Goal: Task Accomplishment & Management: Manage account settings

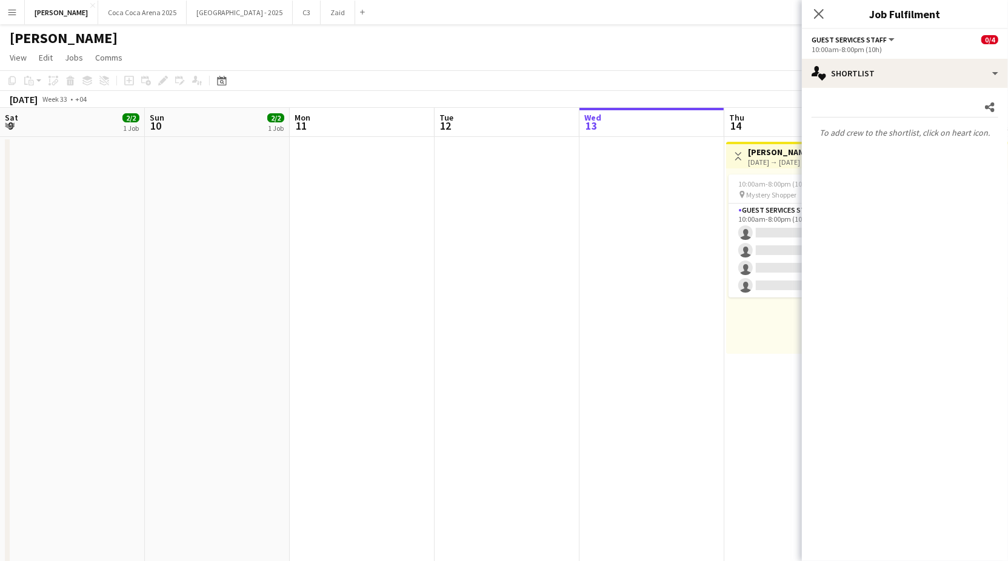
scroll to position [0, 443]
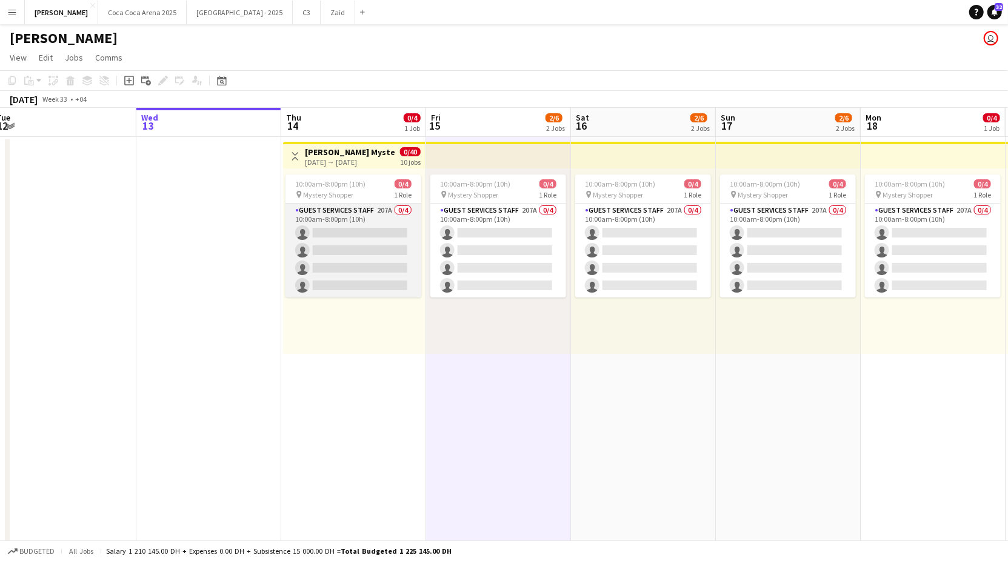
click at [368, 232] on app-card-role "Guest Services Staff 207A 0/4 10:00am-8:00pm (10h) single-neutral-actions singl…" at bounding box center [353, 251] width 136 height 94
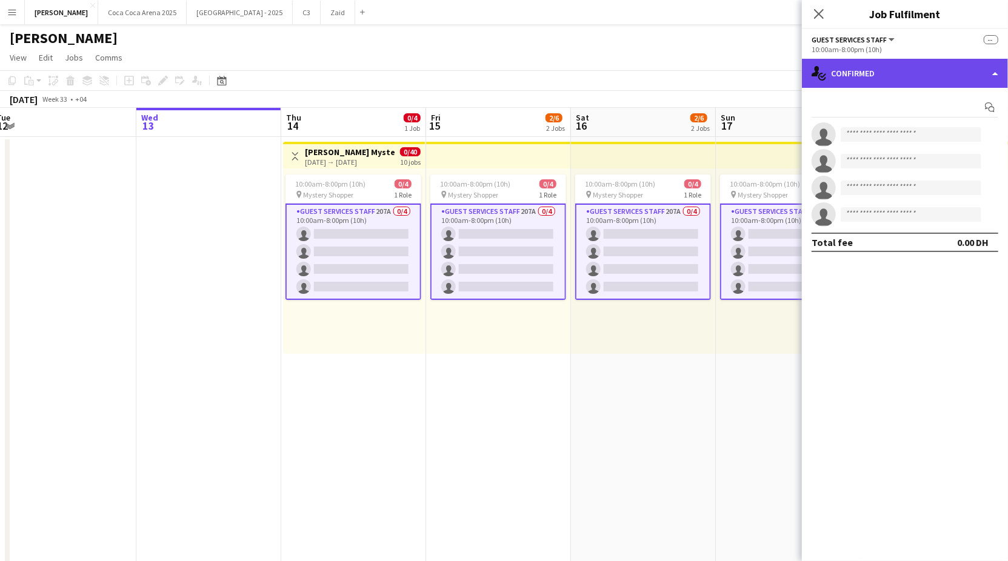
click at [832, 77] on div "single-neutral-actions-check-2 Confirmed" at bounding box center [905, 73] width 206 height 29
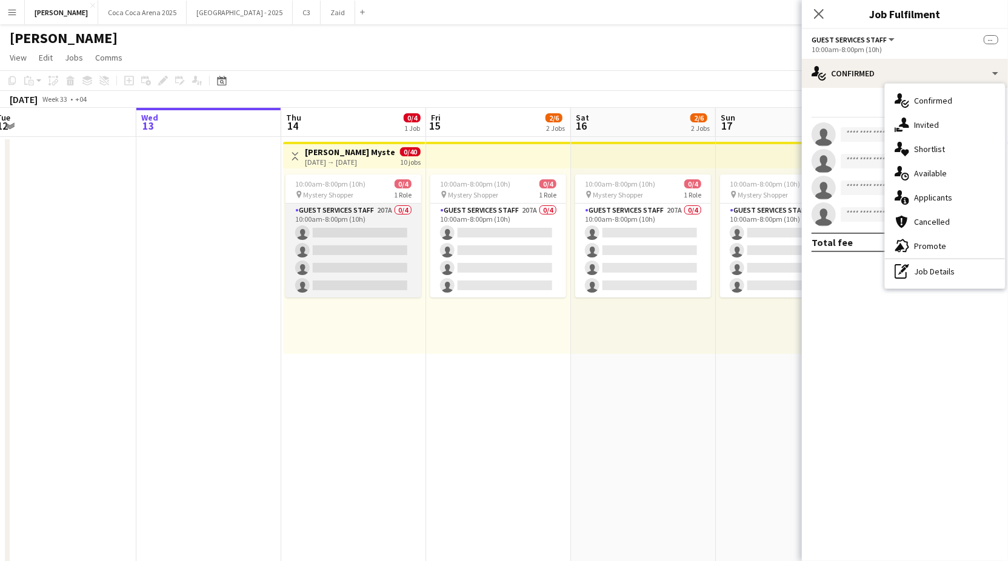
click at [338, 293] on app-card-role "Guest Services Staff 207A 0/4 10:00am-8:00pm (10h) single-neutral-actions singl…" at bounding box center [353, 251] width 136 height 94
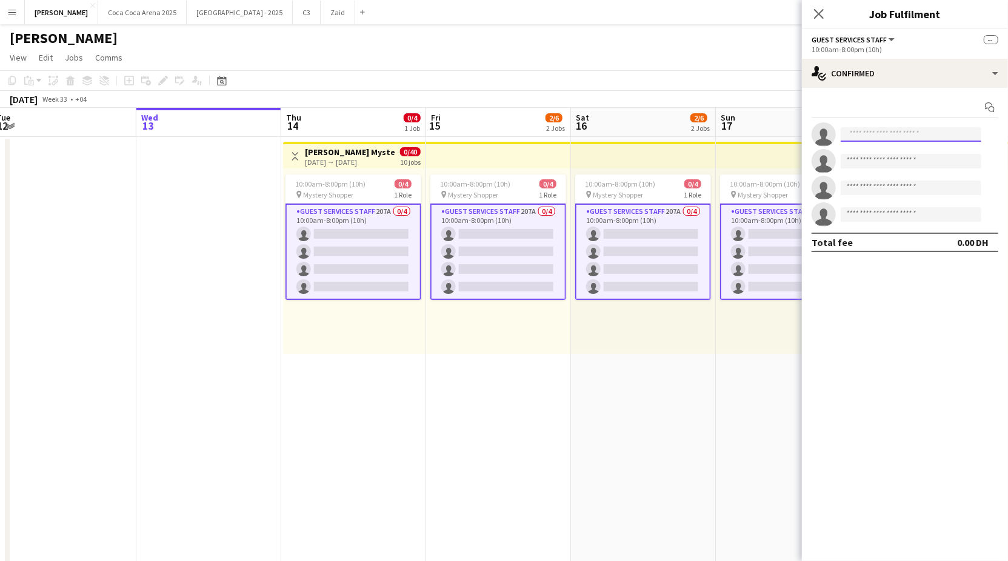
click at [872, 135] on input at bounding box center [910, 134] width 141 height 15
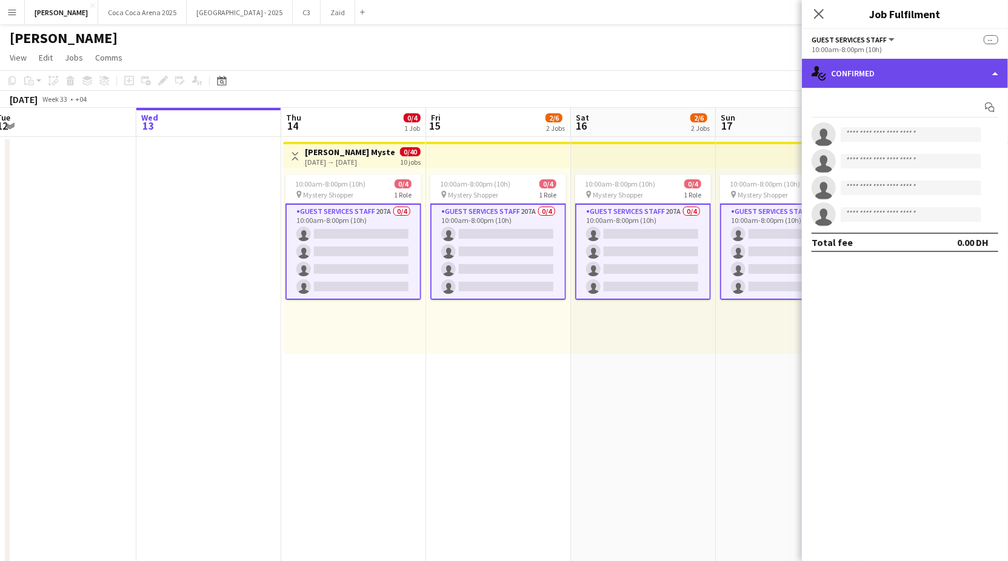
click at [868, 73] on div "single-neutral-actions-check-2 Confirmed" at bounding box center [905, 73] width 206 height 29
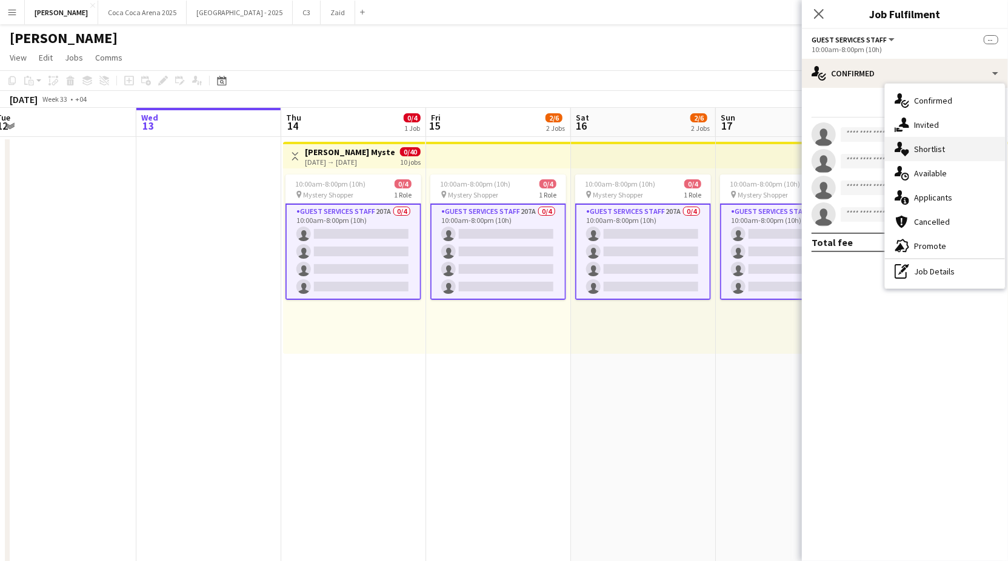
click at [909, 153] on div "single-neutral-actions-heart Shortlist" at bounding box center [945, 149] width 120 height 24
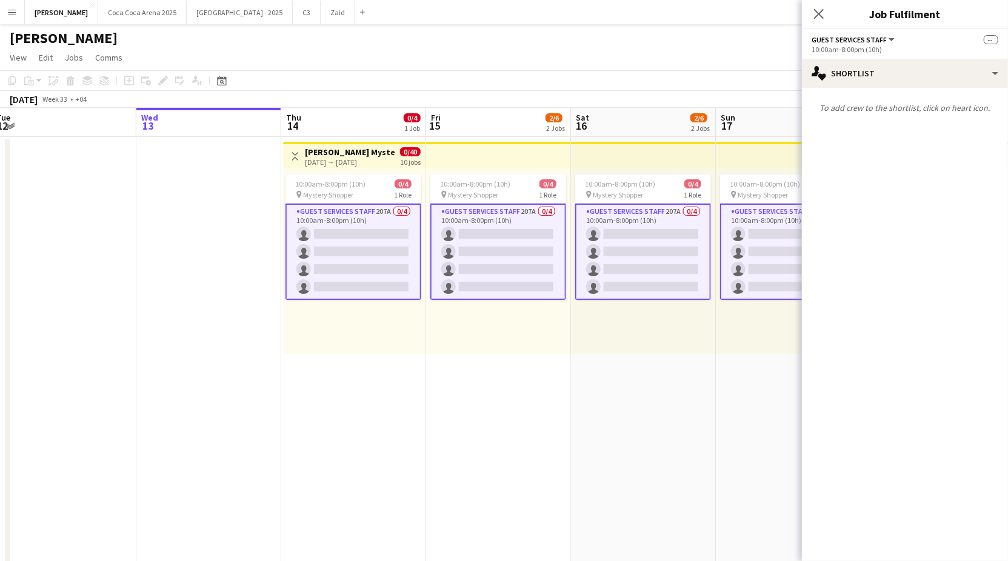
click at [522, 263] on app-card-role "Guest Services Staff 207A 0/4 10:00am-8:00pm (10h) single-neutral-actions singl…" at bounding box center [498, 252] width 136 height 96
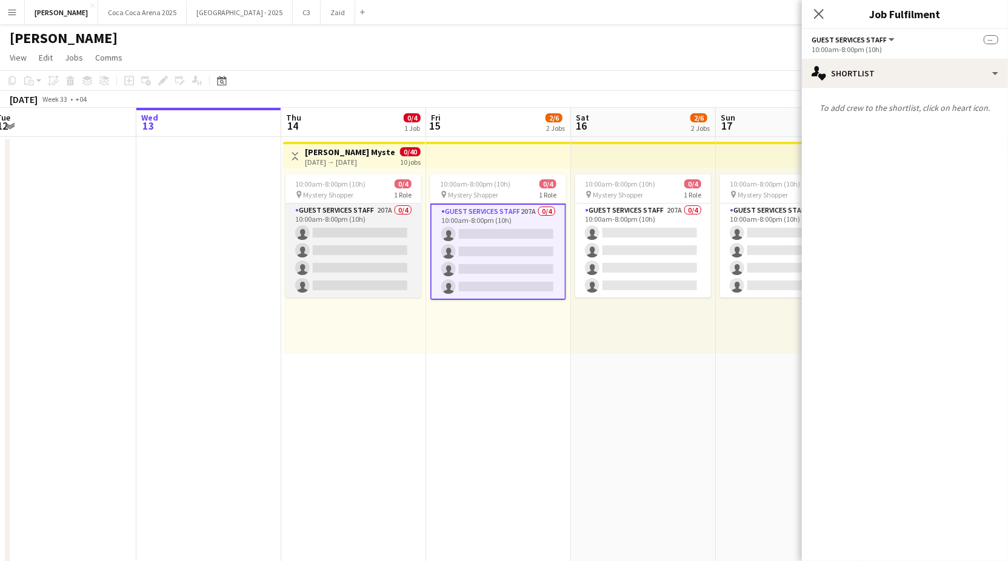
click at [358, 262] on app-card-role "Guest Services Staff 207A 0/4 10:00am-8:00pm (10h) single-neutral-actions singl…" at bounding box center [353, 251] width 136 height 94
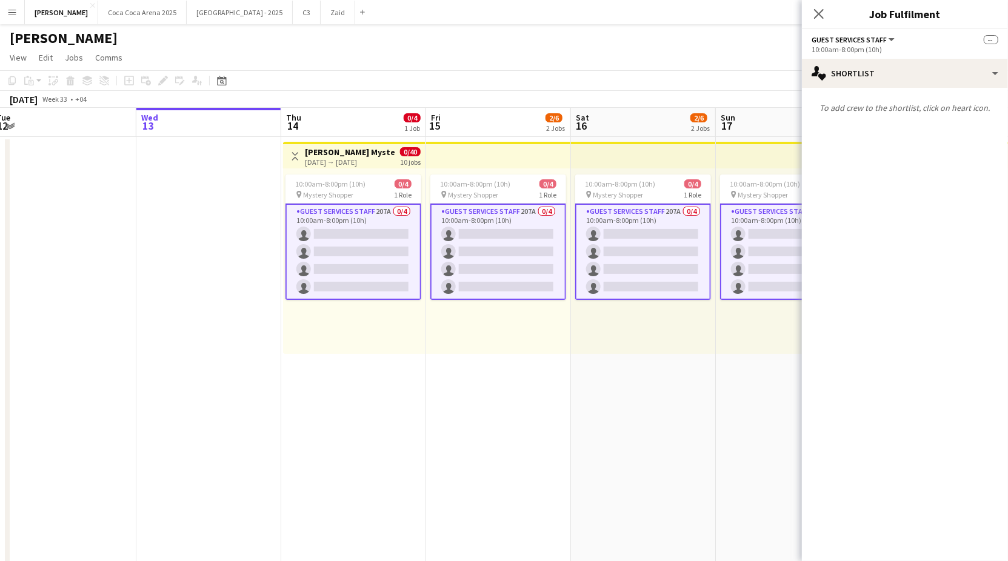
click at [373, 280] on app-card-role "Guest Services Staff 207A 0/4 10:00am-8:00pm (10h) single-neutral-actions singl…" at bounding box center [353, 252] width 136 height 96
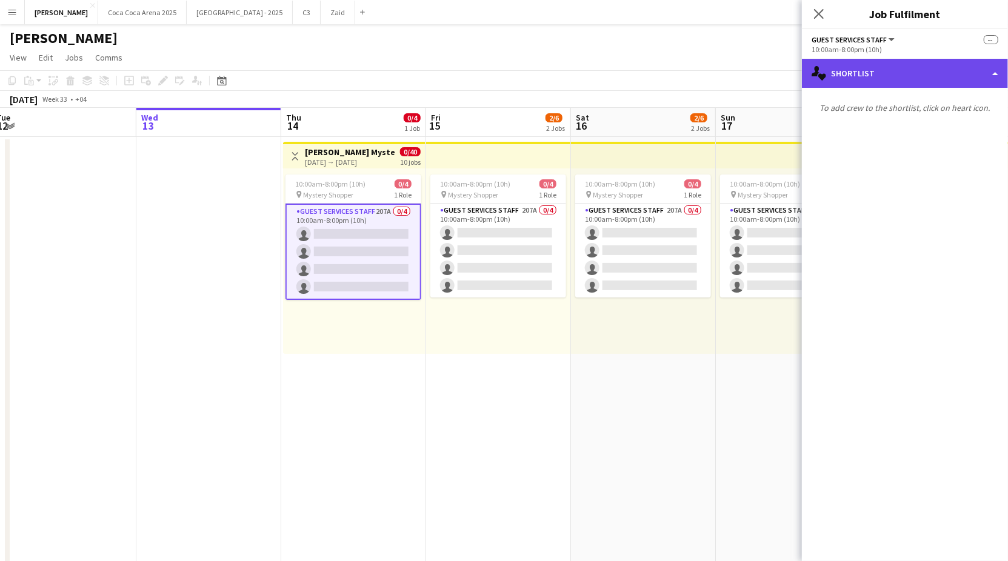
click at [852, 63] on div "single-neutral-actions-heart Shortlist" at bounding box center [905, 73] width 206 height 29
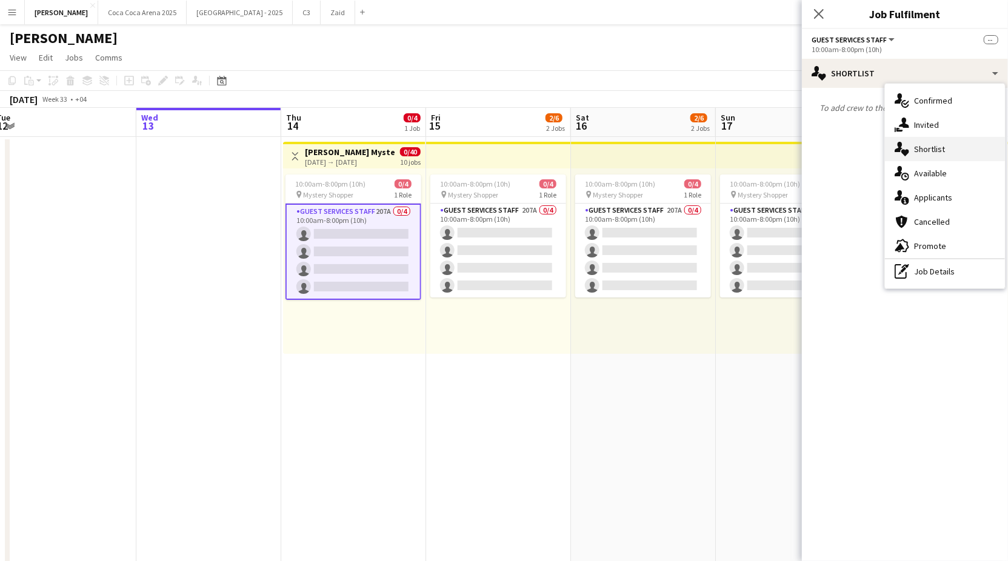
click at [929, 150] on div "single-neutral-actions-heart Shortlist" at bounding box center [945, 149] width 120 height 24
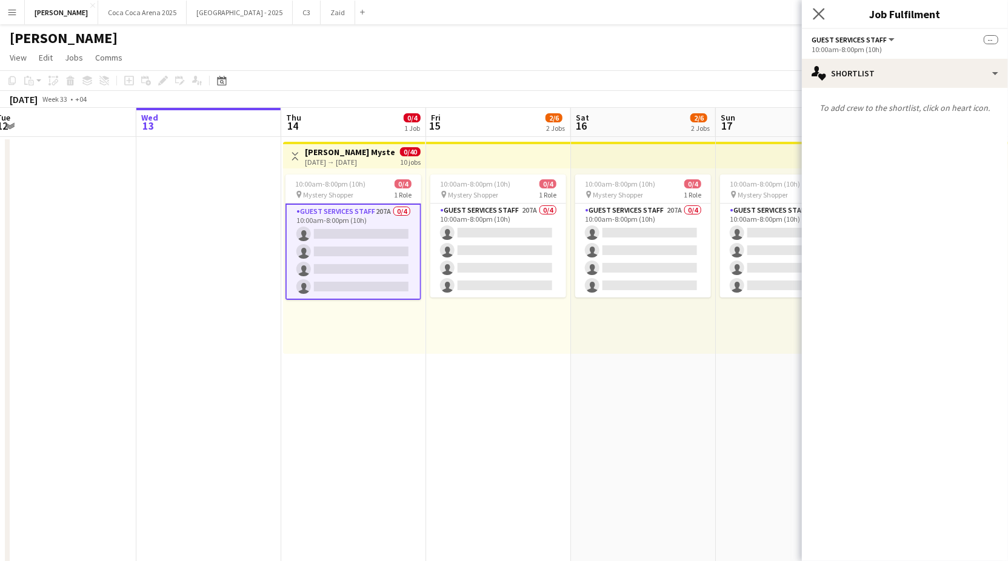
click at [811, 15] on app-icon "Close pop-in" at bounding box center [819, 14] width 18 height 18
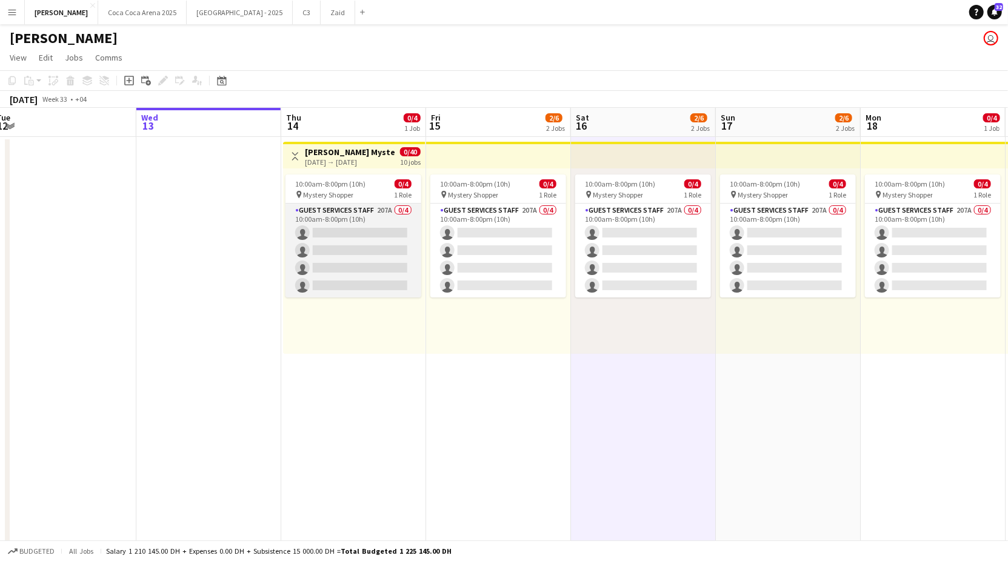
click at [387, 255] on app-card-role "Guest Services Staff 207A 0/4 10:00am-8:00pm (10h) single-neutral-actions singl…" at bounding box center [353, 251] width 136 height 94
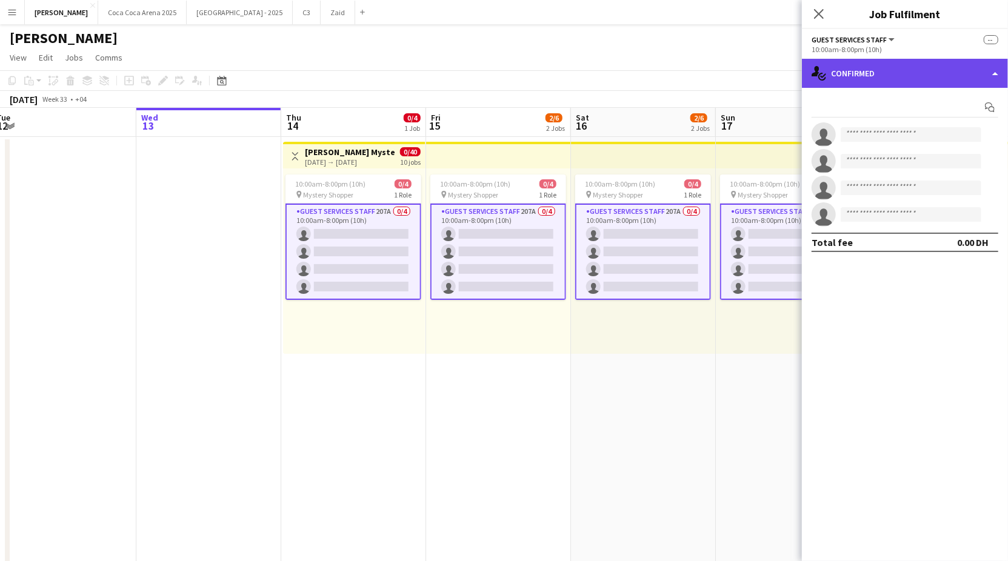
click at [843, 78] on div "single-neutral-actions-check-2 Confirmed" at bounding box center [905, 73] width 206 height 29
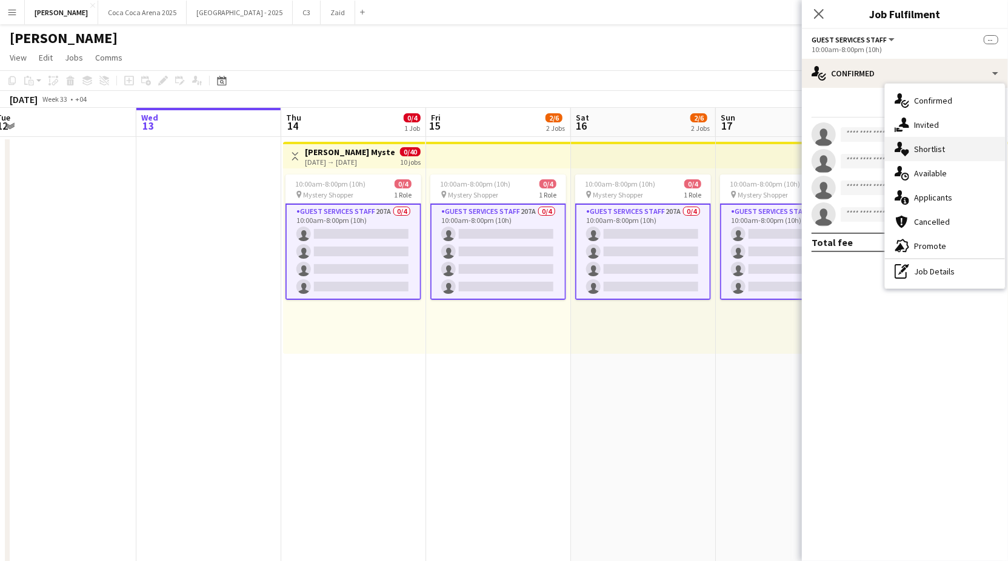
click at [922, 150] on div "single-neutral-actions-heart Shortlist" at bounding box center [945, 149] width 120 height 24
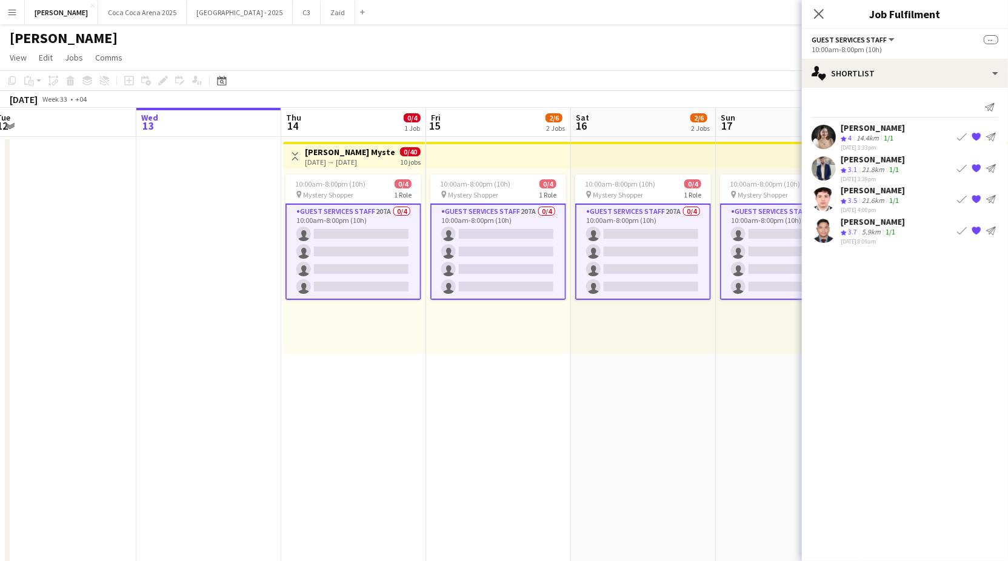
click at [371, 242] on app-card-role "Guest Services Staff 207A 0/4 10:00am-8:00pm (10h) single-neutral-actions singl…" at bounding box center [353, 252] width 136 height 96
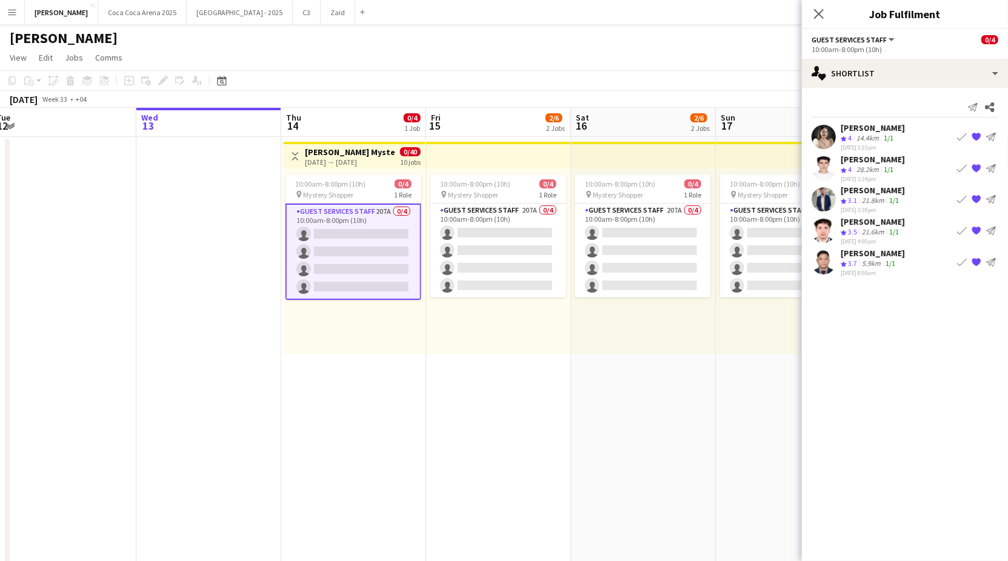
click at [961, 168] on app-icon "Book crew" at bounding box center [962, 168] width 10 height 10
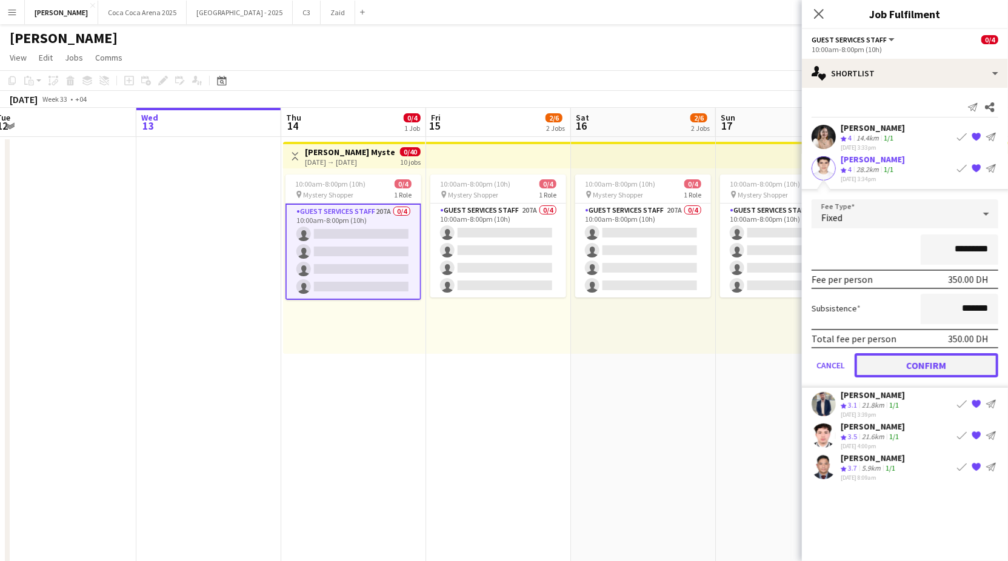
click at [956, 367] on button "Confirm" at bounding box center [926, 365] width 144 height 24
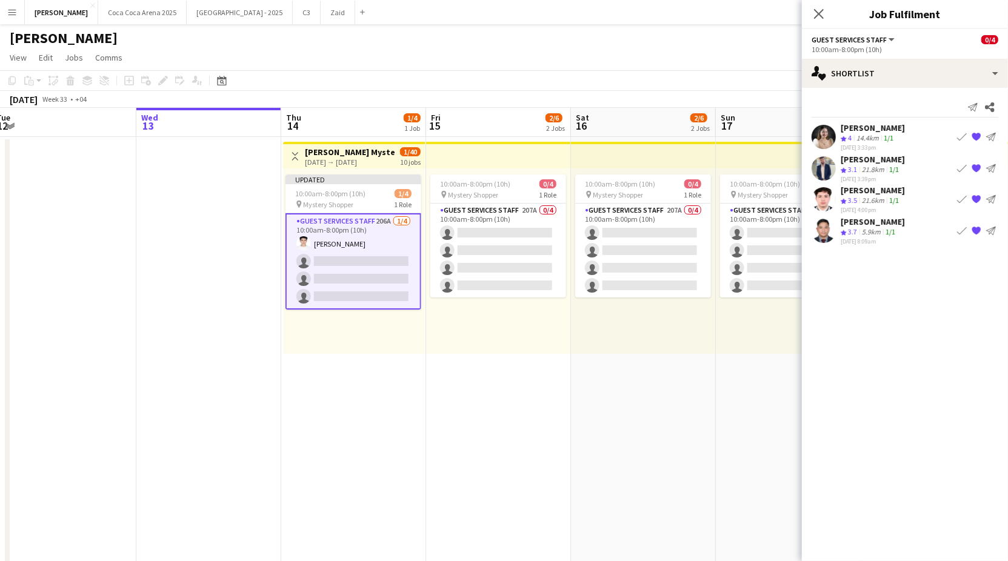
click at [960, 167] on app-icon "Book crew" at bounding box center [962, 168] width 10 height 10
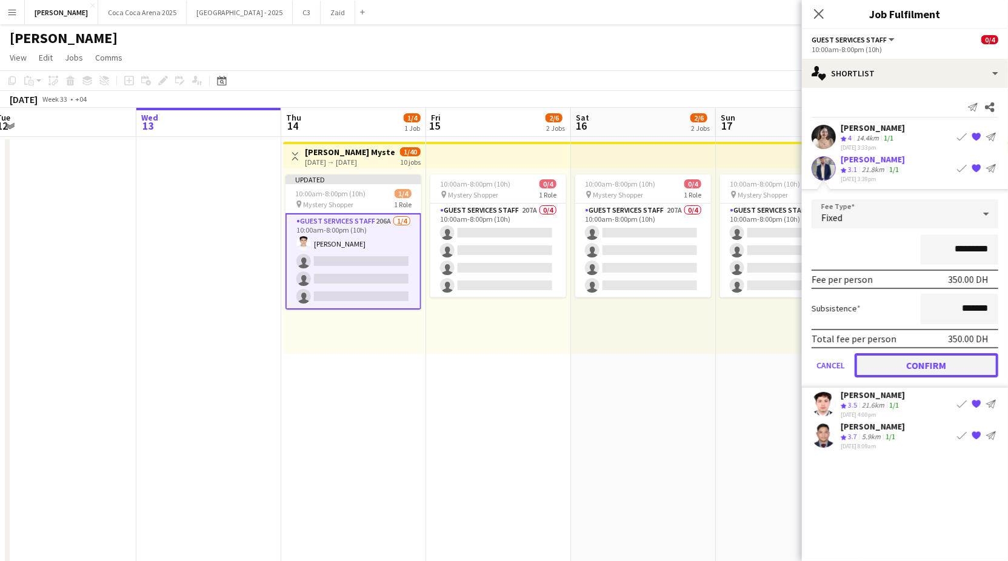
click at [947, 358] on button "Confirm" at bounding box center [926, 365] width 144 height 24
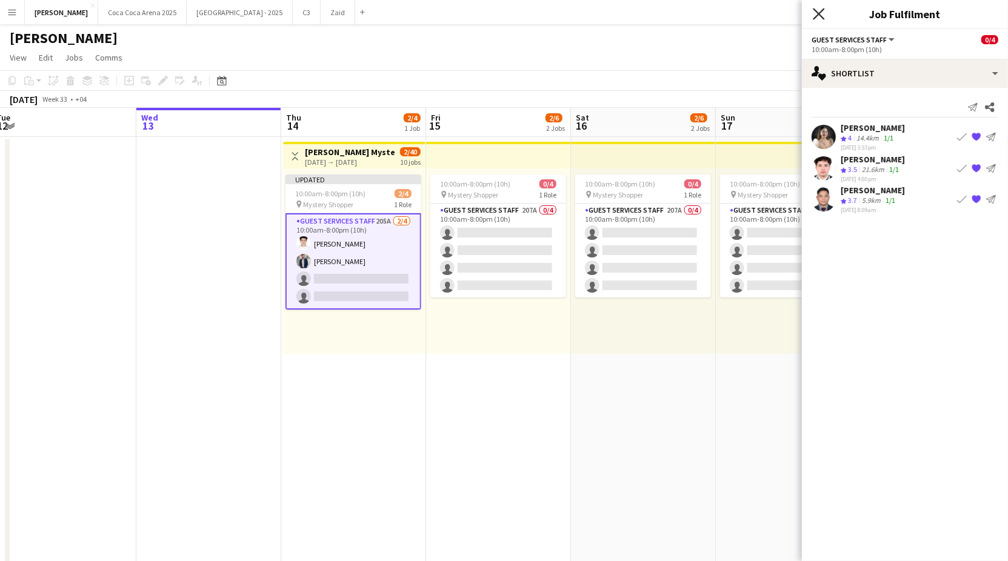
click at [812, 16] on icon "Close pop-in" at bounding box center [818, 14] width 12 height 12
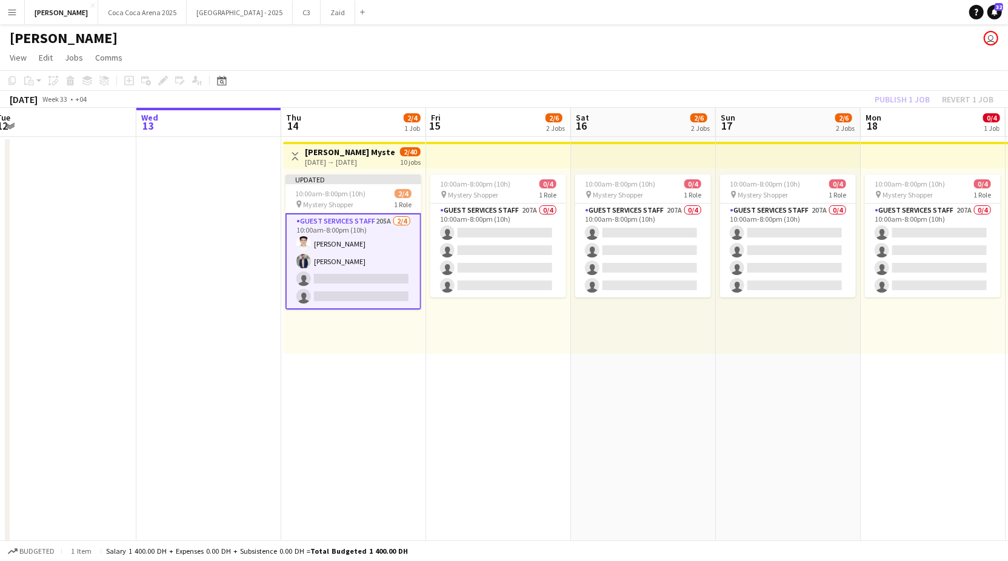
click at [894, 95] on div "Publish 1 job Revert 1 job" at bounding box center [934, 99] width 148 height 16
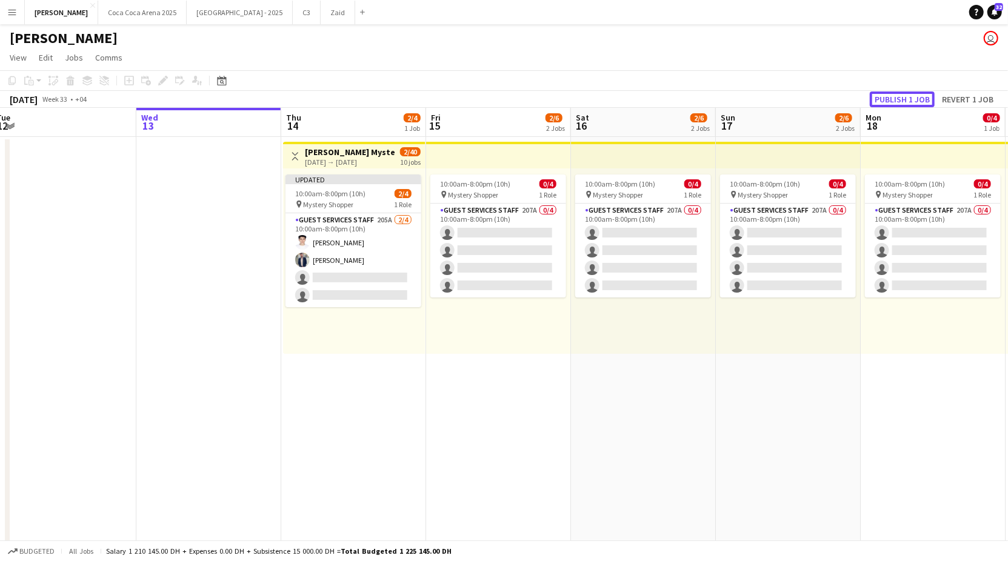
click at [894, 95] on button "Publish 1 job" at bounding box center [901, 99] width 65 height 16
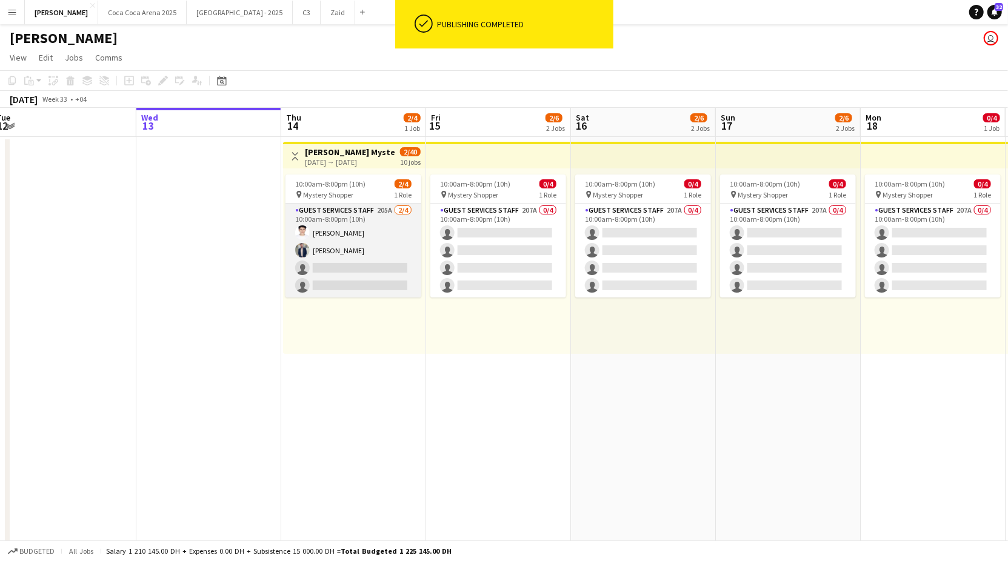
click at [364, 267] on app-card-role "Guest Services Staff 205A [DATE] 10:00am-8:00pm (10h) [PERSON_NAME] [PERSON_NAM…" at bounding box center [353, 251] width 136 height 94
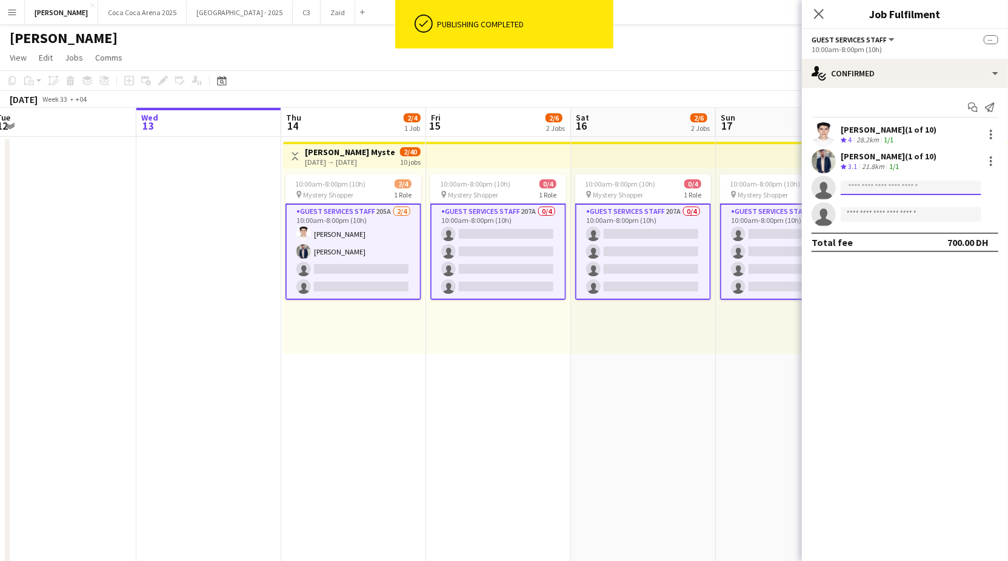
click at [874, 187] on input at bounding box center [910, 188] width 141 height 15
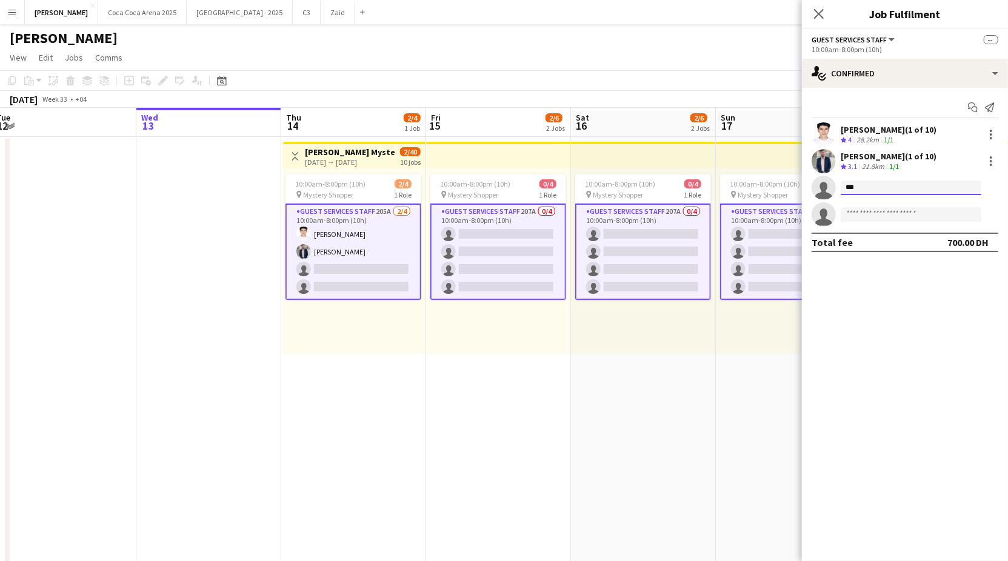
type input "****"
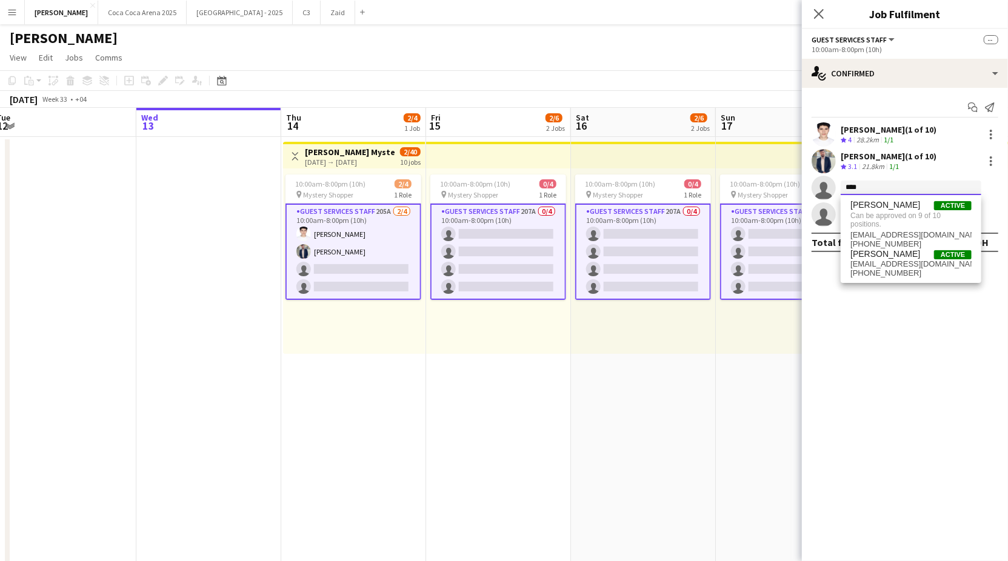
click at [885, 187] on input "****" at bounding box center [910, 188] width 141 height 15
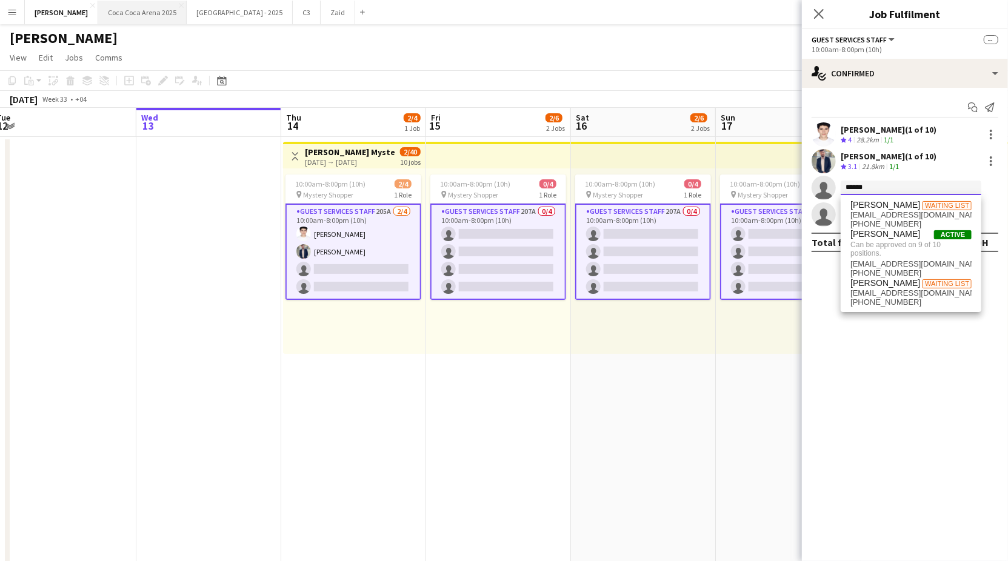
type input "*****"
click at [123, 13] on button "[GEOGRAPHIC_DATA] 2025 Close" at bounding box center [142, 13] width 88 height 24
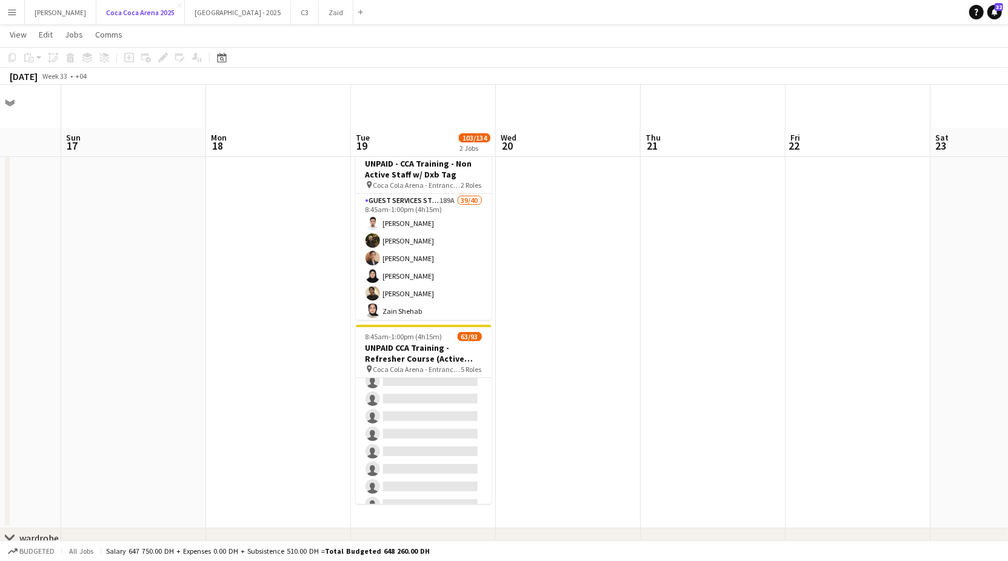
scroll to position [43, 0]
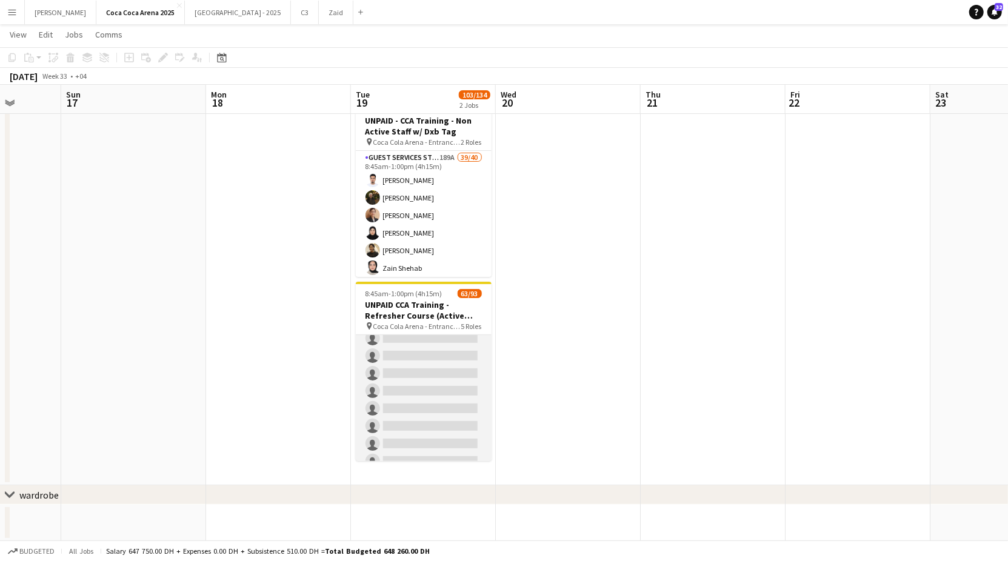
click at [414, 364] on app-card-role "Staff Supervisor 2A [DATE] 8:45am-1:00pm (4h15m) [PERSON_NAME] [PERSON_NAME] [P…" at bounding box center [424, 233] width 136 height 480
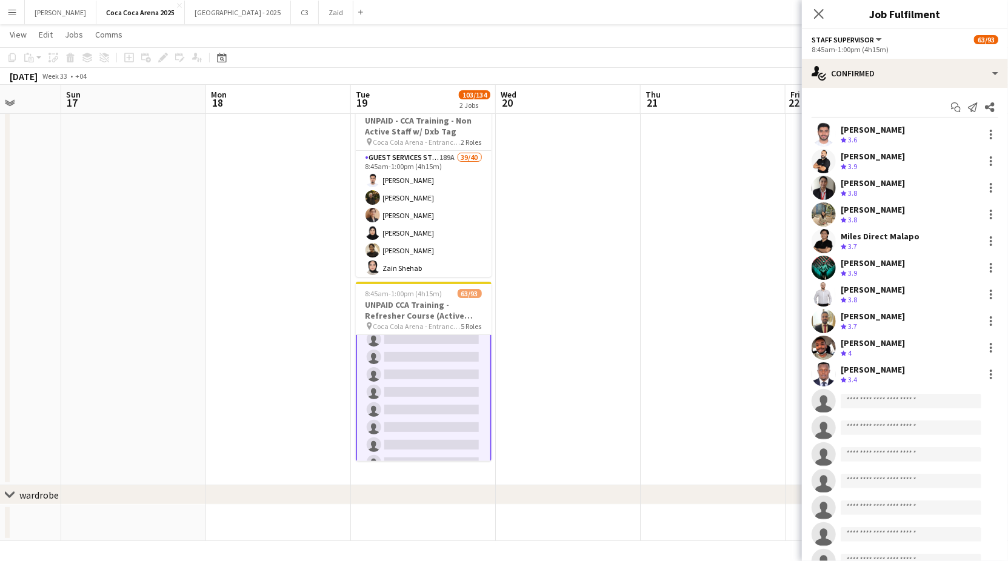
scroll to position [1630, 0]
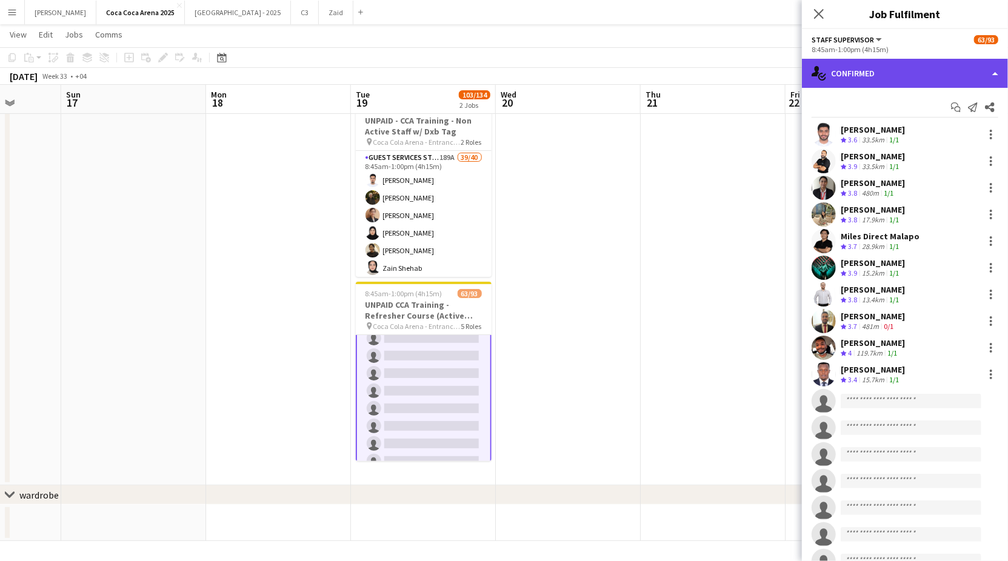
click at [905, 76] on div "single-neutral-actions-check-2 Confirmed" at bounding box center [905, 73] width 206 height 29
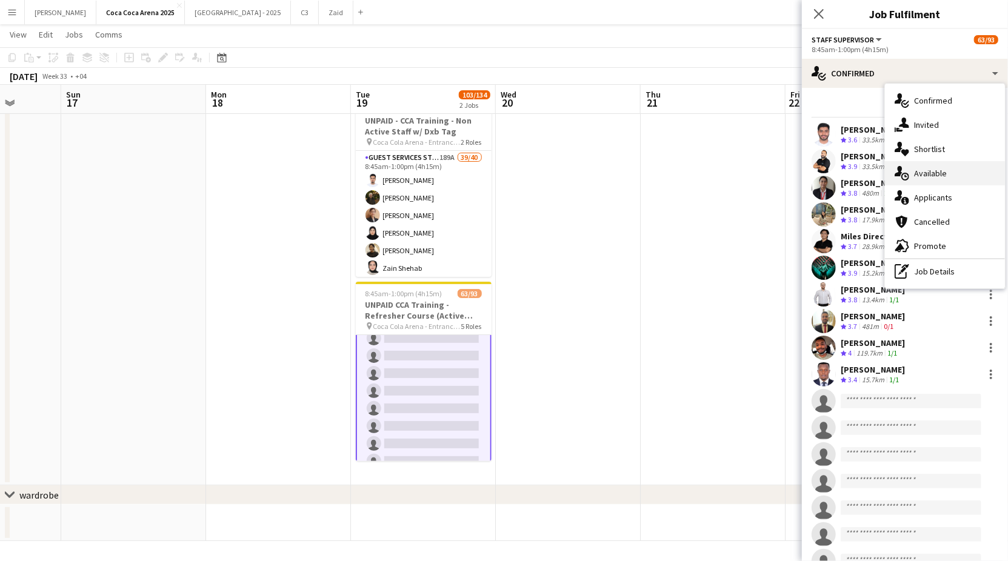
click at [924, 169] on div "single-neutral-actions-upload Available" at bounding box center [945, 173] width 120 height 24
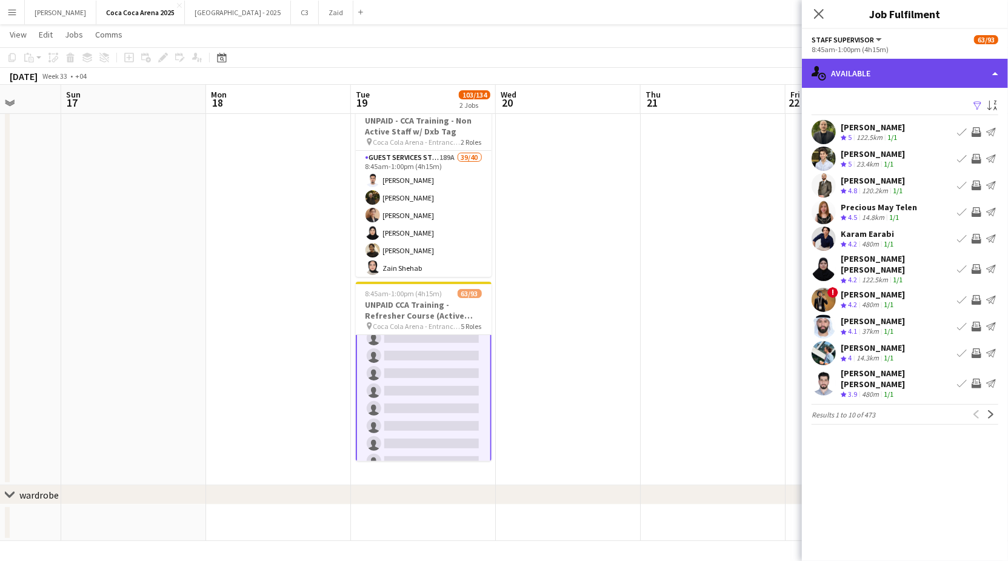
click at [840, 65] on div "single-neutral-actions-upload Available" at bounding box center [905, 73] width 206 height 29
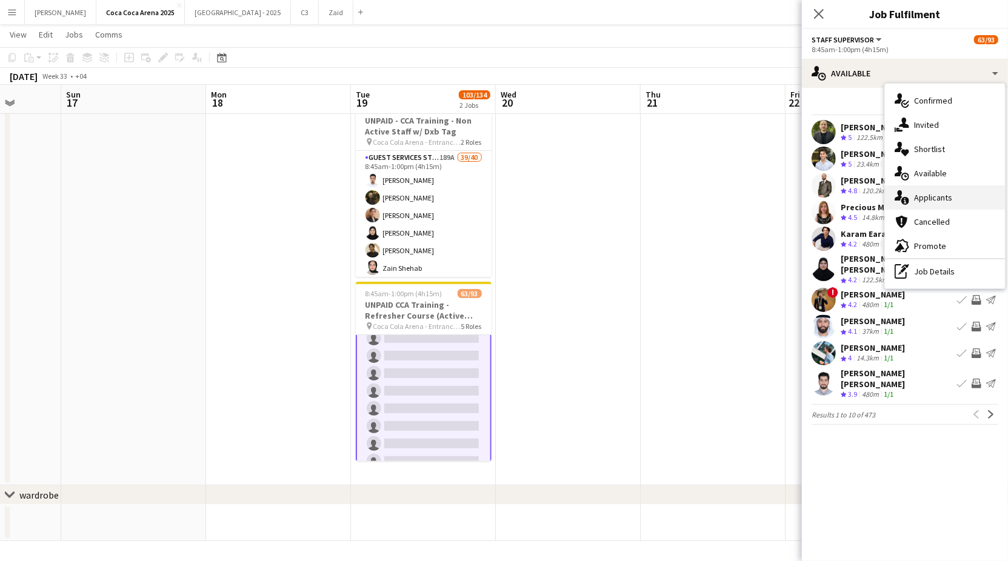
click at [917, 190] on div "single-neutral-actions-information Applicants" at bounding box center [945, 197] width 120 height 24
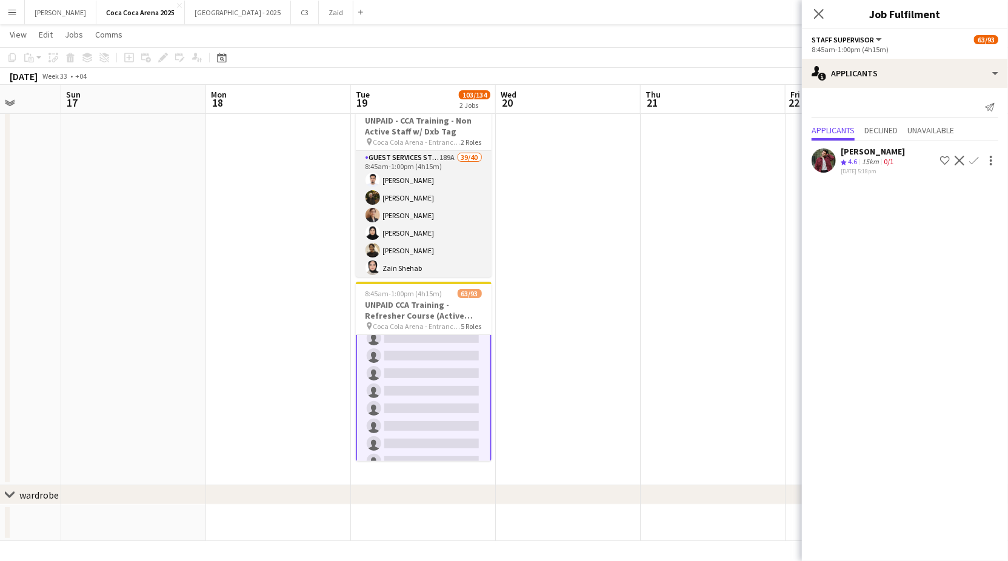
click at [439, 233] on app-card-role "Guest Services Staff 189A 39/40 8:45am-1:00pm (4h15m) [PERSON_NAME] Amer Shabib…" at bounding box center [424, 514] width 136 height 726
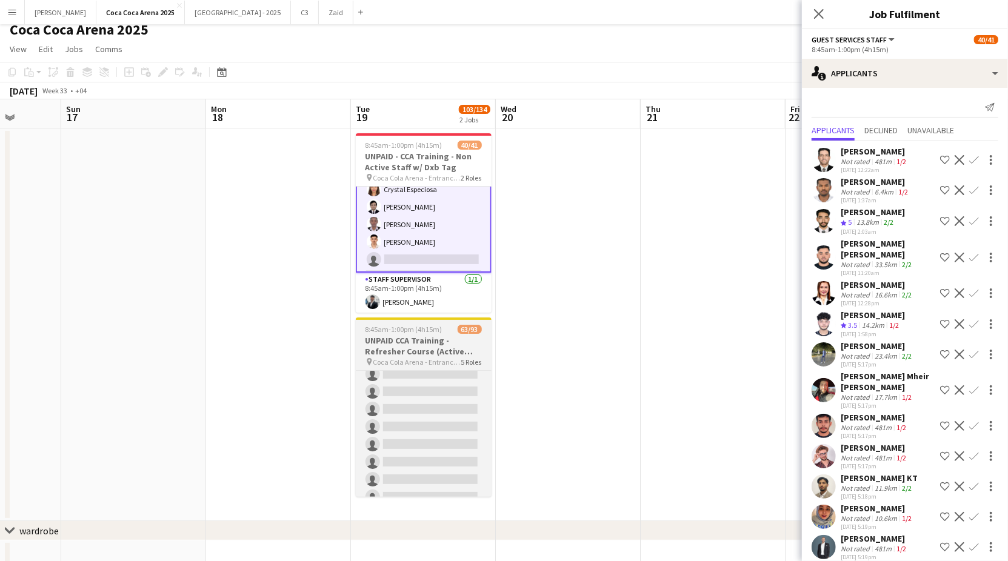
scroll to position [15, 0]
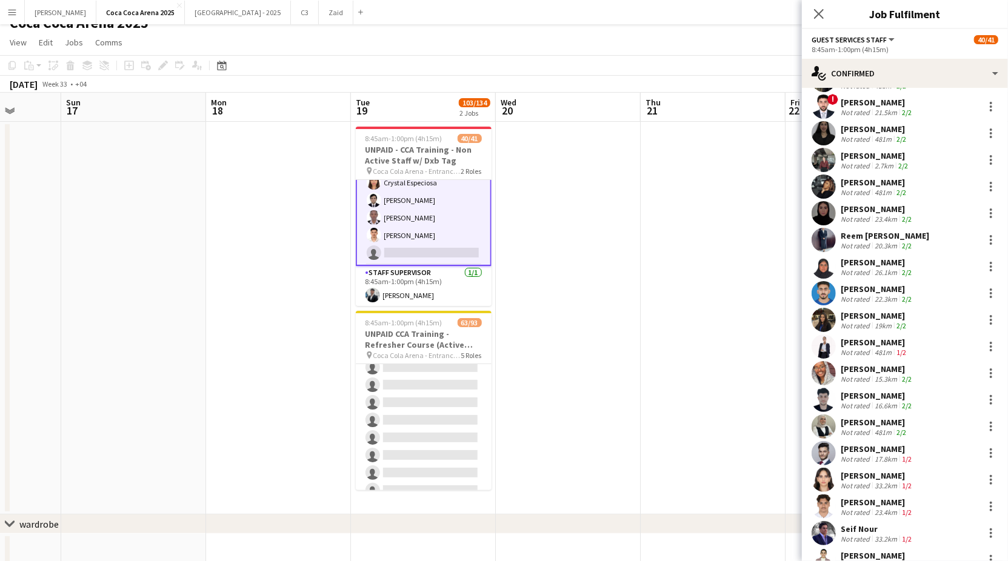
scroll to position [659, 0]
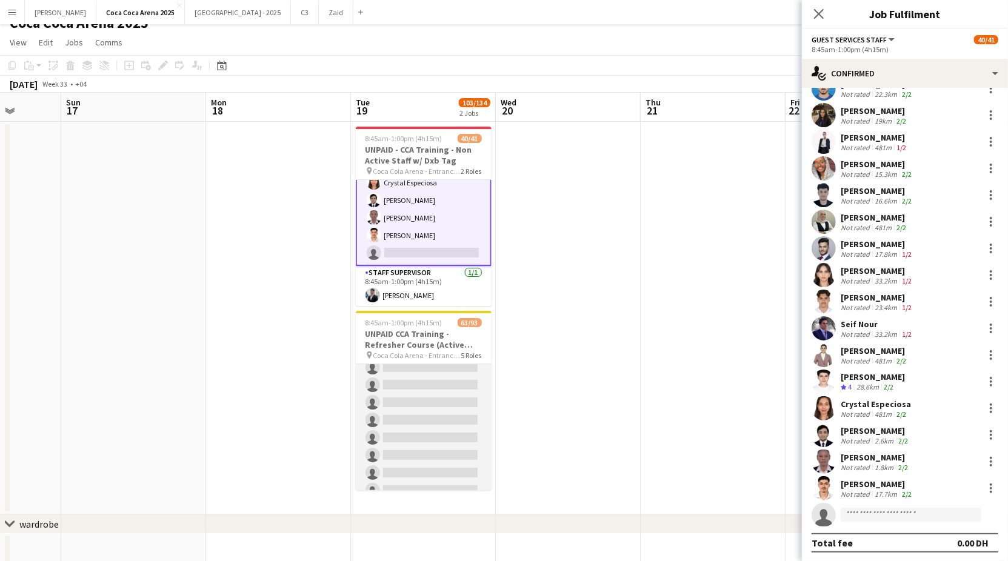
click at [424, 415] on app-card-role "Staff Supervisor 2A [DATE] 8:45am-1:00pm (4h15m) [PERSON_NAME] [PERSON_NAME] [P…" at bounding box center [424, 262] width 136 height 480
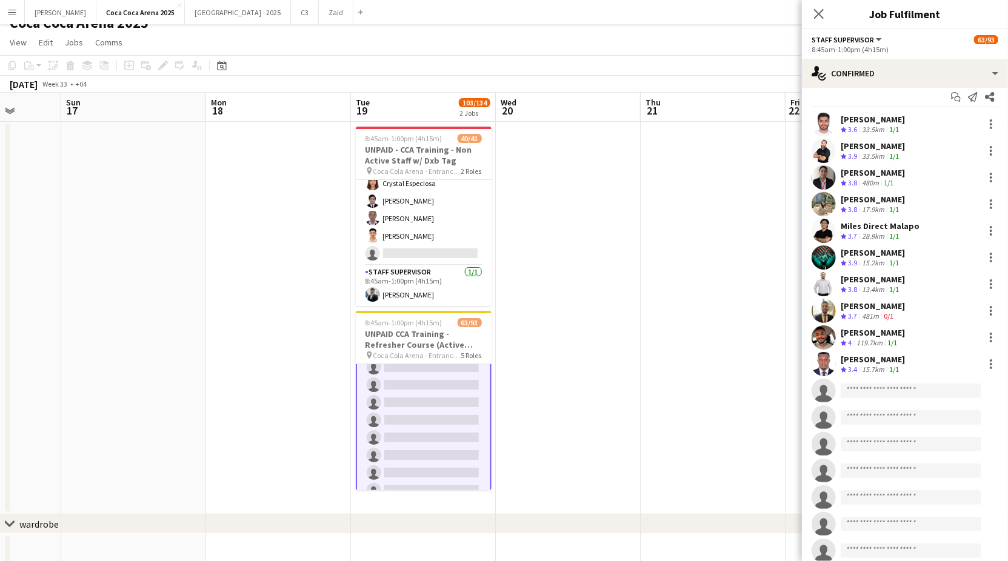
scroll to position [0, 0]
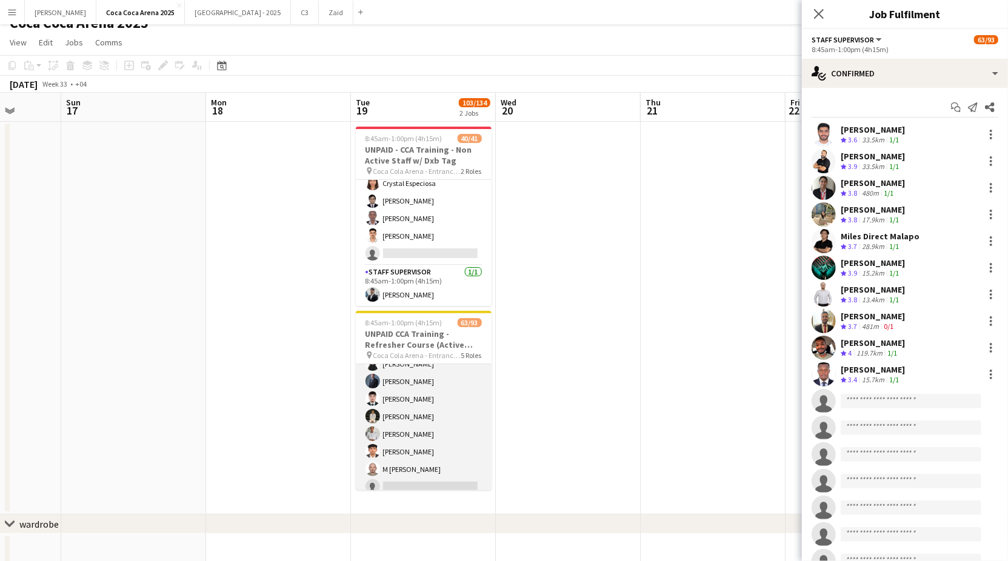
click at [441, 413] on app-card-role "Guest Services Staff 5A 49/55 8:45am-1:00pm (4h15m) [PERSON_NAME] [PERSON_NAME]…" at bounding box center [424, 84] width 136 height 1005
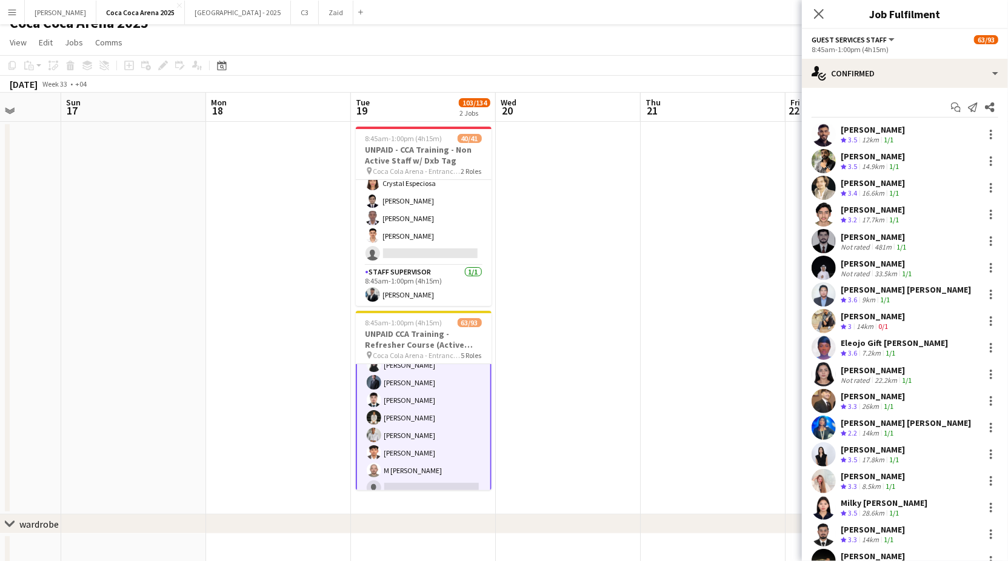
scroll to position [954, 0]
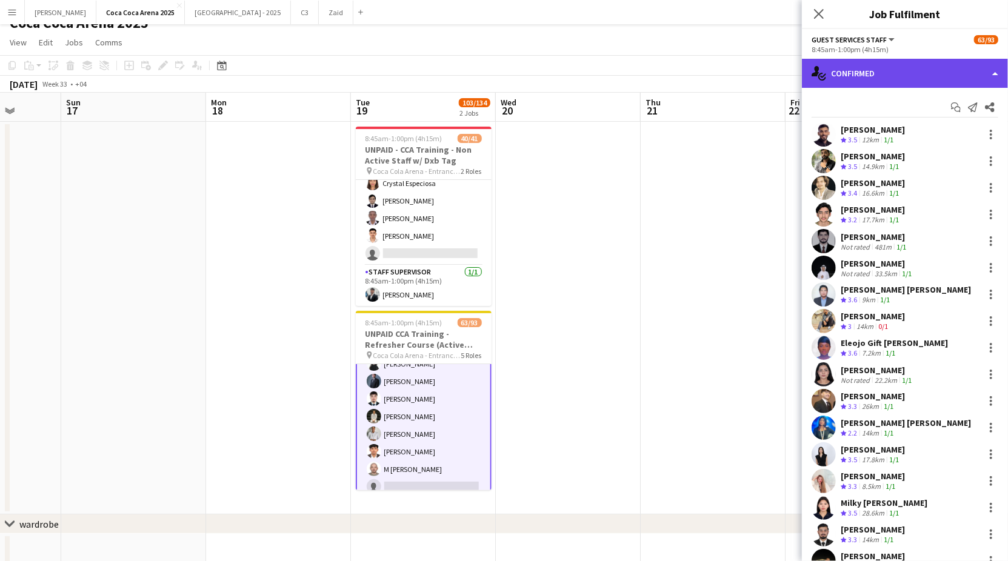
click at [859, 80] on div "single-neutral-actions-check-2 Confirmed" at bounding box center [905, 73] width 206 height 29
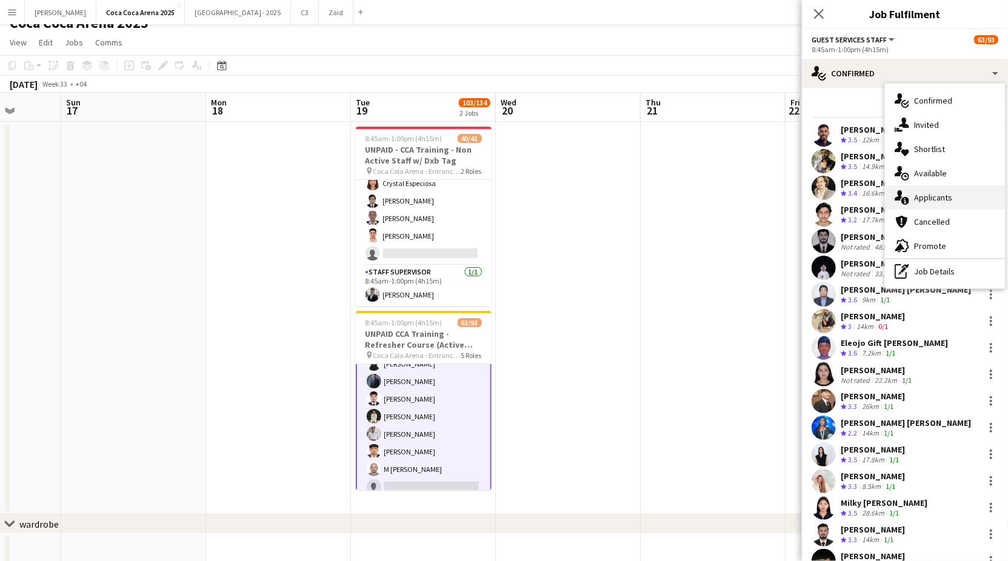
click at [911, 193] on div "single-neutral-actions-information Applicants" at bounding box center [945, 197] width 120 height 24
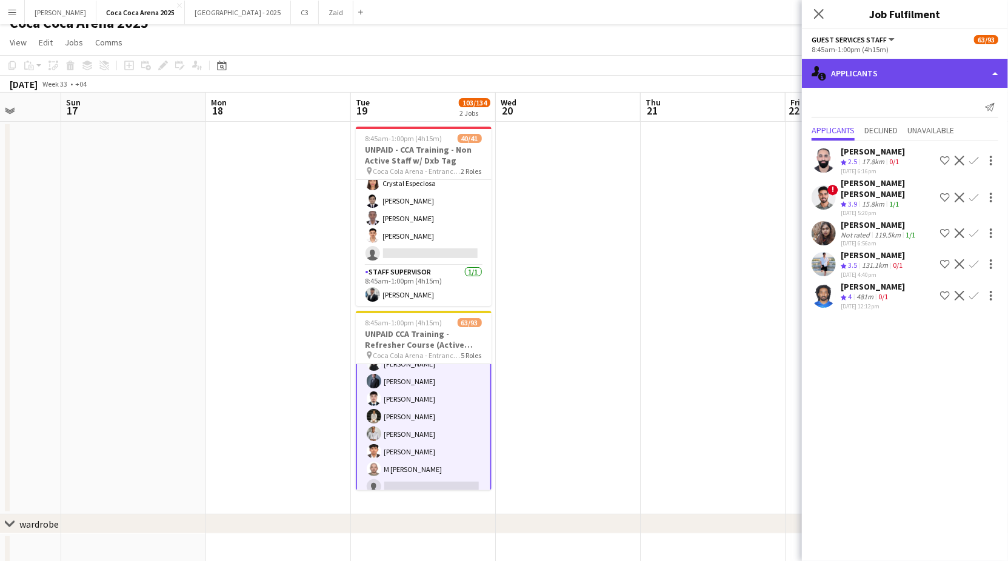
click at [848, 81] on div "single-neutral-actions-information Applicants" at bounding box center [905, 73] width 206 height 29
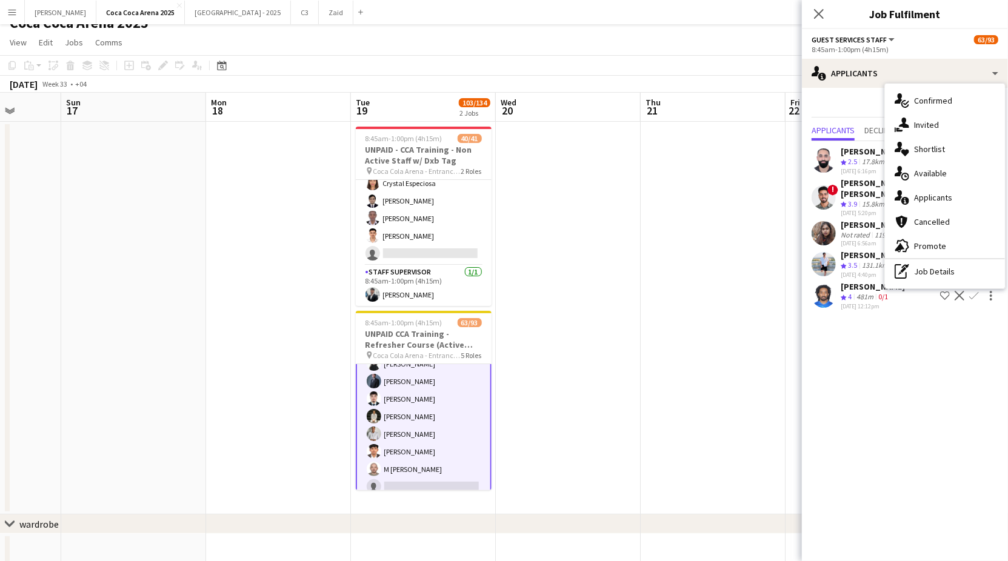
click at [723, 211] on app-date-cell at bounding box center [712, 318] width 145 height 393
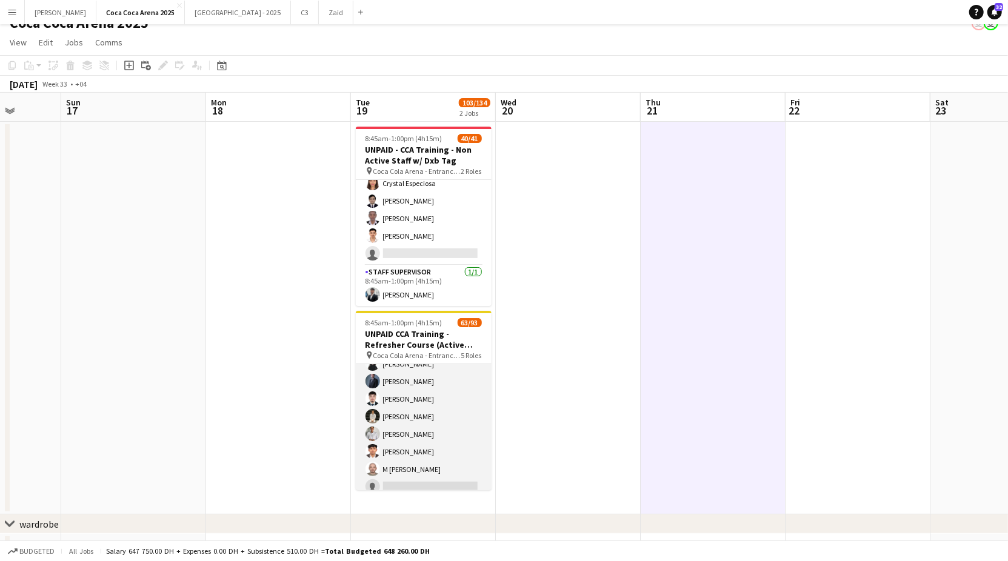
click at [457, 374] on app-card-role "Guest Services Staff 5A 49/55 8:45am-1:00pm (4h15m) [PERSON_NAME] [PERSON_NAME]…" at bounding box center [424, 84] width 136 height 1005
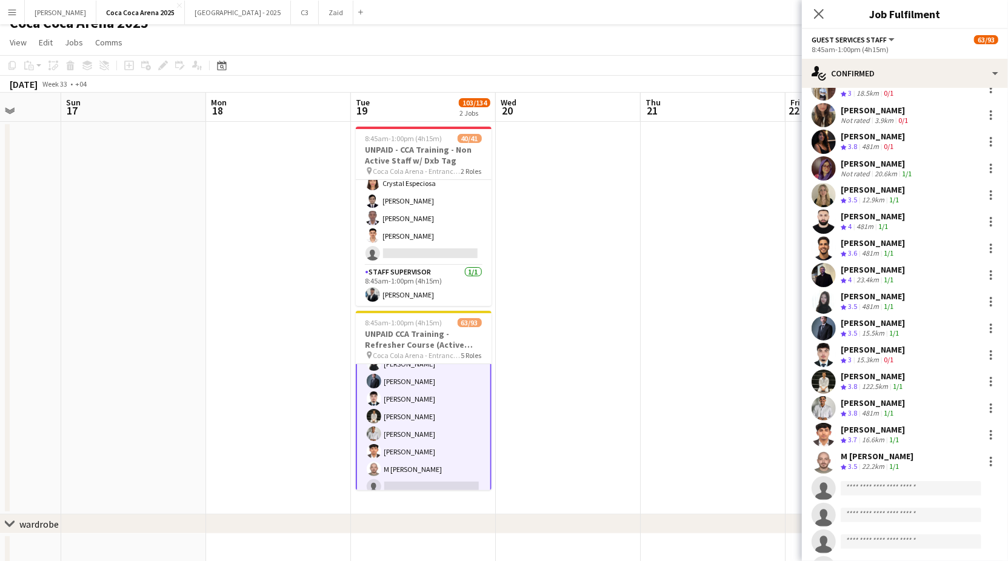
scroll to position [956, 0]
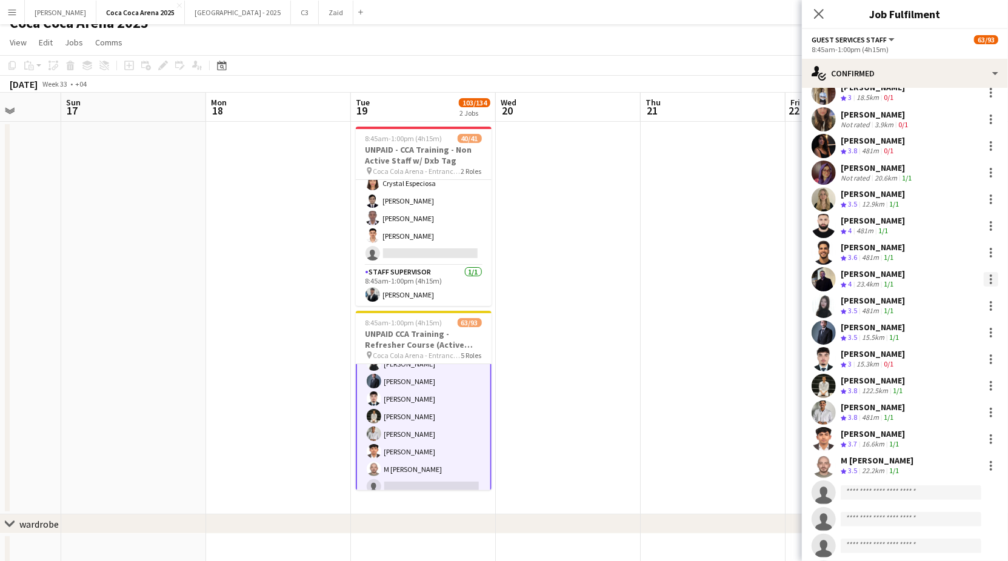
click at [983, 272] on div at bounding box center [990, 279] width 15 height 15
click at [942, 408] on span "Remove" at bounding box center [932, 409] width 36 height 10
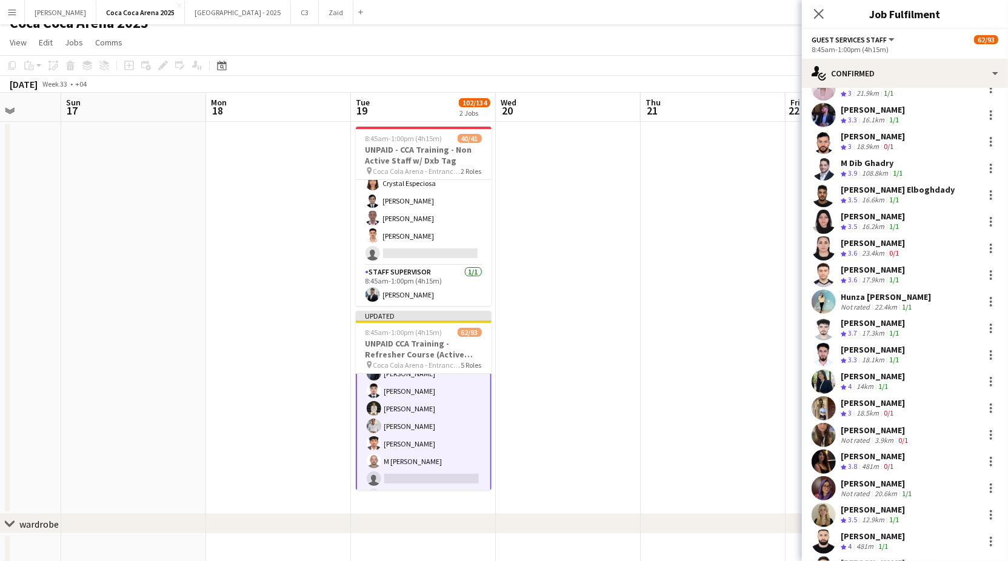
scroll to position [621, 0]
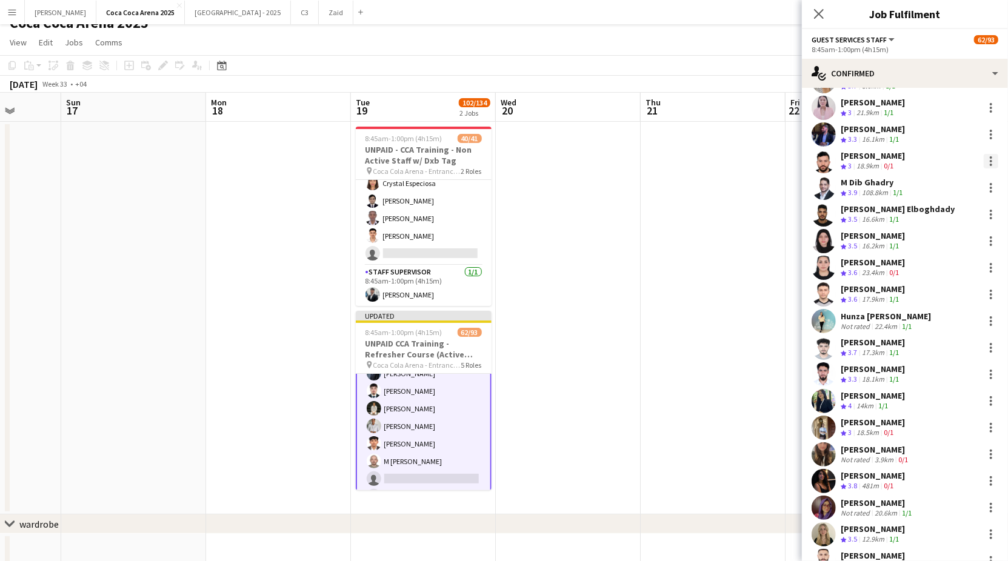
click at [989, 154] on div at bounding box center [990, 161] width 15 height 15
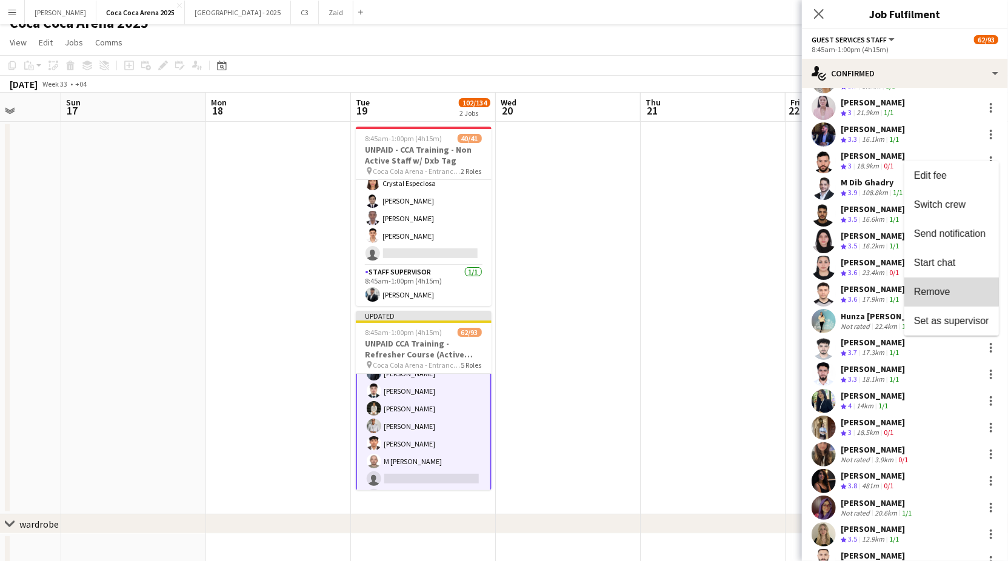
click at [946, 288] on span "Remove" at bounding box center [932, 291] width 36 height 10
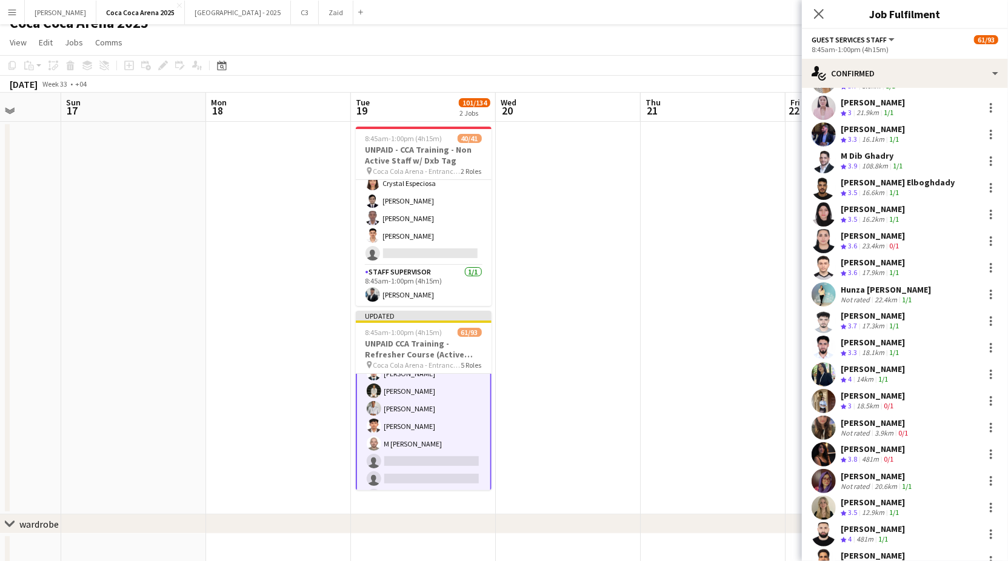
click at [720, 271] on app-date-cell at bounding box center [712, 318] width 145 height 393
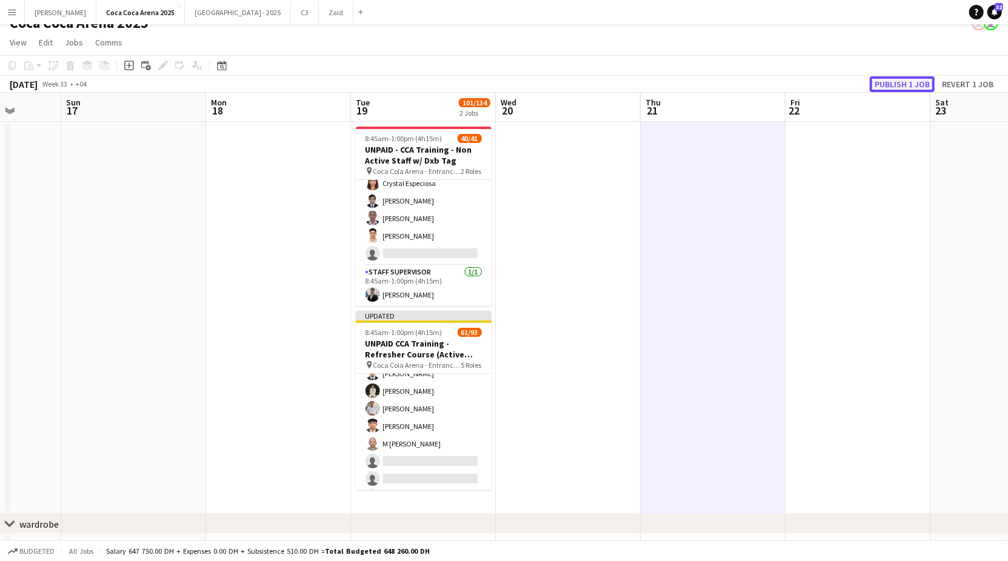
click at [918, 81] on button "Publish 1 job" at bounding box center [901, 84] width 65 height 16
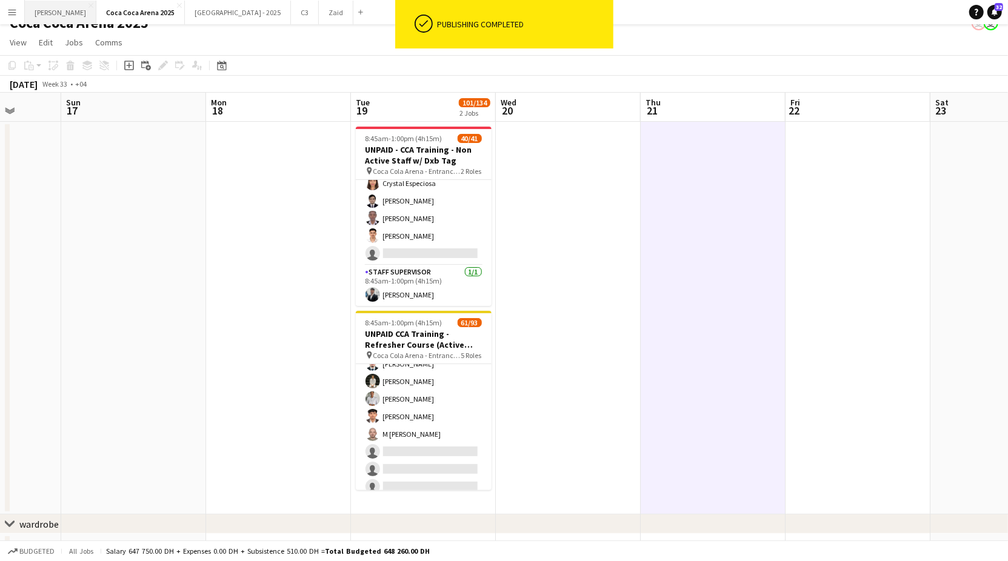
click at [50, 15] on button "[PERSON_NAME]" at bounding box center [60, 13] width 71 height 24
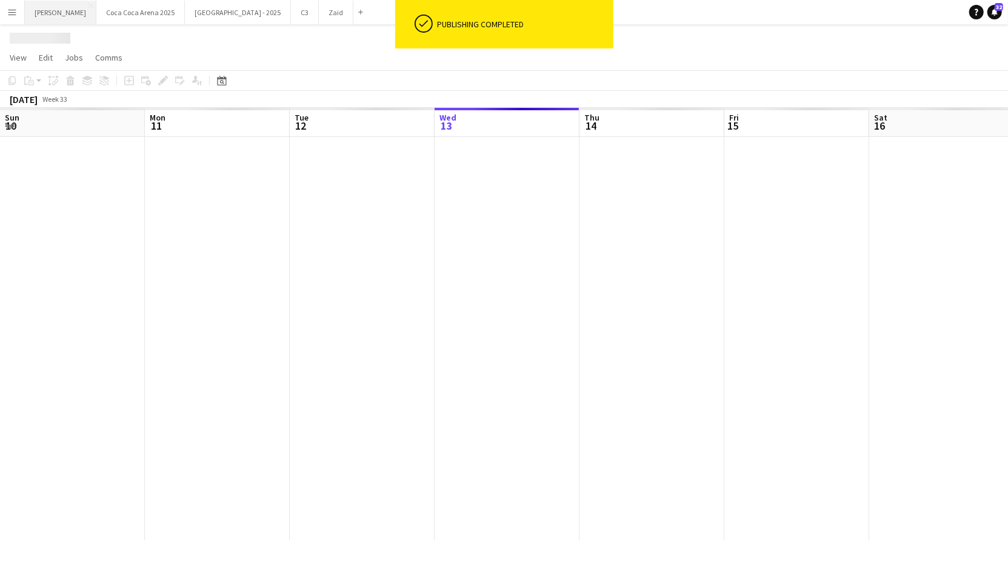
scroll to position [0, 289]
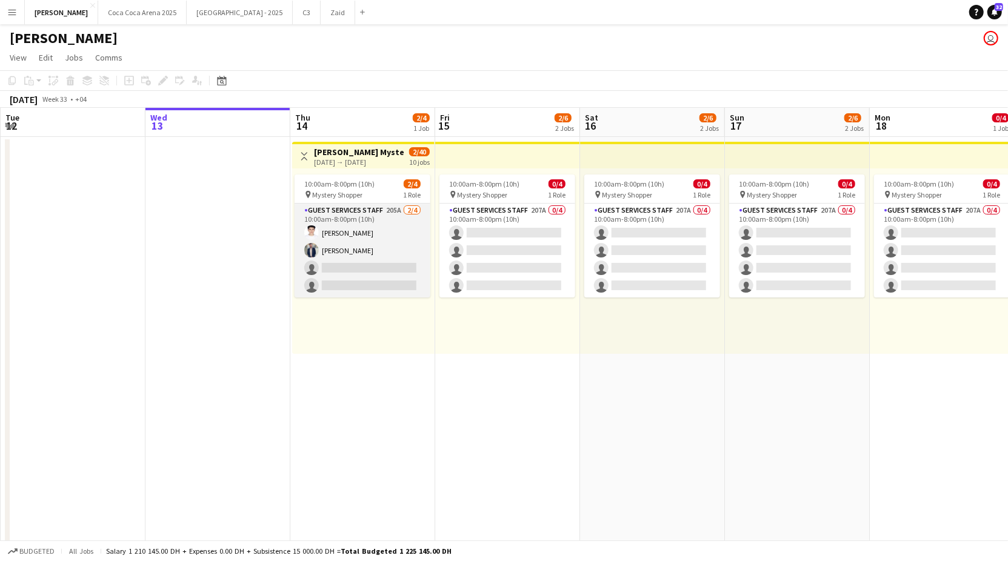
click at [379, 253] on app-card-role "Guest Services Staff 205A [DATE] 10:00am-8:00pm (10h) [PERSON_NAME] [PERSON_NAM…" at bounding box center [362, 251] width 136 height 94
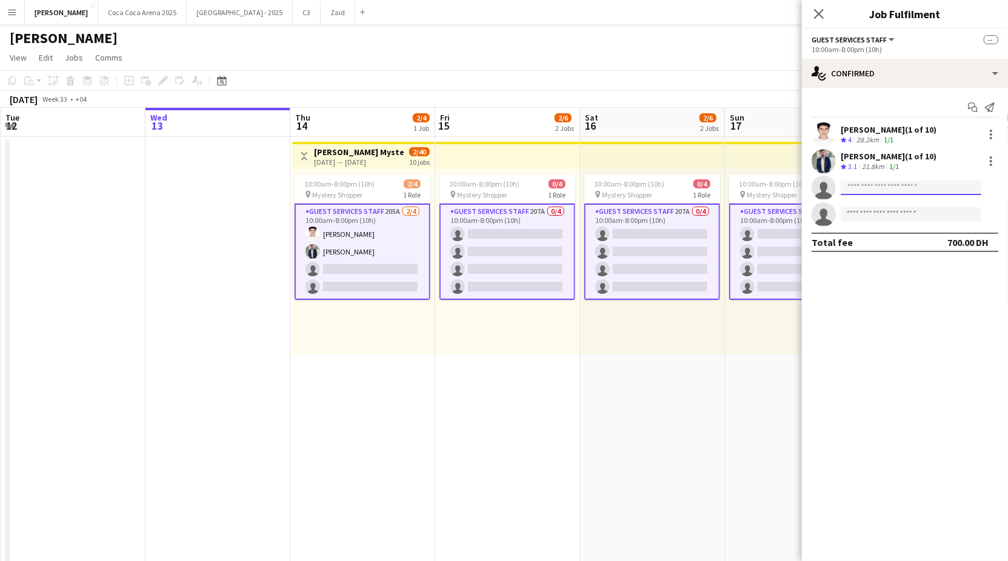
click at [885, 193] on input at bounding box center [910, 188] width 141 height 15
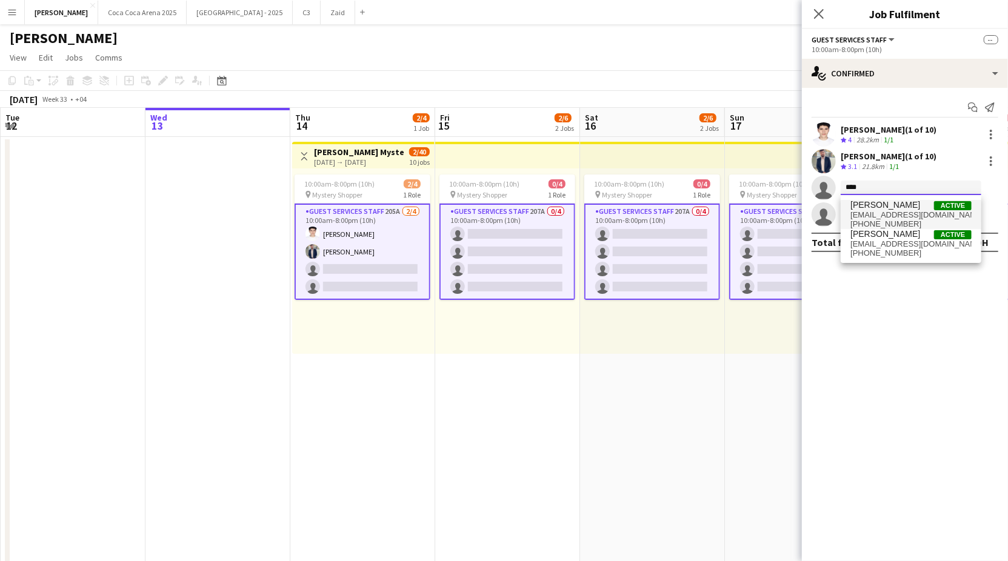
type input "****"
click at [891, 213] on span "[EMAIL_ADDRESS][DOMAIN_NAME]" at bounding box center [910, 215] width 121 height 10
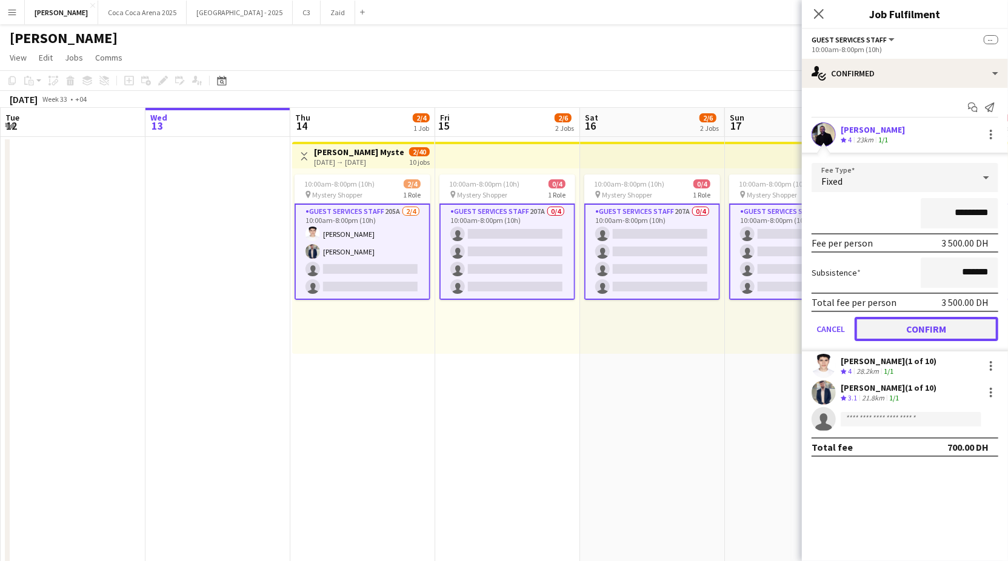
click at [897, 320] on button "Confirm" at bounding box center [926, 329] width 144 height 24
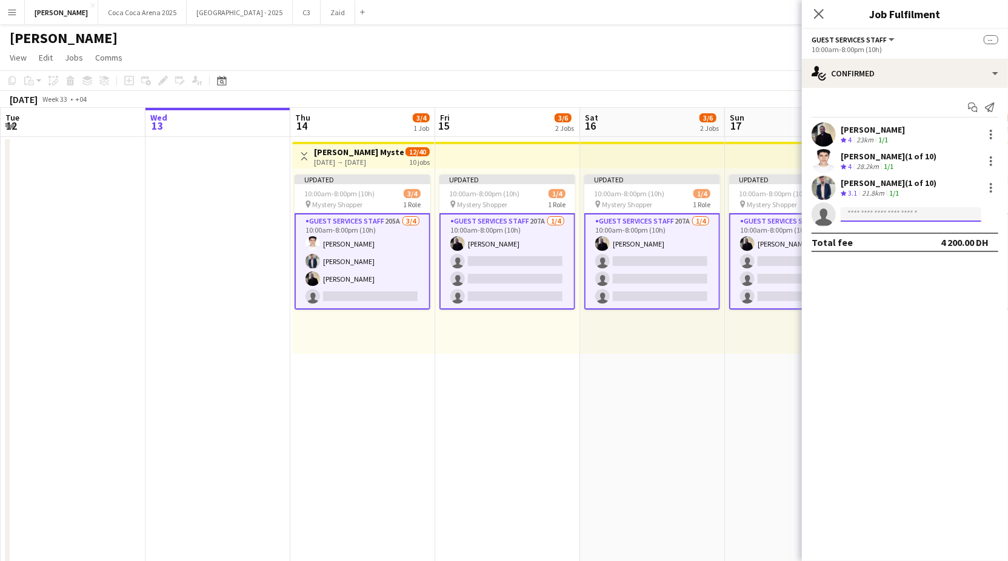
click at [880, 219] on input at bounding box center [910, 214] width 141 height 15
click at [743, 288] on app-card-role "Guest Services Staff 207A [DATE] 10:00am-8:00pm (10h) [PERSON_NAME] single-neut…" at bounding box center [797, 261] width 136 height 96
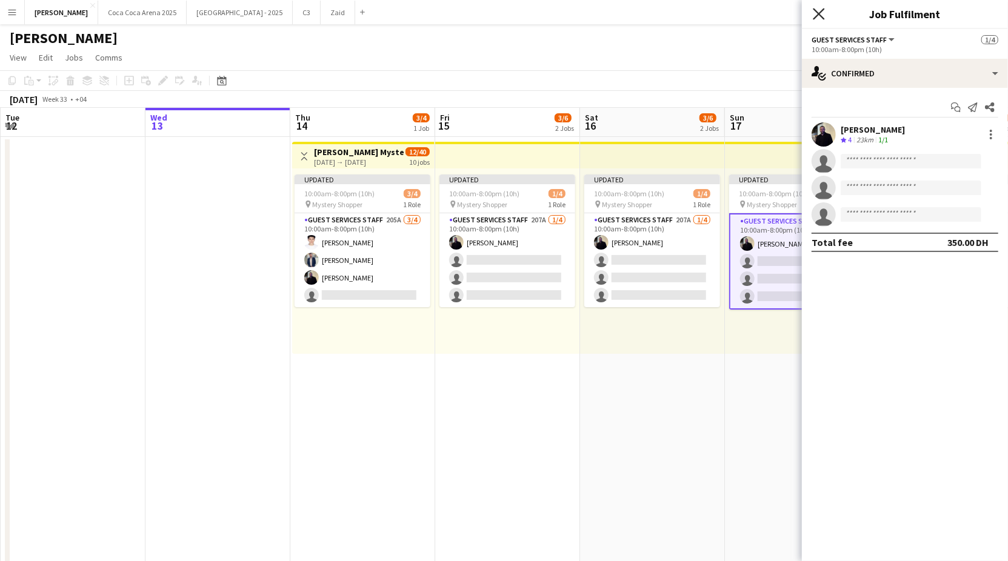
click at [819, 12] on icon "Close pop-in" at bounding box center [818, 14] width 12 height 12
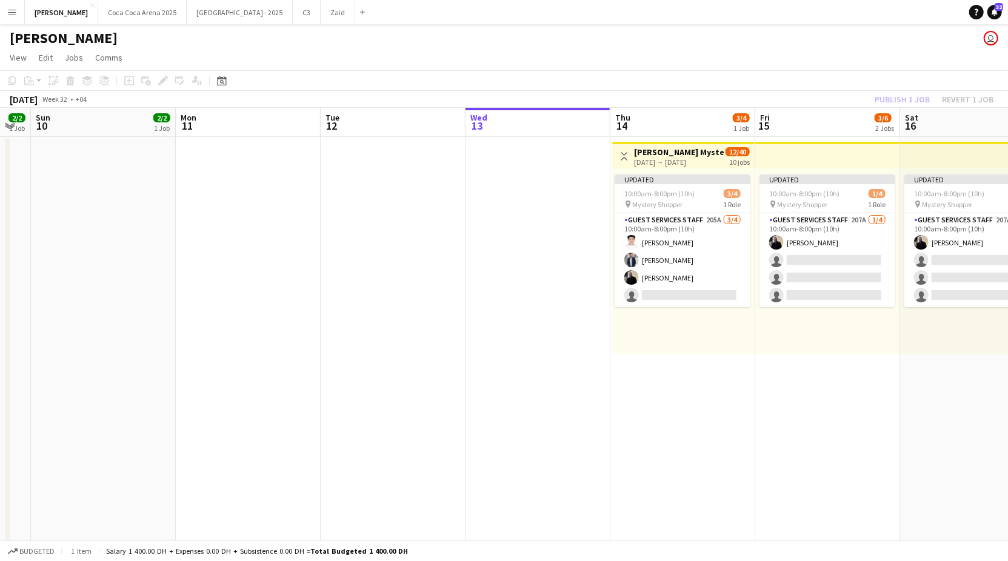
scroll to position [0, 360]
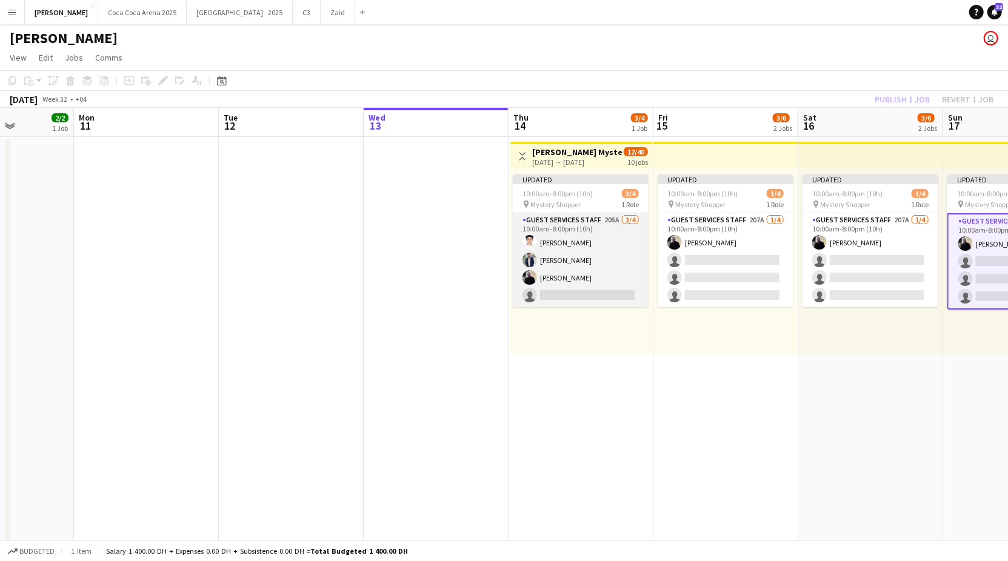
click at [565, 250] on app-card-role "Guest Services Staff 205A [DATE] 10:00am-8:00pm (10h) [PERSON_NAME] [PERSON_NAM…" at bounding box center [581, 260] width 136 height 94
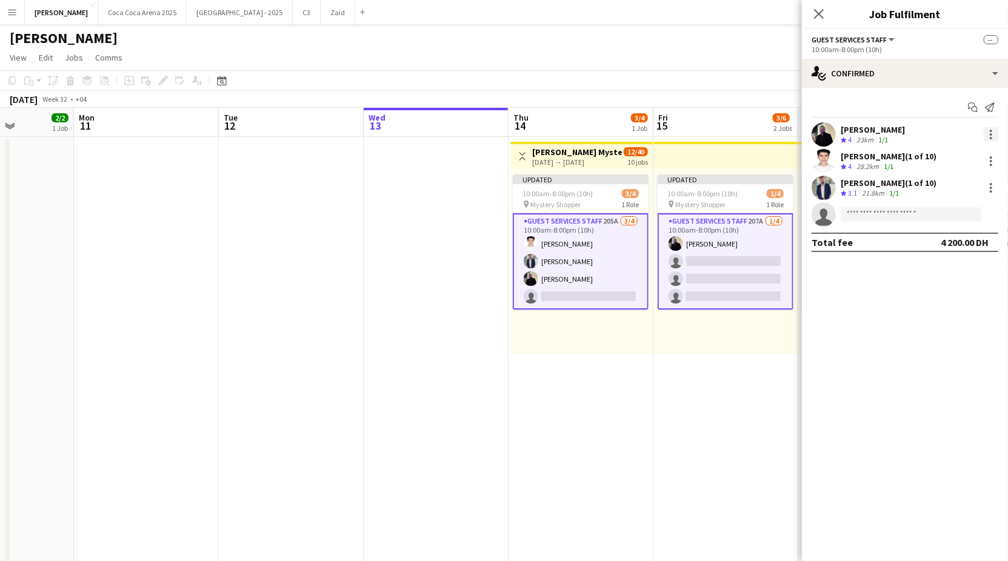
click at [992, 133] on div at bounding box center [990, 134] width 15 height 15
click at [958, 235] on button "Remove" at bounding box center [951, 244] width 95 height 29
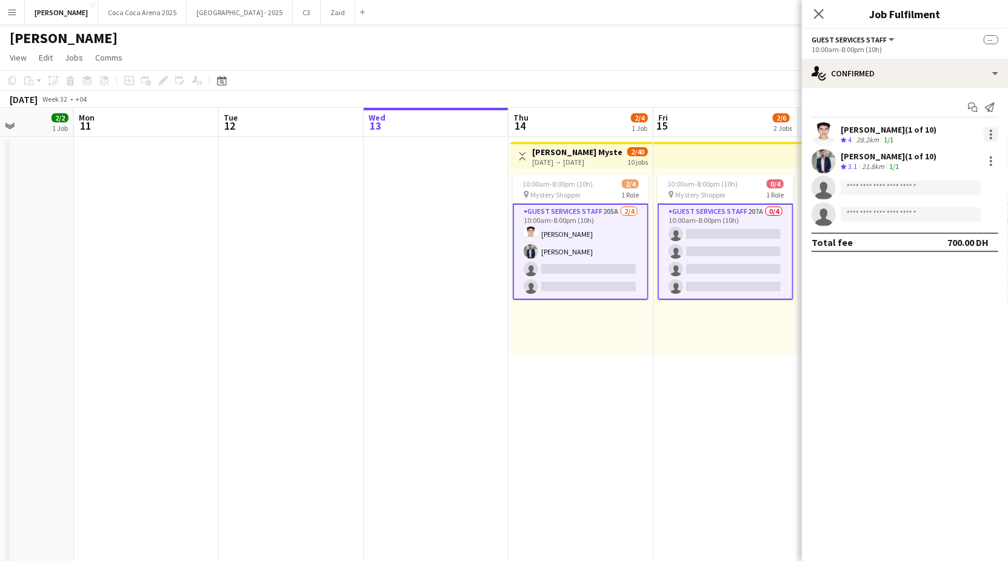
click at [988, 131] on div at bounding box center [990, 134] width 15 height 15
click at [956, 244] on span "Remove" at bounding box center [951, 243] width 75 height 11
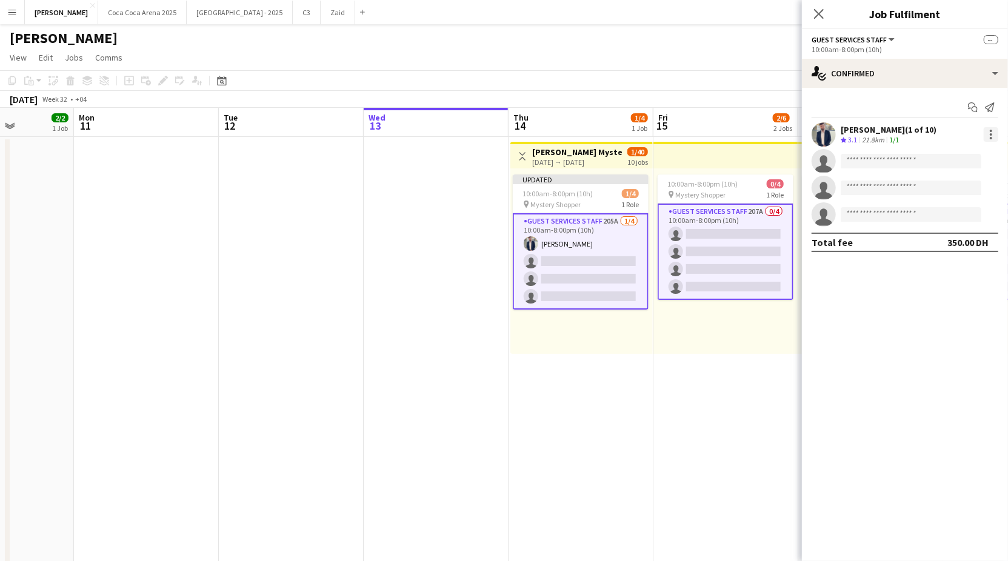
click at [992, 136] on div at bounding box center [990, 134] width 15 height 15
click at [974, 238] on span "Remove" at bounding box center [951, 243] width 75 height 11
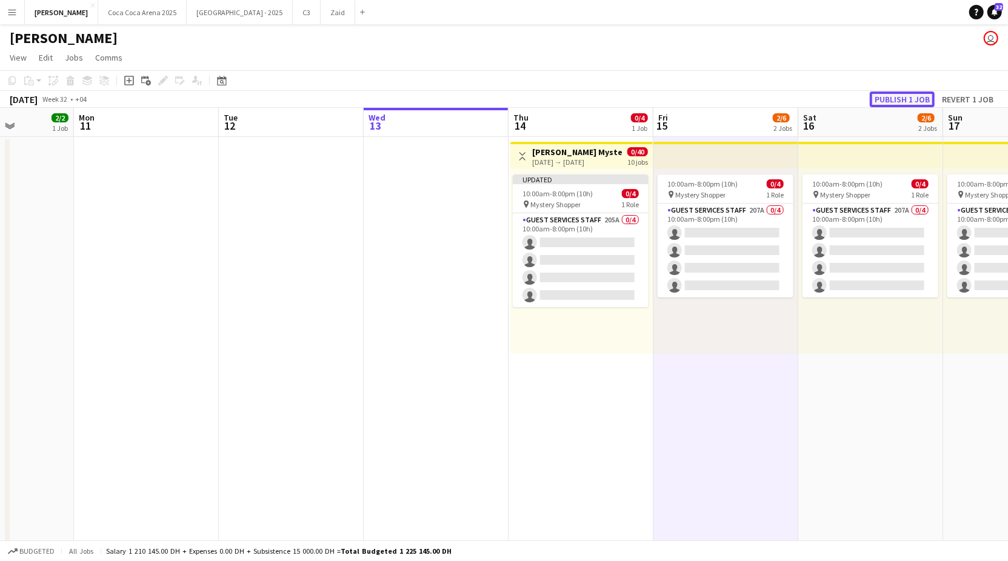
click at [898, 95] on button "Publish 1 job" at bounding box center [901, 99] width 65 height 16
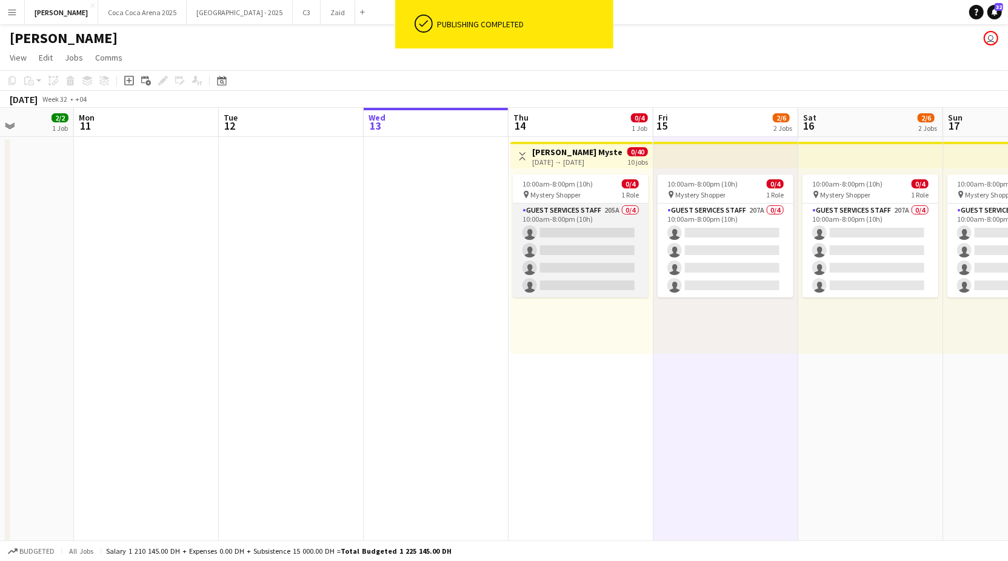
click at [568, 229] on app-card-role "Guest Services Staff 205A 0/4 10:00am-8:00pm (10h) single-neutral-actions singl…" at bounding box center [581, 251] width 136 height 94
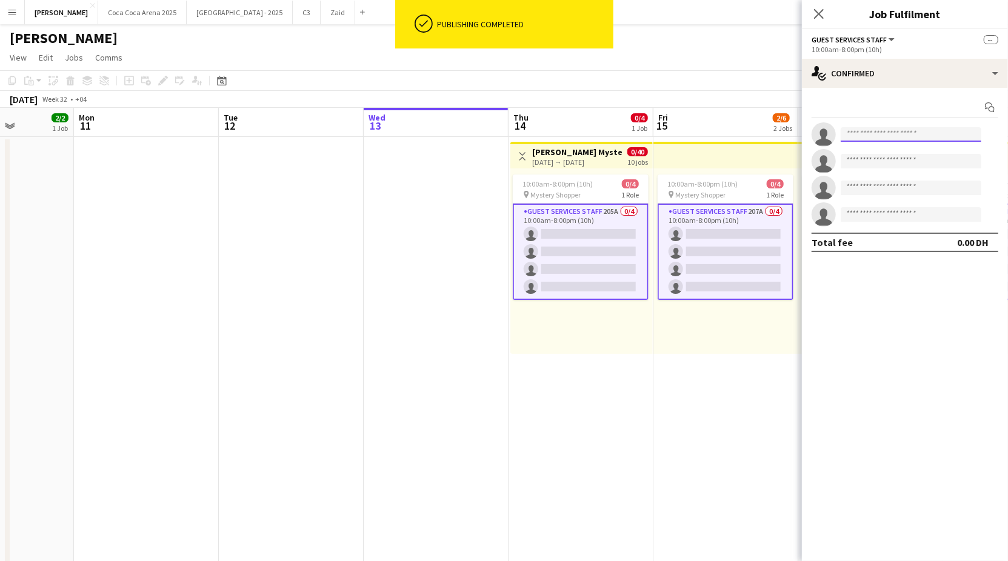
click at [879, 135] on input at bounding box center [910, 134] width 141 height 15
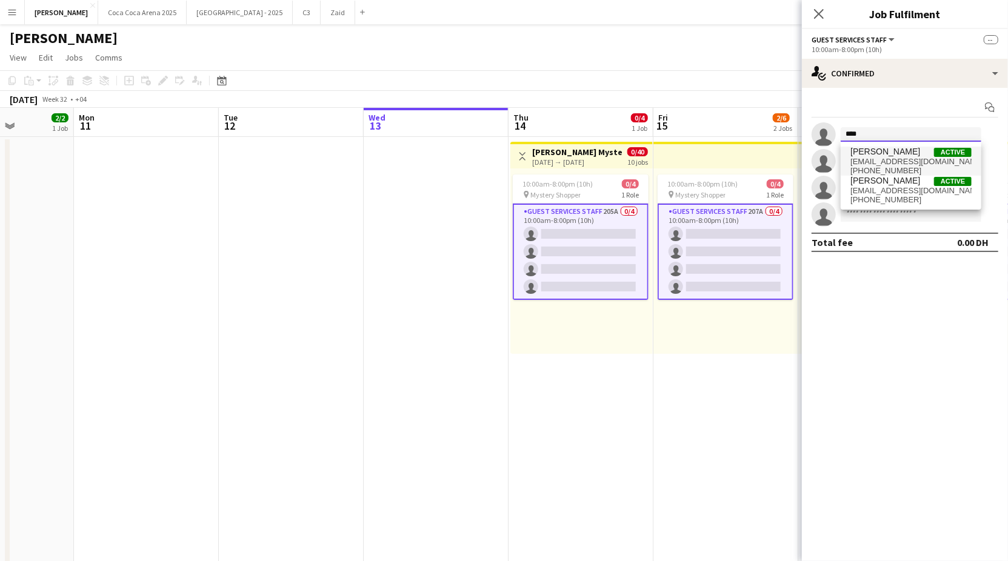
type input "****"
click at [876, 162] on span "[EMAIL_ADDRESS][DOMAIN_NAME]" at bounding box center [910, 162] width 121 height 10
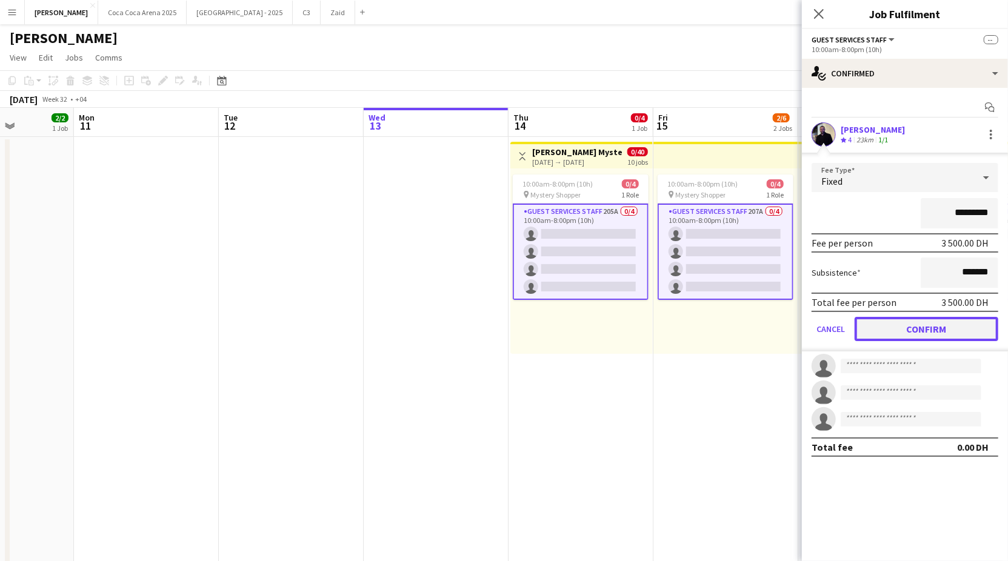
click at [891, 328] on button "Confirm" at bounding box center [926, 329] width 144 height 24
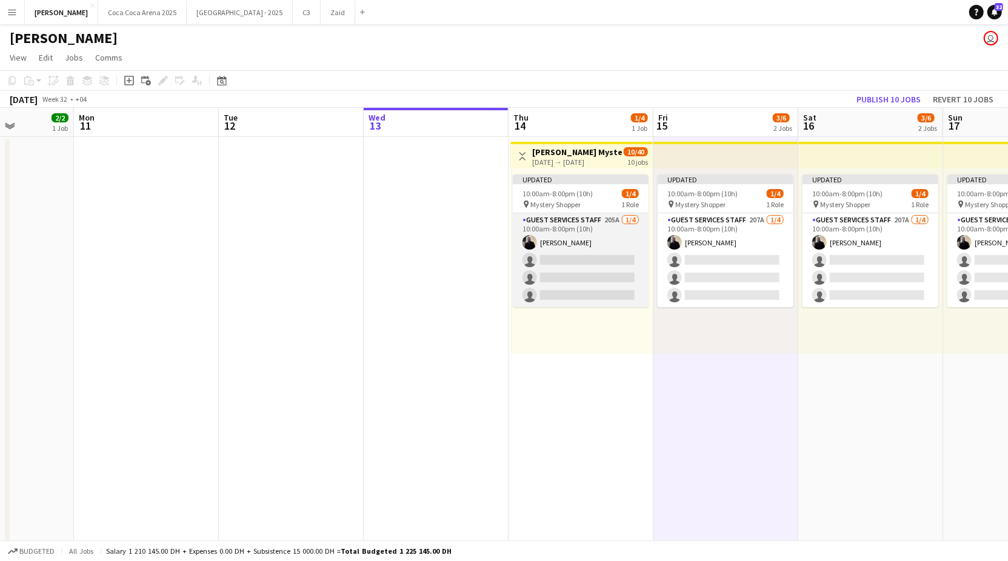
click at [549, 260] on app-card-role "Guest Services Staff 205A [DATE] 10:00am-8:00pm (10h) [PERSON_NAME] single-neut…" at bounding box center [581, 260] width 136 height 94
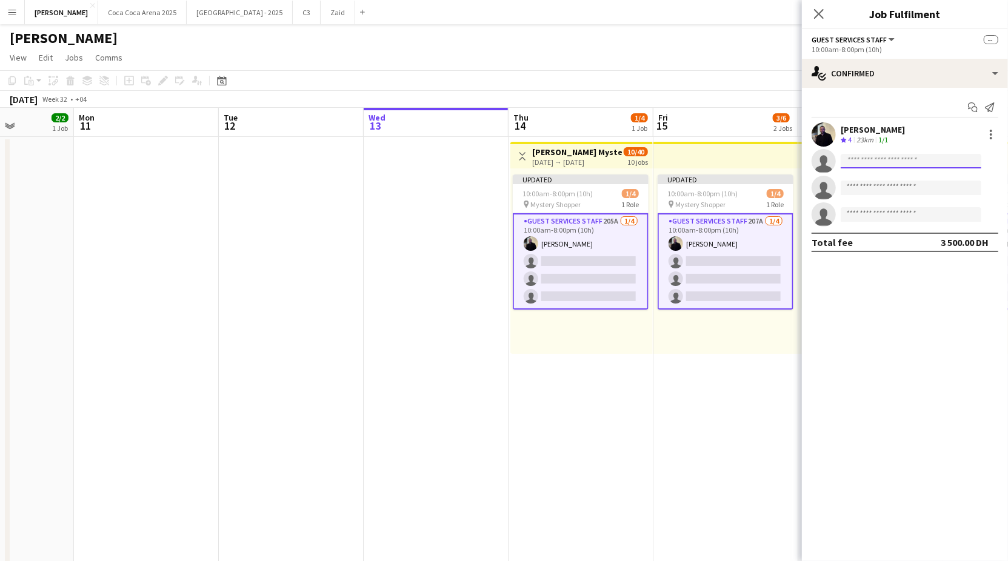
click at [856, 158] on input at bounding box center [910, 161] width 141 height 15
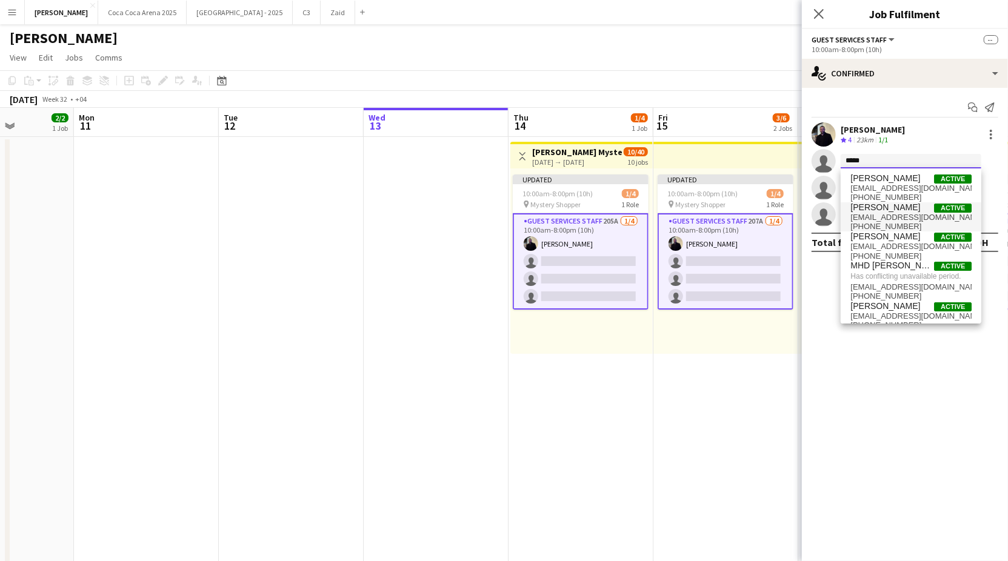
type input "*****"
click at [870, 213] on span "[EMAIL_ADDRESS][DOMAIN_NAME]" at bounding box center [910, 218] width 121 height 10
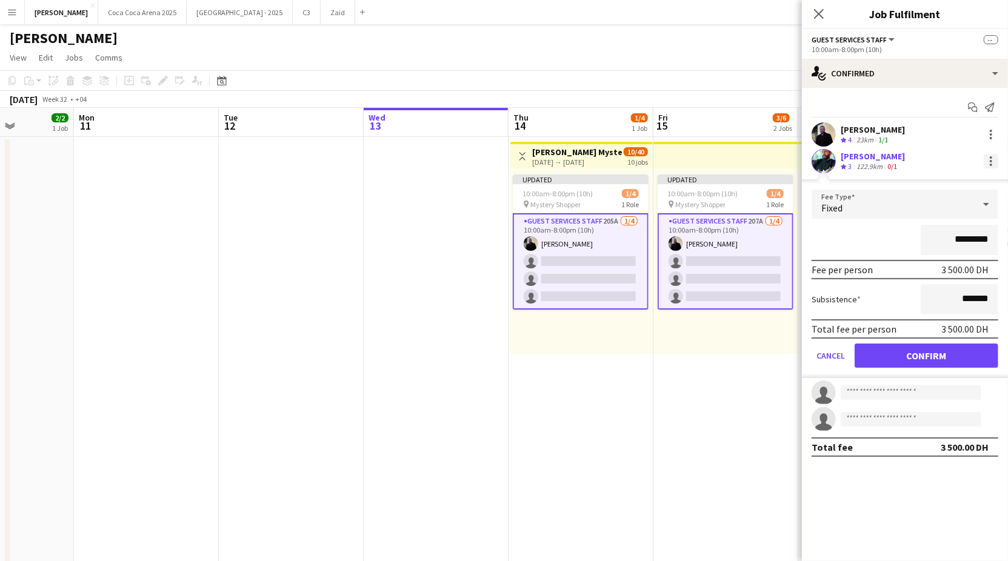
click at [991, 160] on div at bounding box center [990, 161] width 2 height 2
click at [954, 273] on span "Remove" at bounding box center [951, 270] width 75 height 11
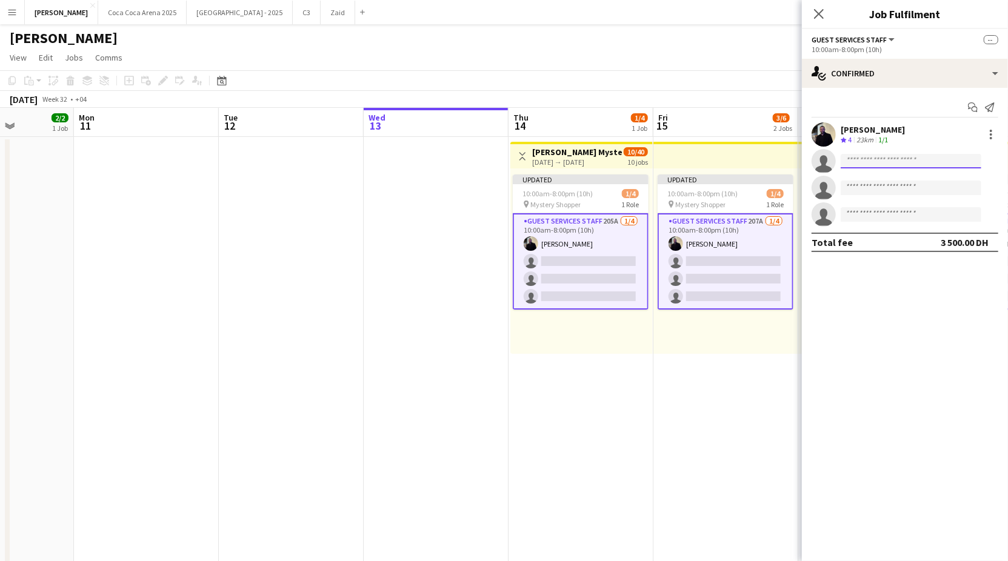
click at [878, 163] on input at bounding box center [910, 161] width 141 height 15
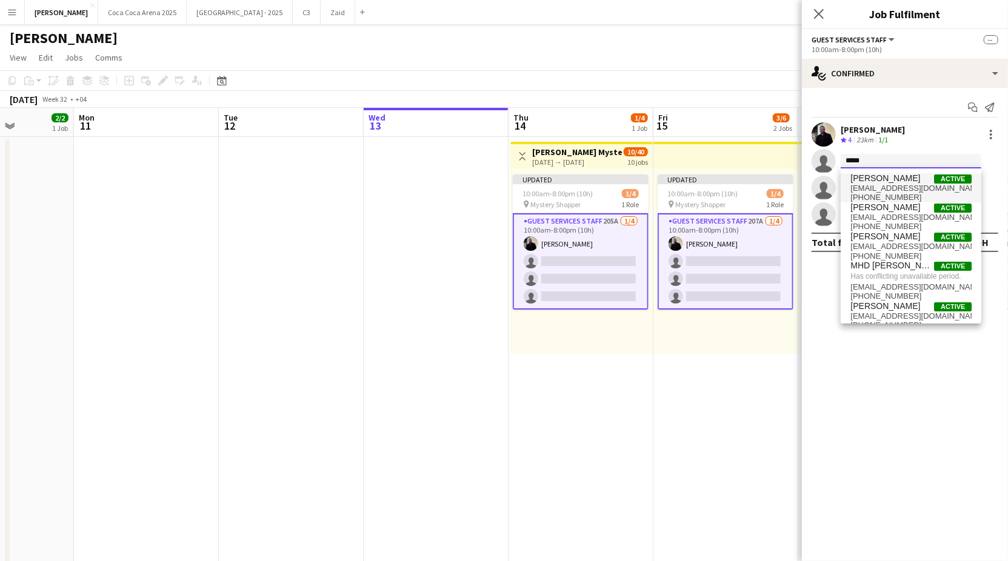
type input "*****"
click at [886, 194] on span "[PHONE_NUMBER]" at bounding box center [910, 198] width 121 height 10
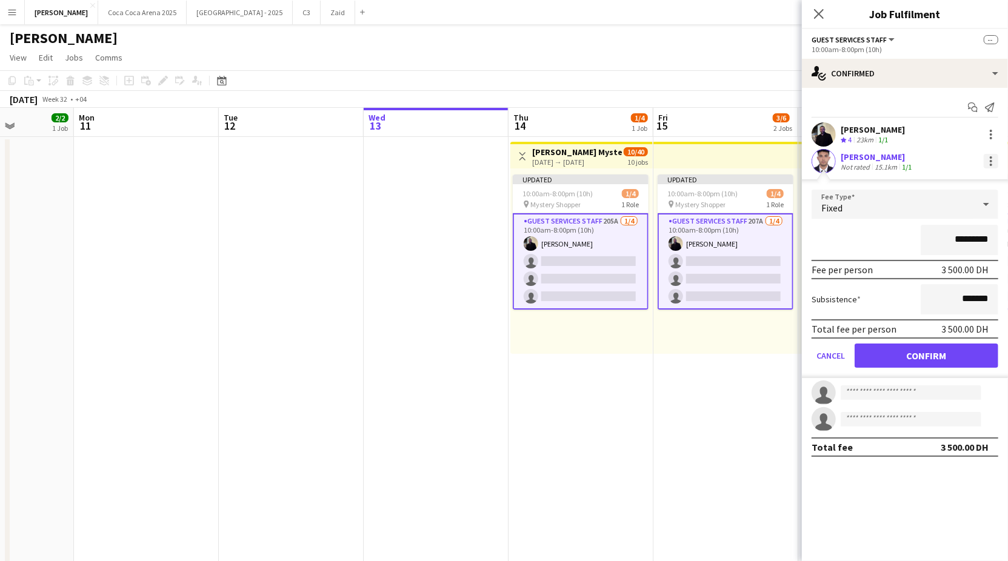
click at [993, 162] on div at bounding box center [990, 161] width 15 height 15
click at [945, 274] on span "Remove" at bounding box center [932, 270] width 36 height 10
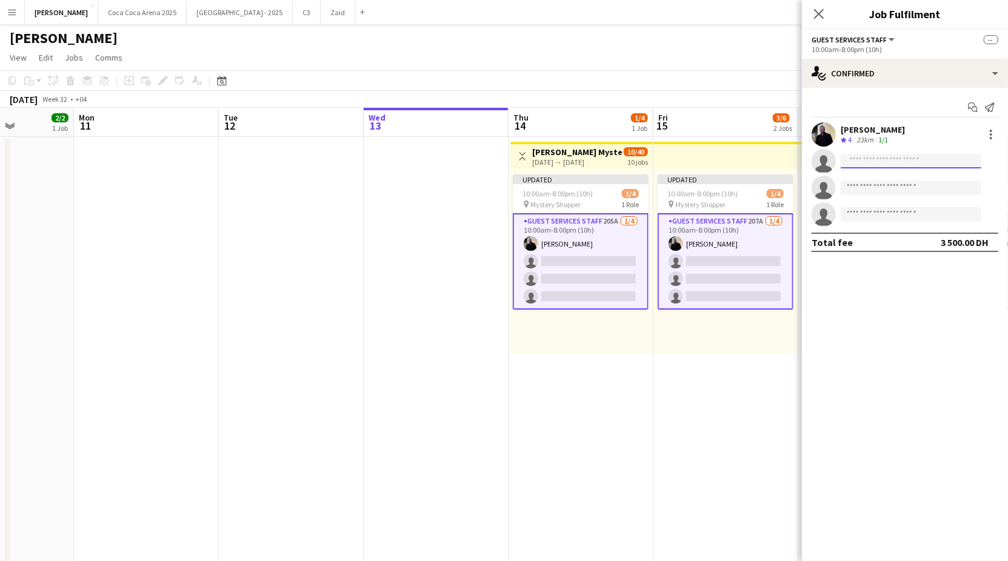
click at [861, 165] on input at bounding box center [910, 161] width 141 height 15
paste input "**********"
type input "**********"
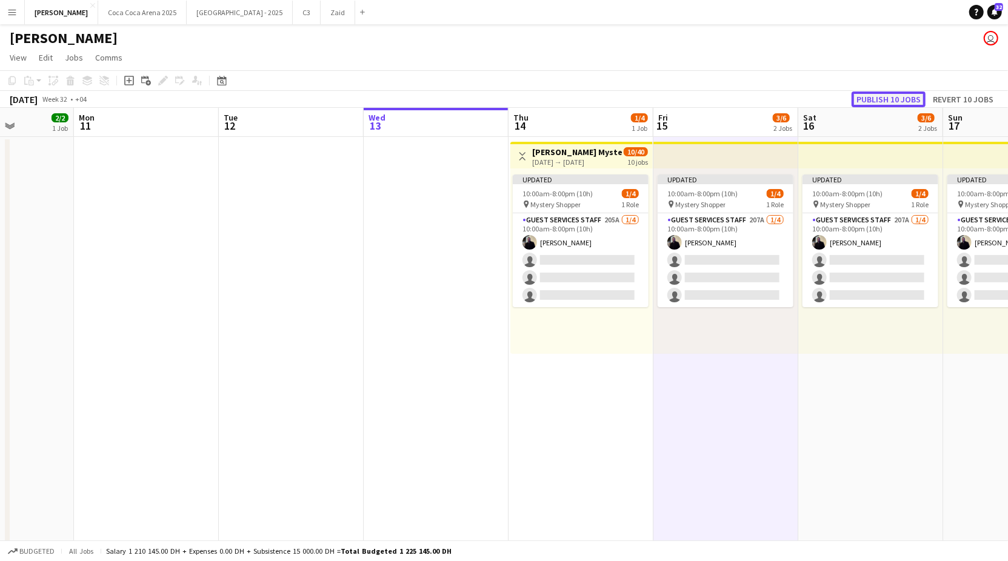
click at [868, 95] on button "Publish 10 jobs" at bounding box center [888, 99] width 74 height 16
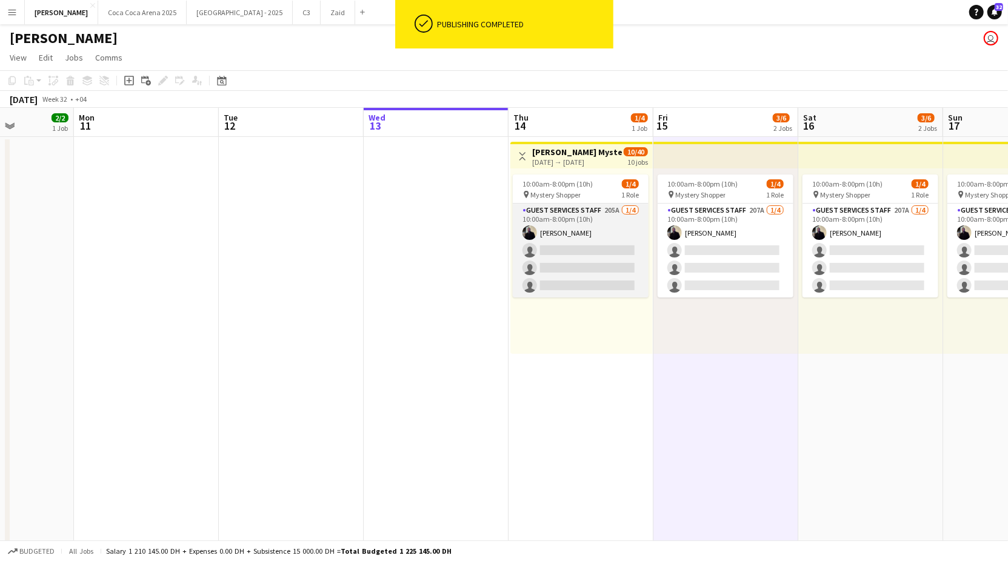
click at [576, 256] on app-card-role "Guest Services Staff 205A [DATE] 10:00am-8:00pm (10h) [PERSON_NAME] single-neut…" at bounding box center [581, 251] width 136 height 94
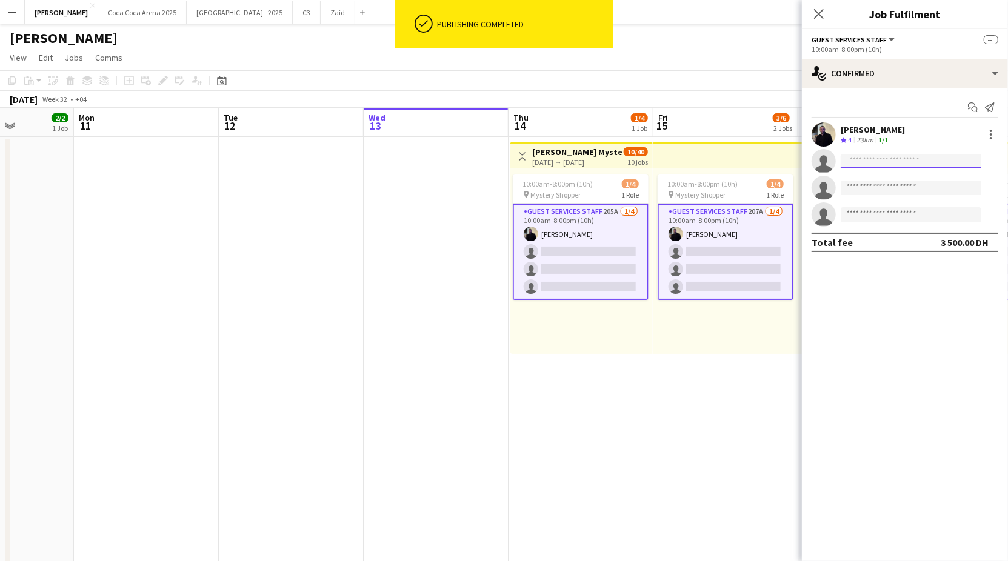
click at [894, 162] on input at bounding box center [910, 161] width 141 height 15
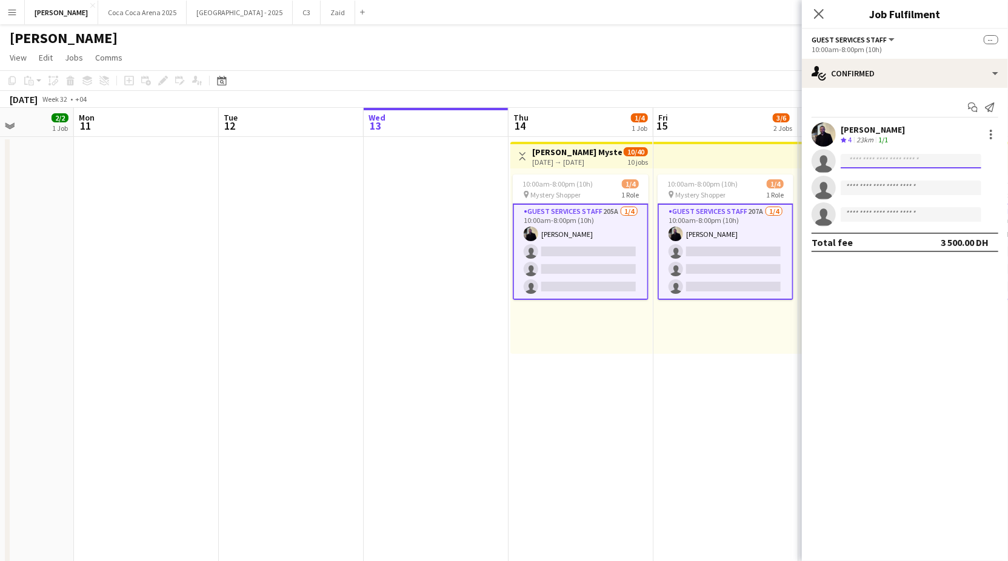
paste input "**********"
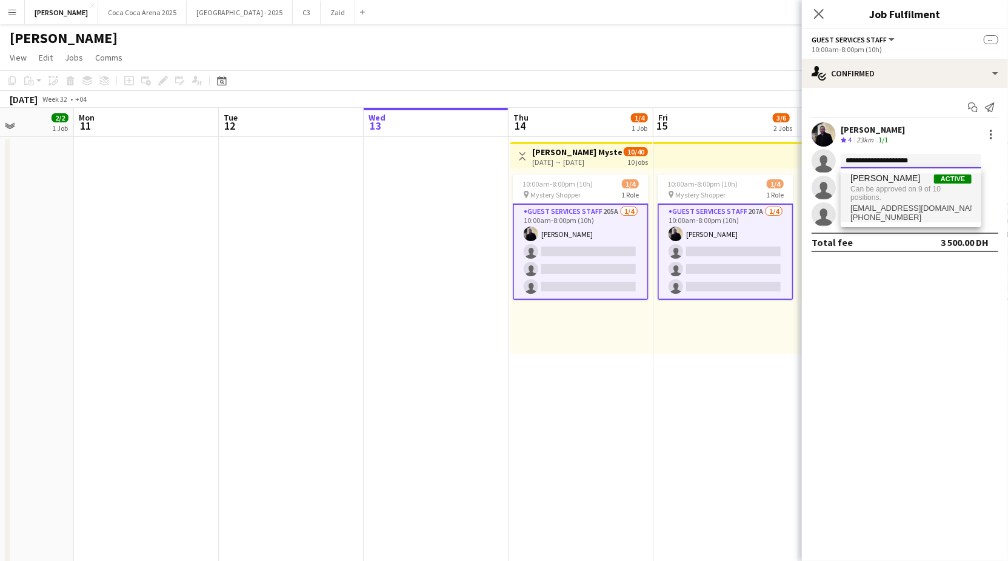
type input "**********"
click at [888, 213] on span "[PHONE_NUMBER]" at bounding box center [910, 218] width 121 height 10
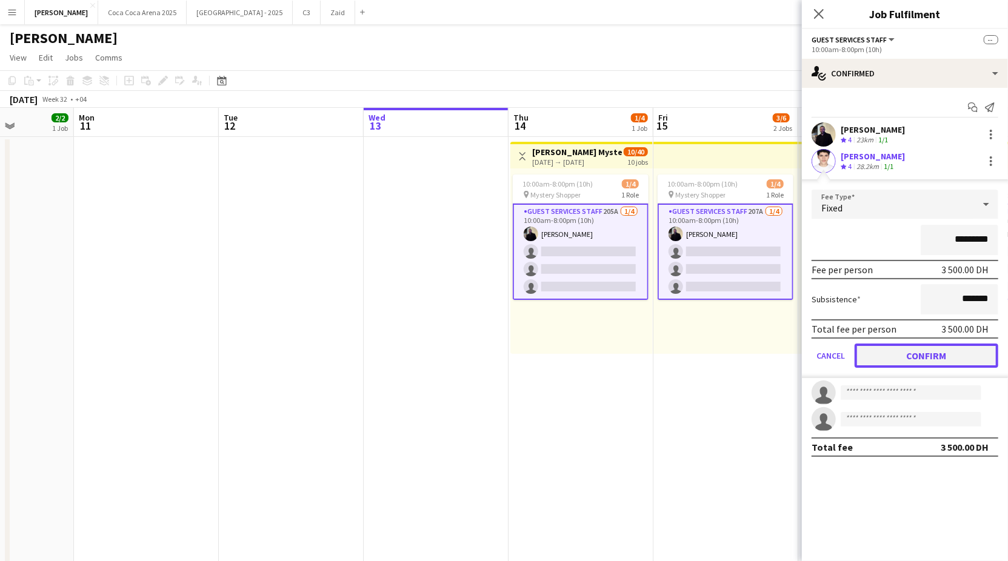
click at [917, 360] on button "Confirm" at bounding box center [926, 356] width 144 height 24
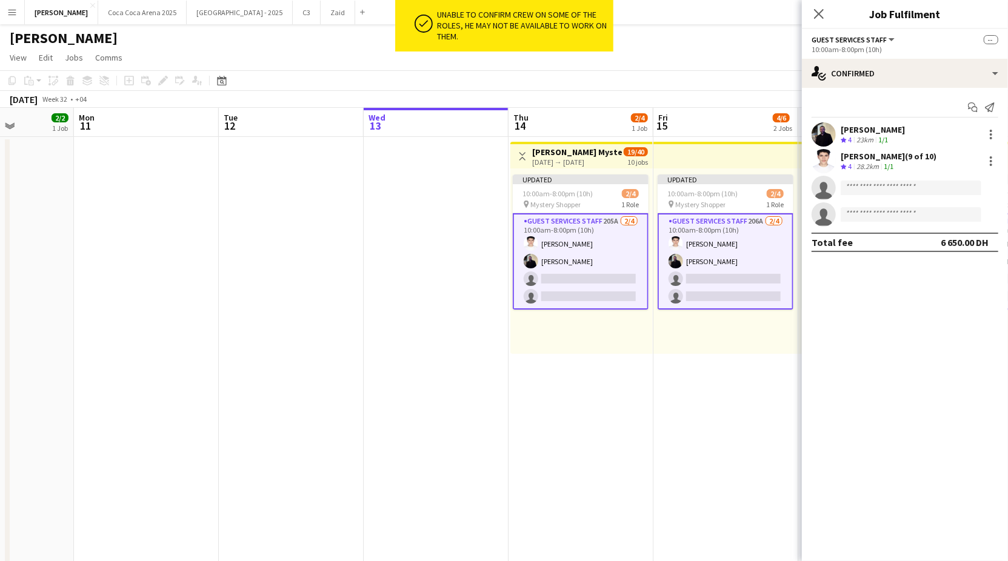
click at [743, 328] on div "Updated 10:00am-8:00pm (10h) 2/4 pin Mystery Shopper 1 Role Guest Services Staf…" at bounding box center [725, 260] width 145 height 185
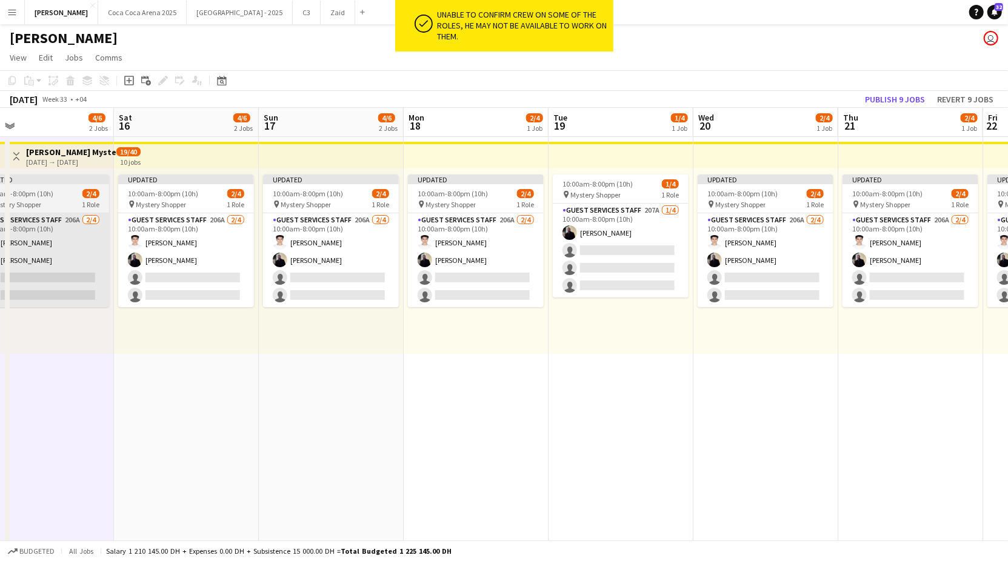
scroll to position [0, 475]
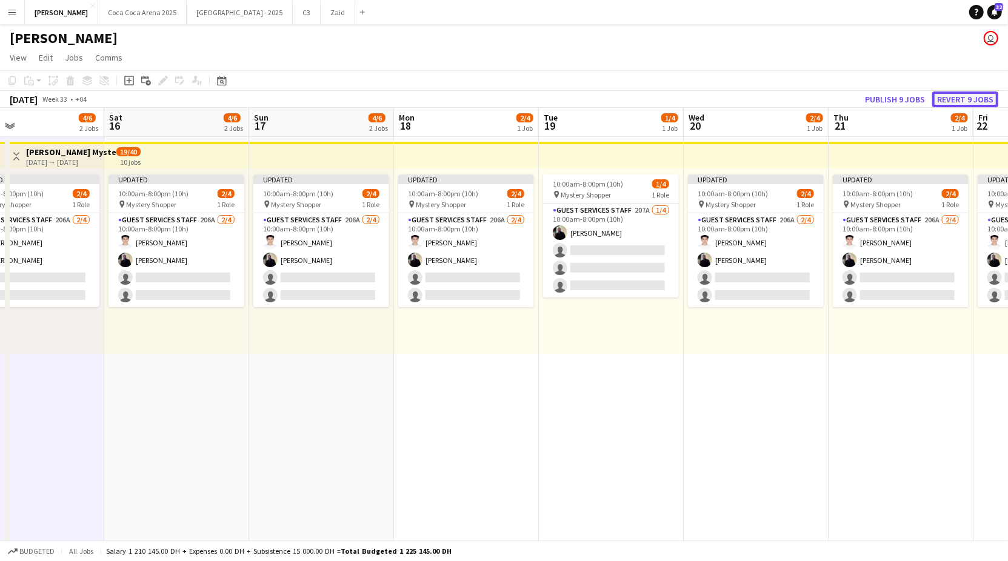
click at [942, 99] on button "Revert 9 jobs" at bounding box center [965, 99] width 66 height 16
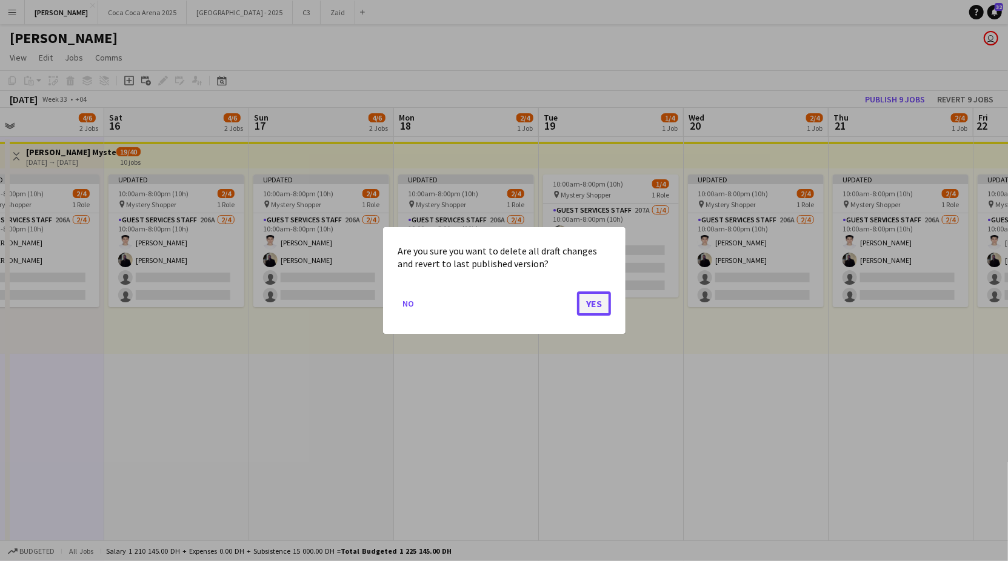
click at [598, 307] on button "Yes" at bounding box center [594, 303] width 34 height 24
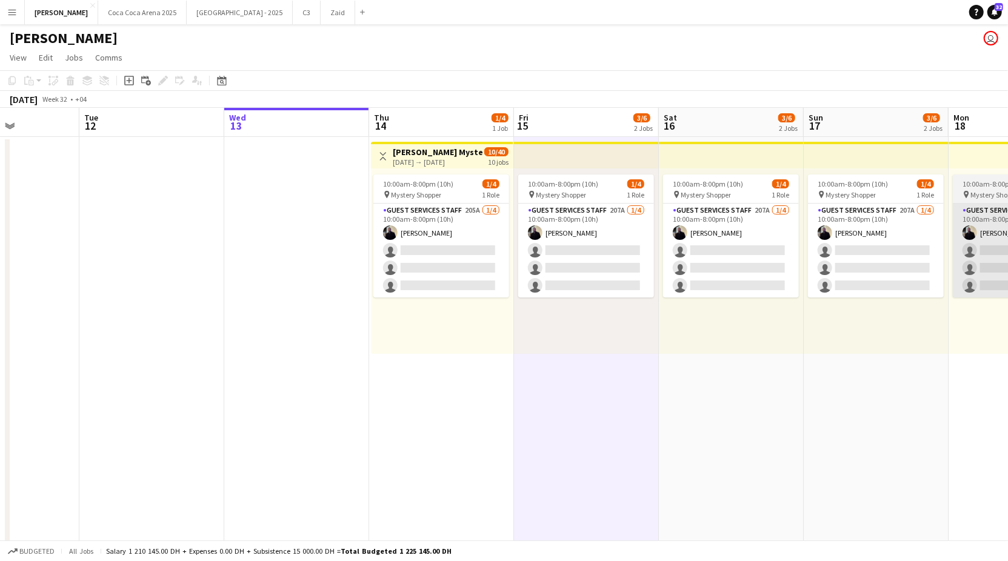
scroll to position [0, 253]
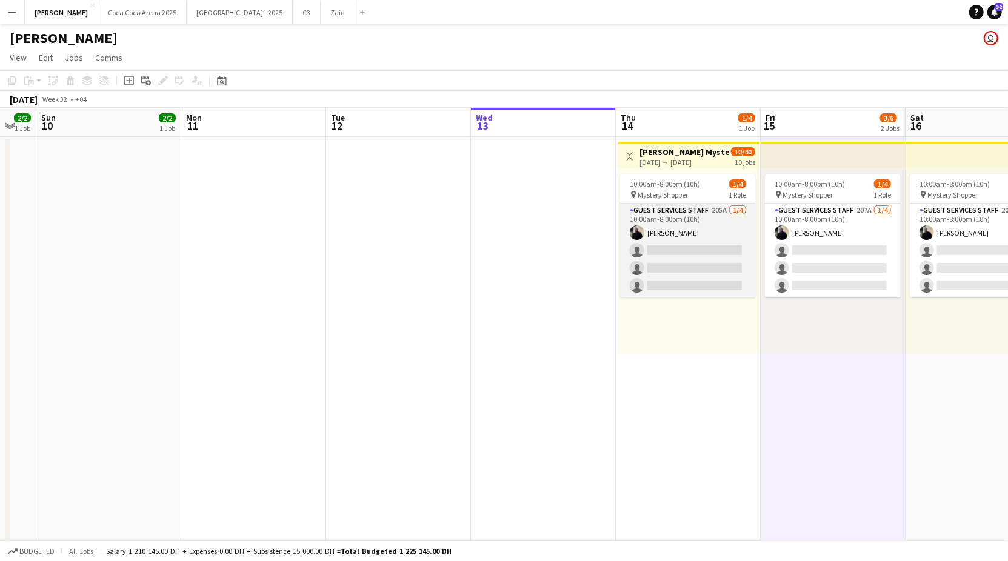
click at [704, 246] on app-card-role "Guest Services Staff 205A [DATE] 10:00am-8:00pm (10h) [PERSON_NAME] single-neut…" at bounding box center [688, 251] width 136 height 94
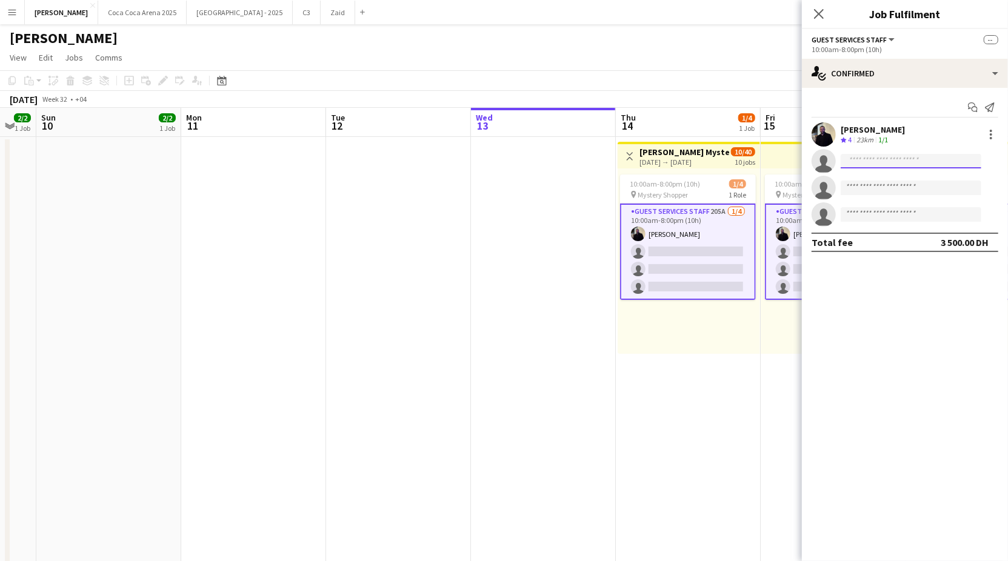
click at [955, 163] on input at bounding box center [910, 161] width 141 height 15
paste input "**********"
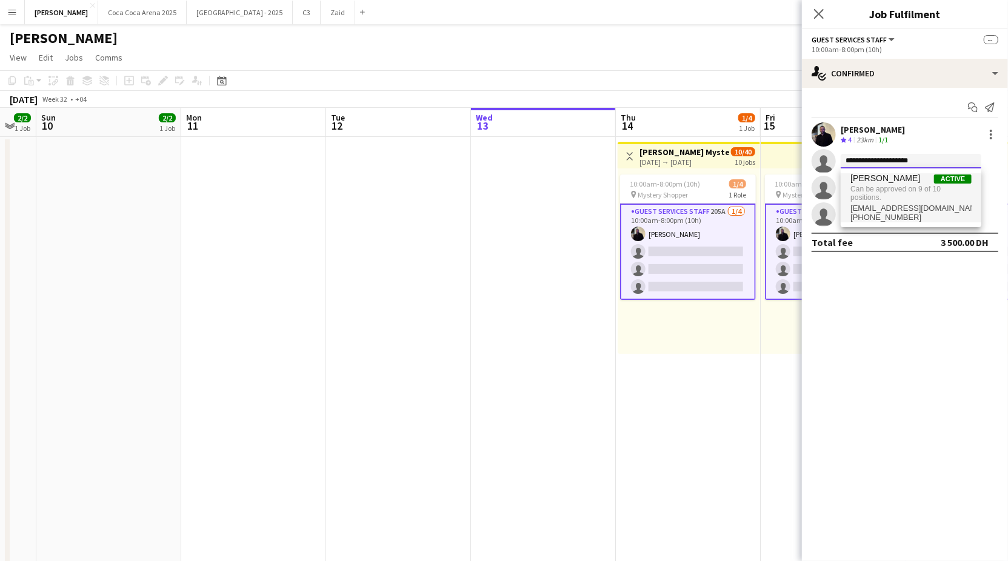
type input "**********"
click at [903, 188] on span "Can be approved on 9 of 10 positions." at bounding box center [910, 194] width 121 height 20
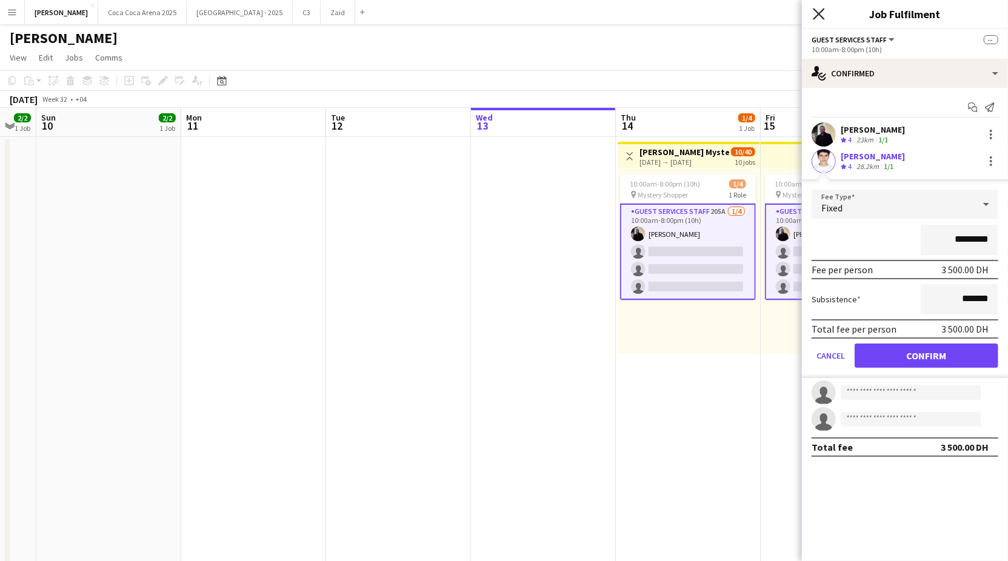
click at [819, 14] on icon at bounding box center [818, 14] width 12 height 12
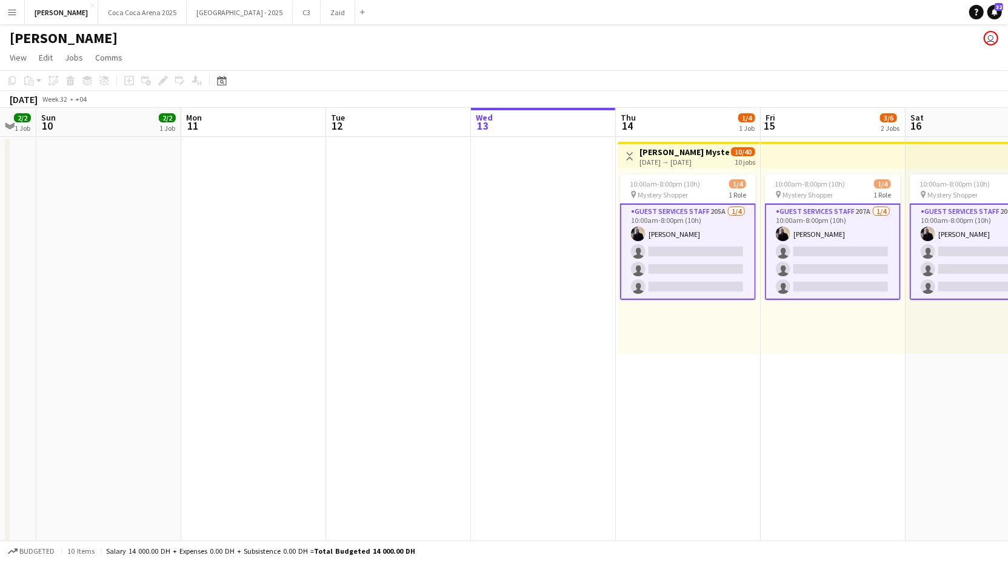
click at [734, 264] on app-card-role "Guest Services Staff 205A [DATE] 10:00am-8:00pm (10h) [PERSON_NAME] single-neut…" at bounding box center [688, 252] width 136 height 96
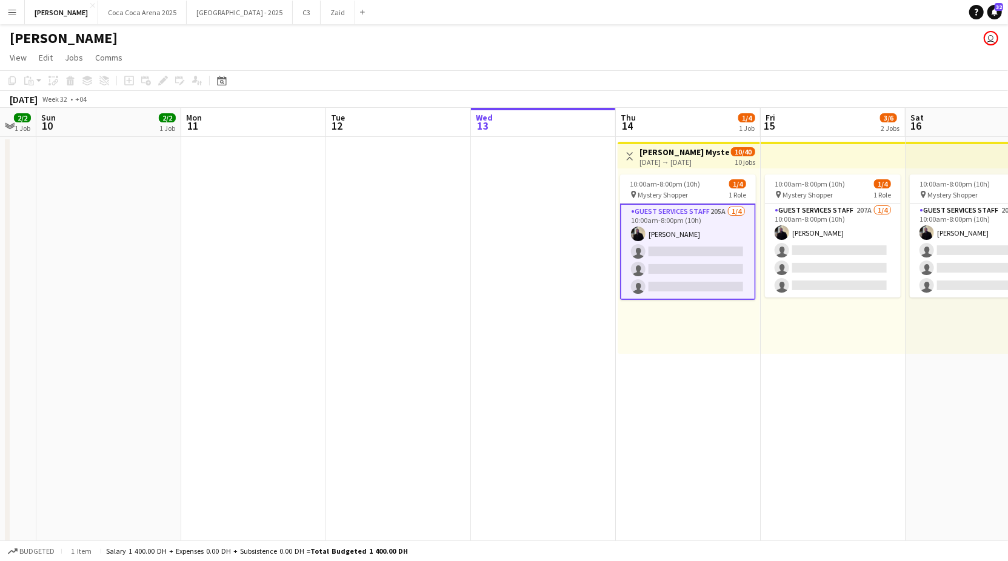
click at [736, 244] on app-card-role "Guest Services Staff 205A [DATE] 10:00am-8:00pm (10h) [PERSON_NAME] single-neut…" at bounding box center [688, 252] width 136 height 96
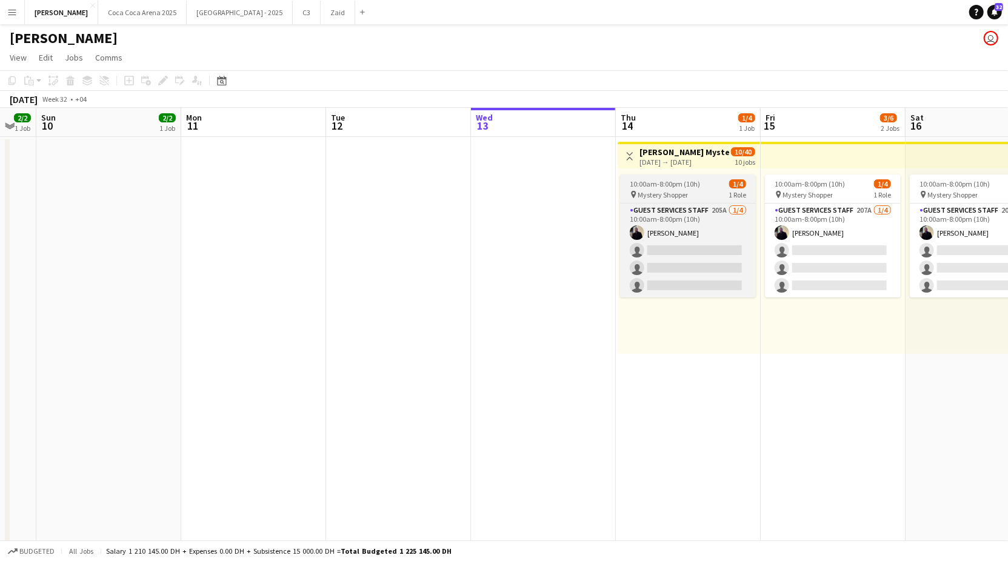
click at [705, 181] on div "10:00am-8:00pm (10h) 1/4" at bounding box center [688, 183] width 136 height 9
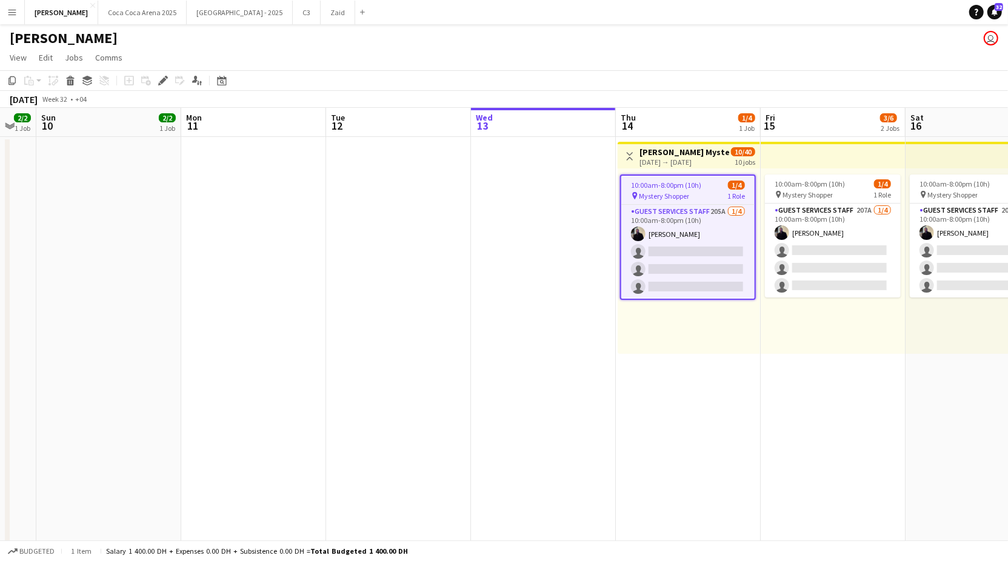
click at [694, 158] on div "[DATE] → [DATE]" at bounding box center [684, 162] width 90 height 9
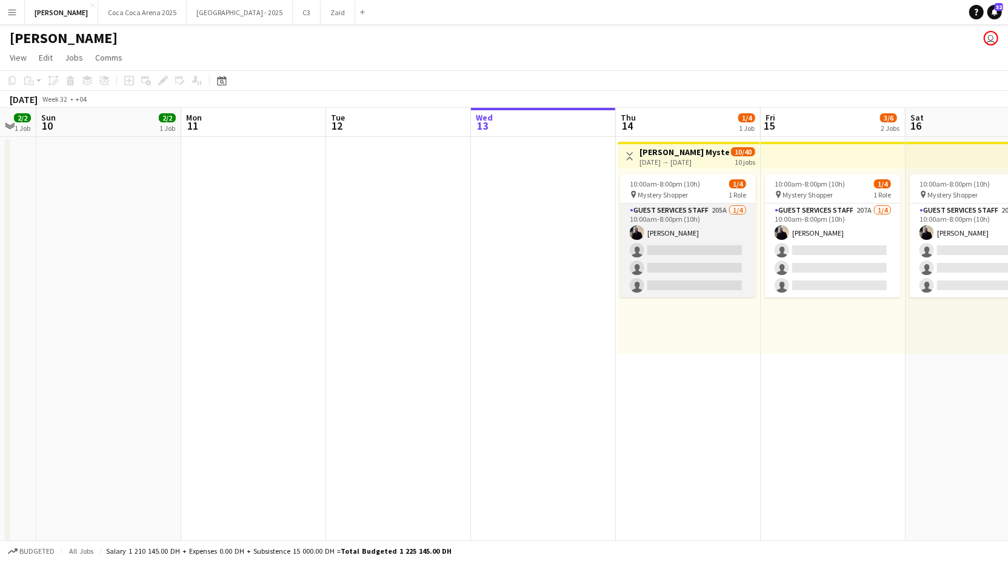
click at [698, 224] on app-card-role "Guest Services Staff 205A [DATE] 10:00am-8:00pm (10h) [PERSON_NAME] single-neut…" at bounding box center [688, 251] width 136 height 94
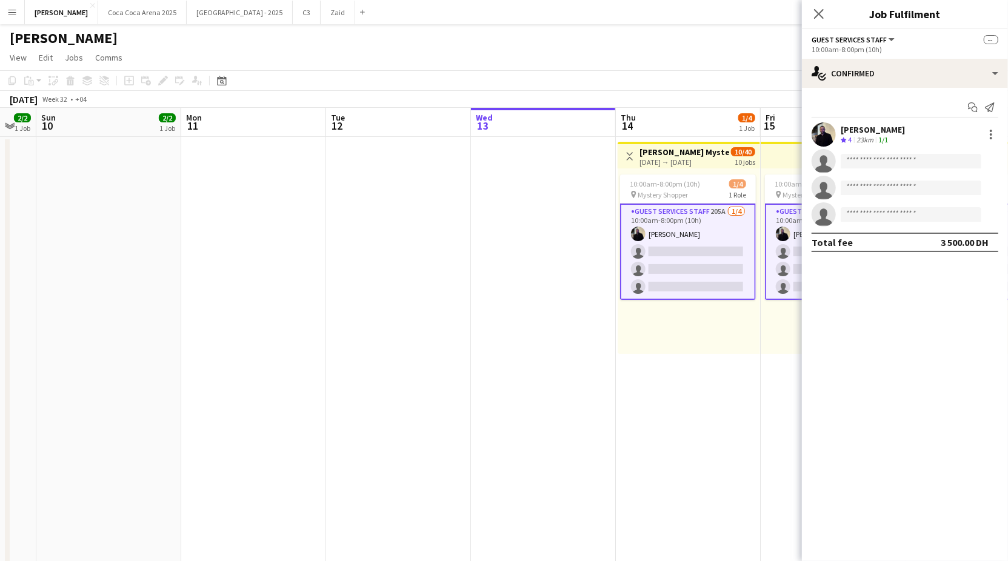
click at [863, 153] on app-invite-slot "single-neutral-actions" at bounding box center [905, 161] width 206 height 24
click at [863, 165] on input at bounding box center [910, 161] width 141 height 15
paste input "**********"
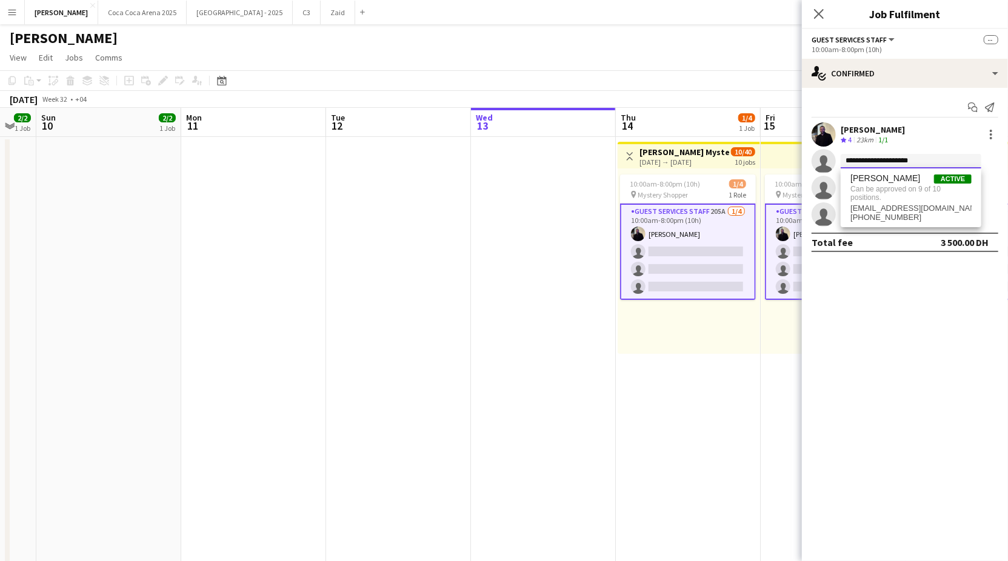
type input "**********"
click at [788, 78] on app-toolbar "Copy Paste Paste Command V Paste with crew Command Shift V Paste linked Job [GE…" at bounding box center [504, 80] width 1008 height 21
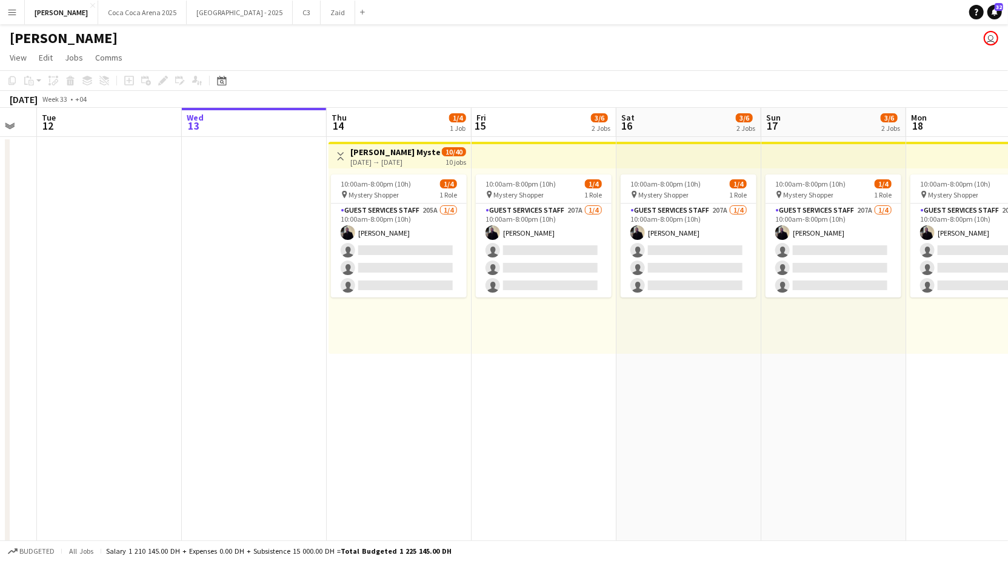
scroll to position [0, 480]
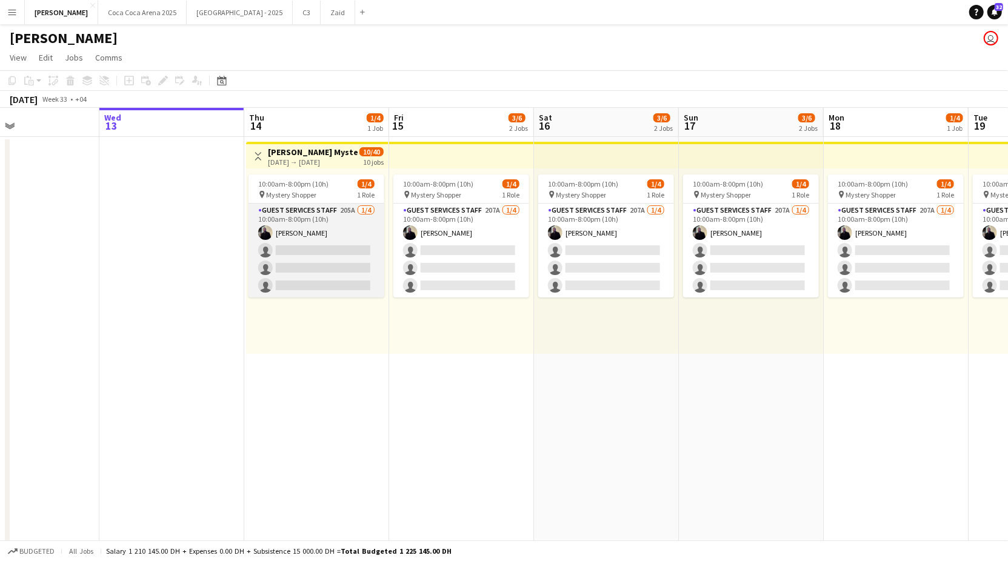
click at [313, 254] on app-card-role "Guest Services Staff 205A [DATE] 10:00am-8:00pm (10h) [PERSON_NAME] single-neut…" at bounding box center [316, 251] width 136 height 94
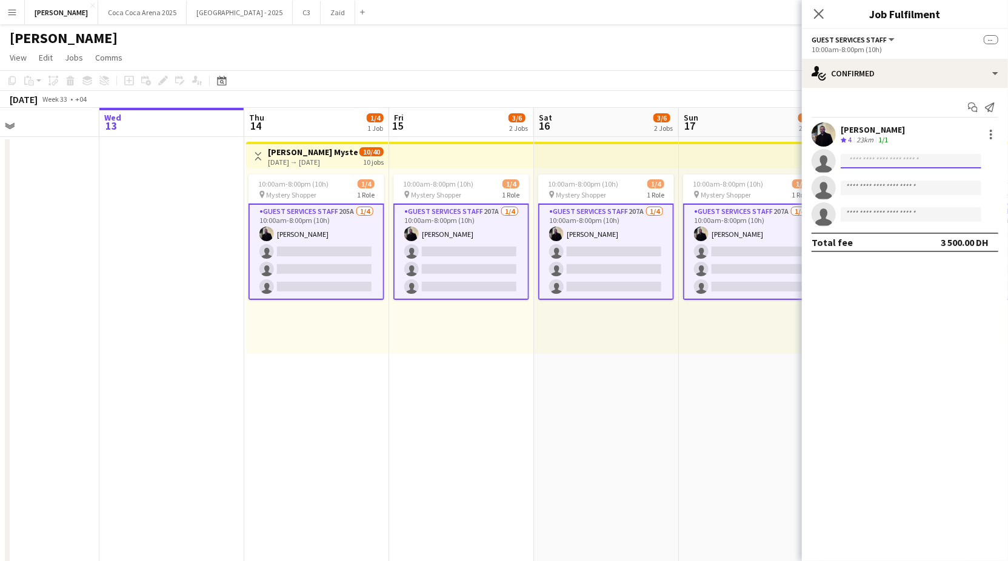
click at [851, 167] on input at bounding box center [910, 161] width 141 height 15
paste input "**********"
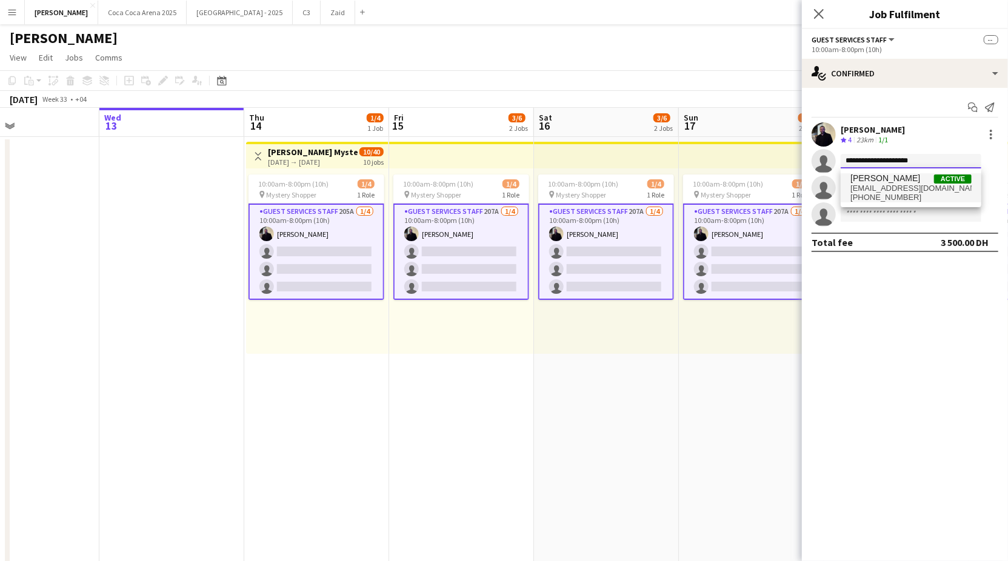
type input "**********"
click at [894, 181] on span "[PERSON_NAME]" at bounding box center [885, 178] width 70 height 10
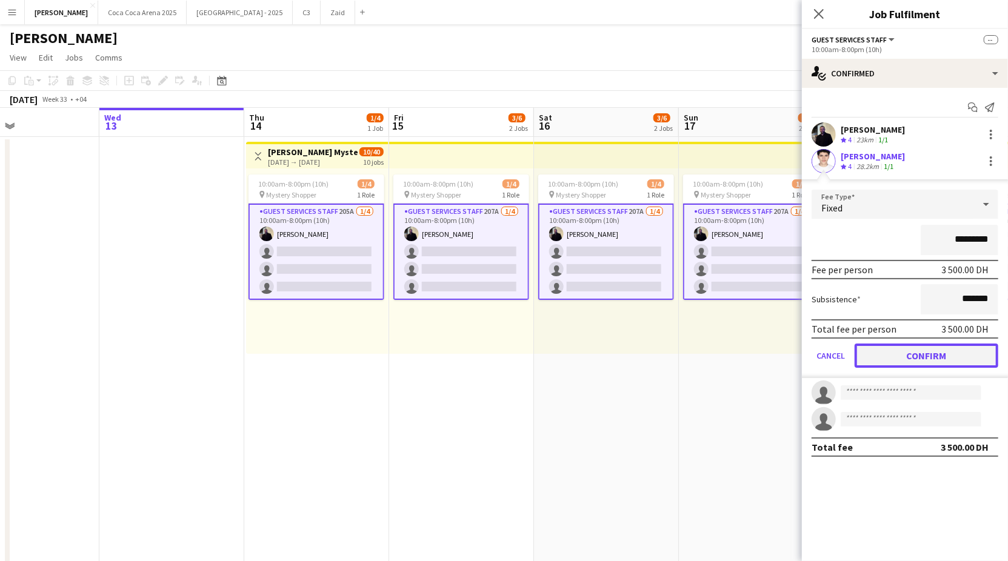
click at [917, 359] on button "Confirm" at bounding box center [926, 356] width 144 height 24
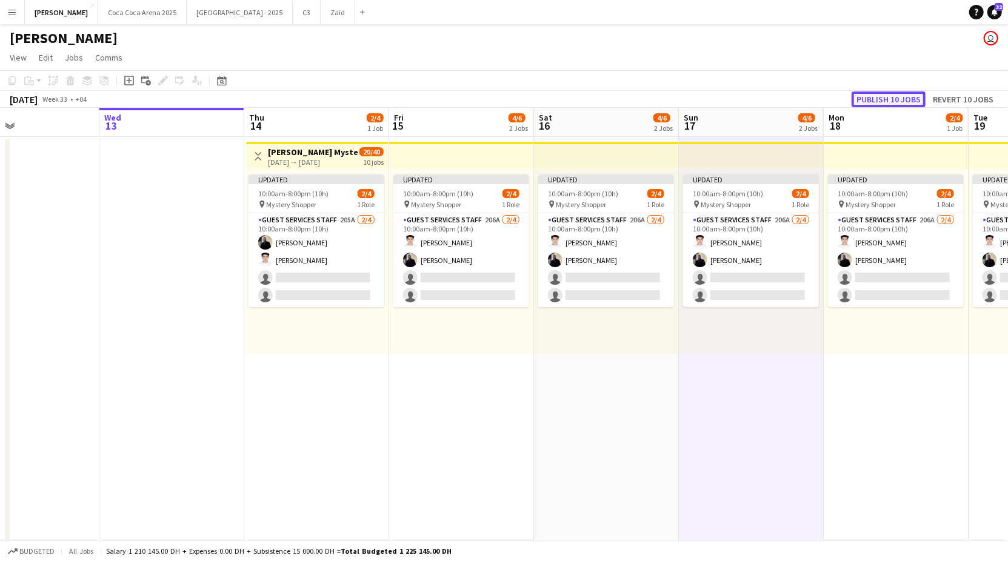
click at [863, 106] on button "Publish 10 jobs" at bounding box center [888, 99] width 74 height 16
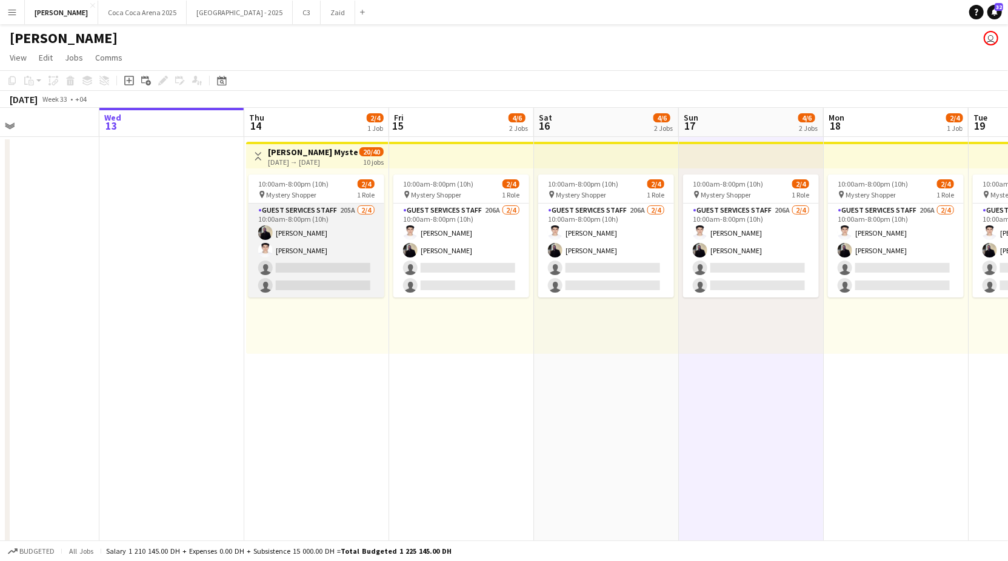
click at [317, 265] on app-card-role "Guest Services Staff 205A [DATE] 10:00am-8:00pm (10h) [PERSON_NAME] [PERSON_NAM…" at bounding box center [316, 251] width 136 height 94
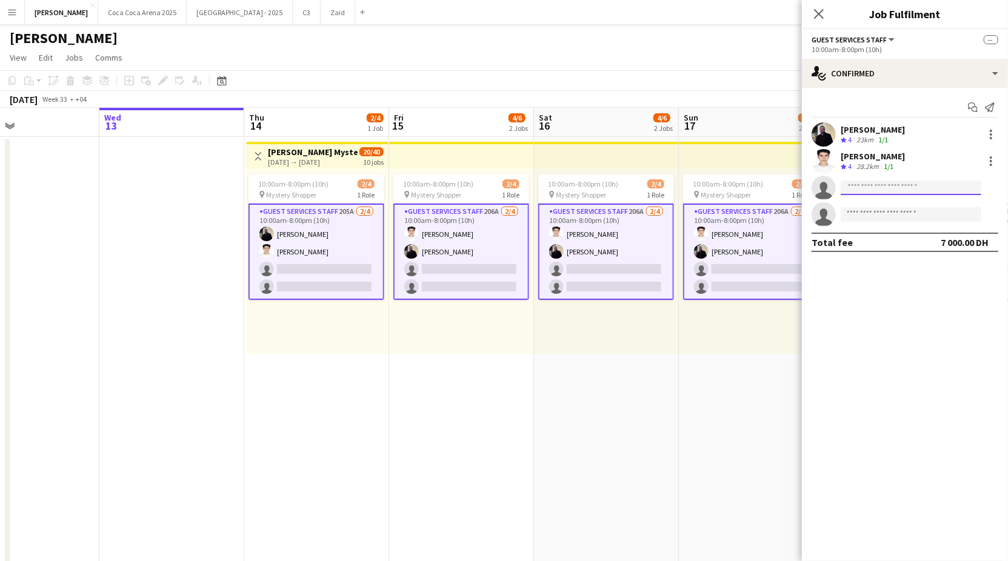
click at [878, 187] on input at bounding box center [910, 188] width 141 height 15
paste input "**********"
type input "**********"
click at [907, 216] on span "[EMAIL_ADDRESS][DOMAIN_NAME]" at bounding box center [910, 215] width 121 height 10
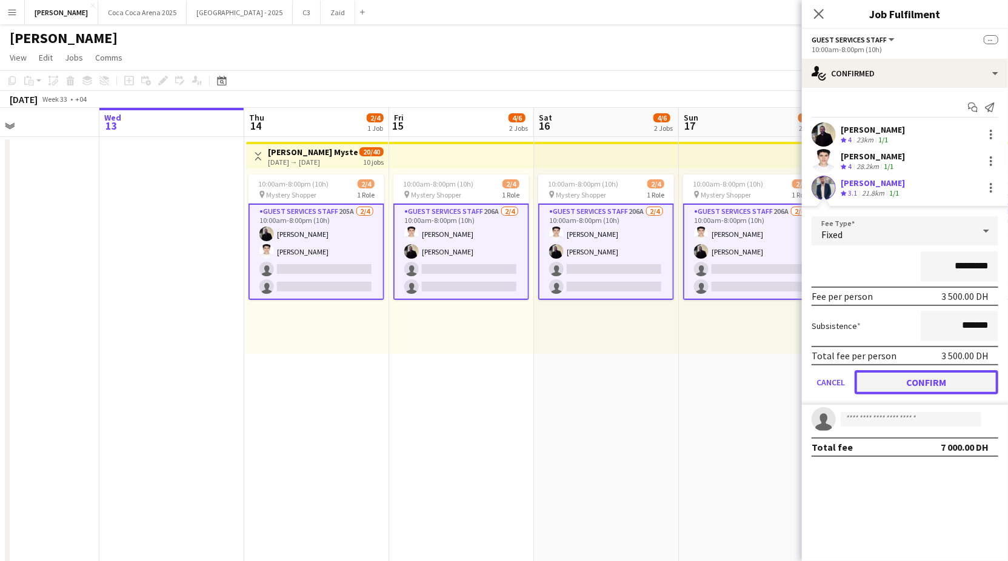
click at [915, 374] on button "Confirm" at bounding box center [926, 382] width 144 height 24
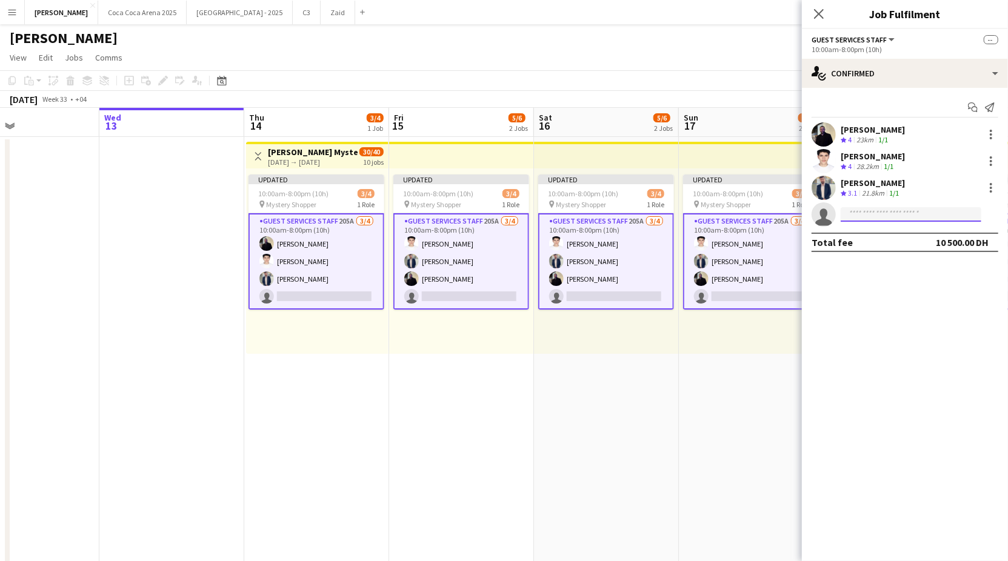
click at [870, 220] on input at bounding box center [910, 214] width 141 height 15
paste input "**********"
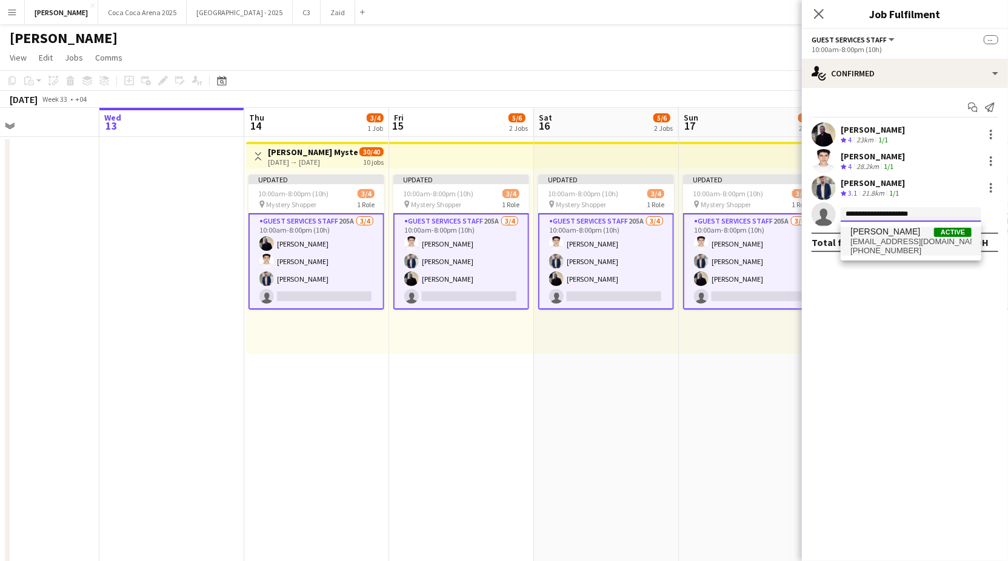
type input "**********"
click at [897, 242] on span "[EMAIL_ADDRESS][DOMAIN_NAME]" at bounding box center [910, 242] width 121 height 10
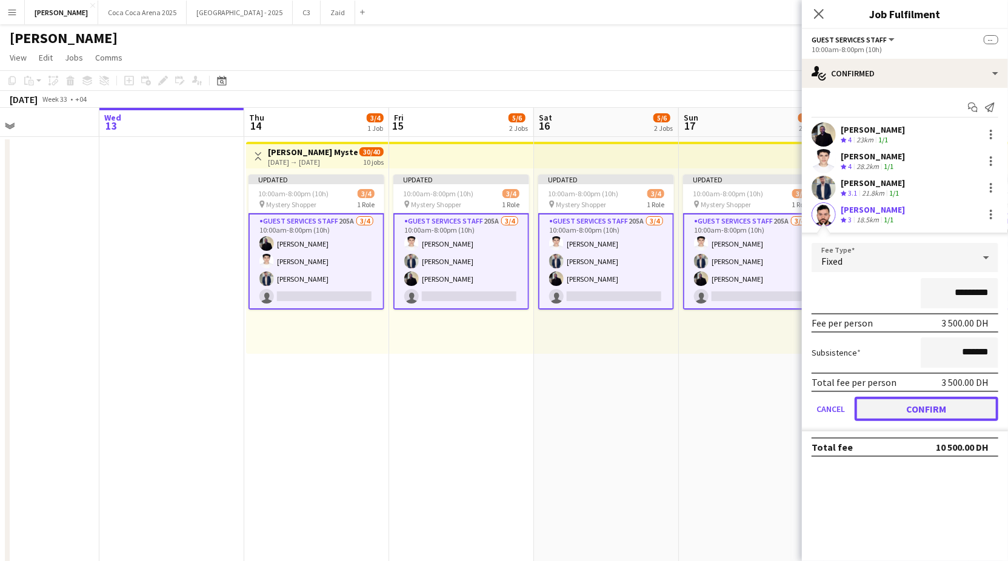
click at [920, 404] on button "Confirm" at bounding box center [926, 409] width 144 height 24
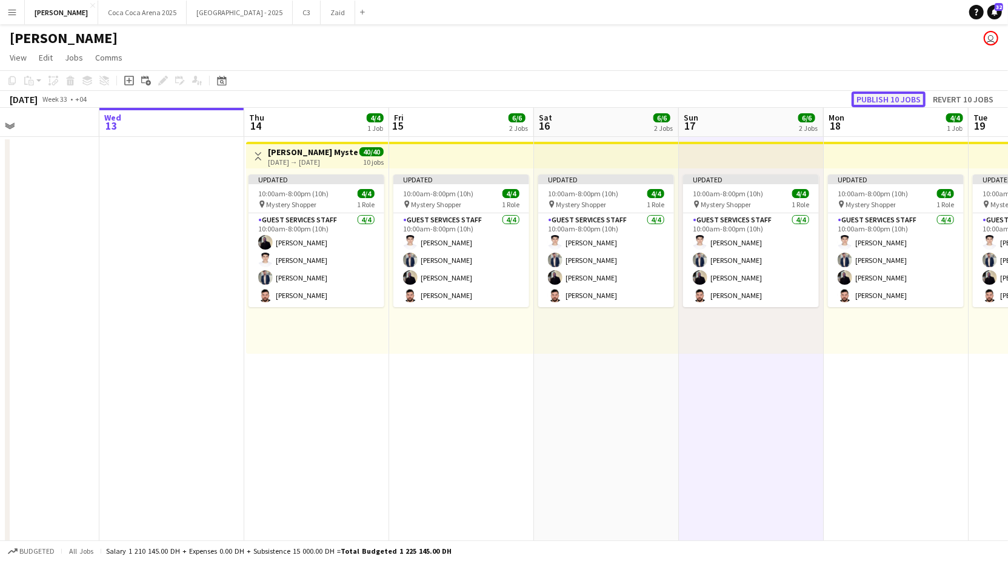
click at [872, 99] on button "Publish 10 jobs" at bounding box center [888, 99] width 74 height 16
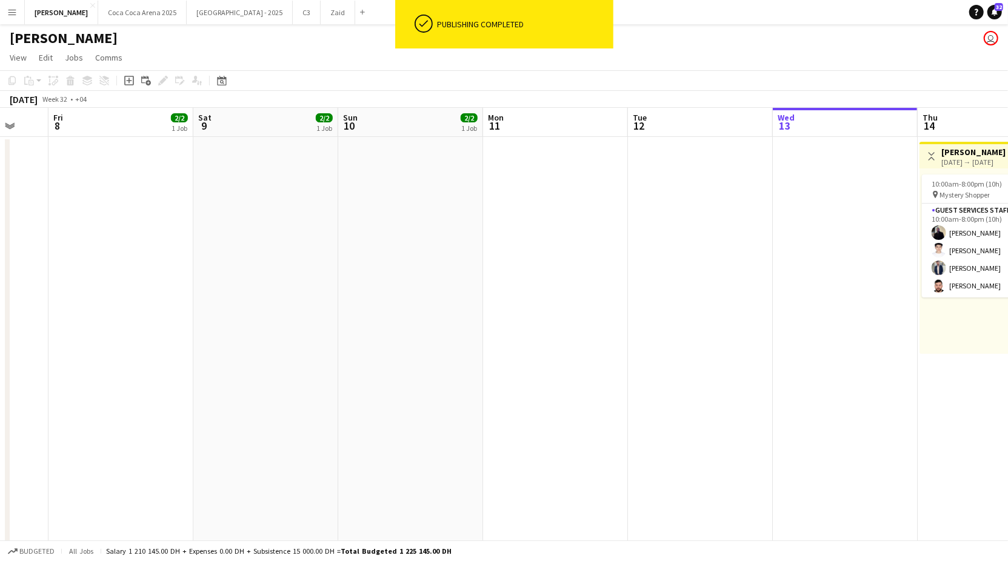
scroll to position [0, 373]
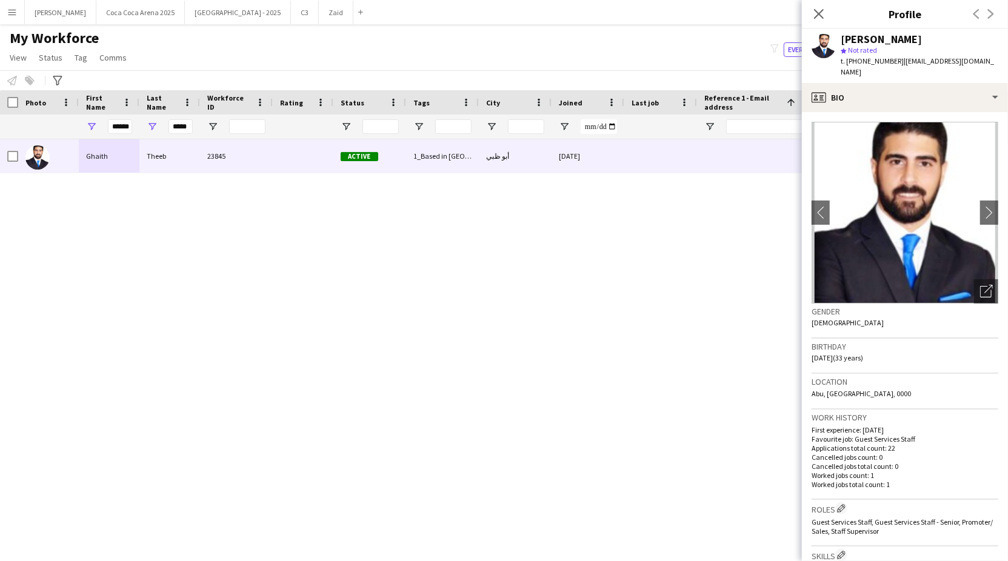
click at [622, 309] on div "Ghaith Theeb 23845 Active 1_Based in Abu Dhabi, 1_Based in Dubai/Sharjah/Ajman,…" at bounding box center [485, 339] width 971 height 400
click at [130, 15] on button "[GEOGRAPHIC_DATA] 2025 Close" at bounding box center [140, 13] width 88 height 24
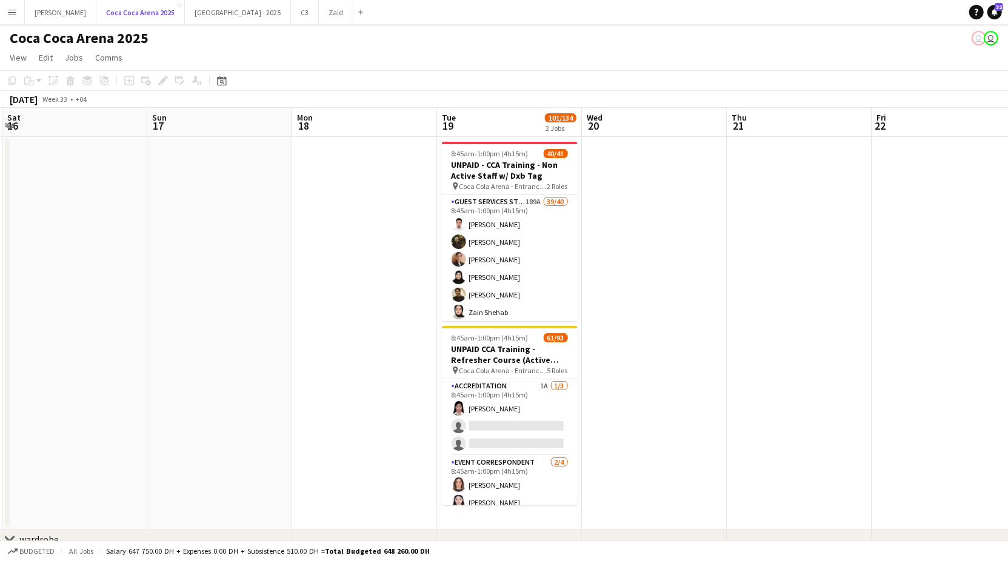
scroll to position [0, 469]
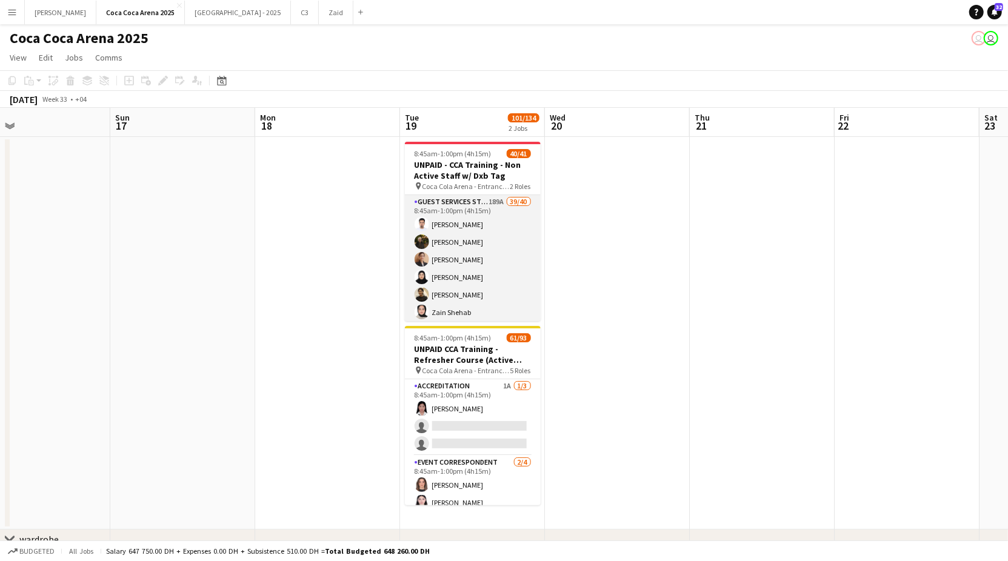
click at [460, 227] on app-card-role "Guest Services Staff 189A 39/40 8:45am-1:00pm (4h15m) [PERSON_NAME] Amer Shabib…" at bounding box center [473, 558] width 136 height 726
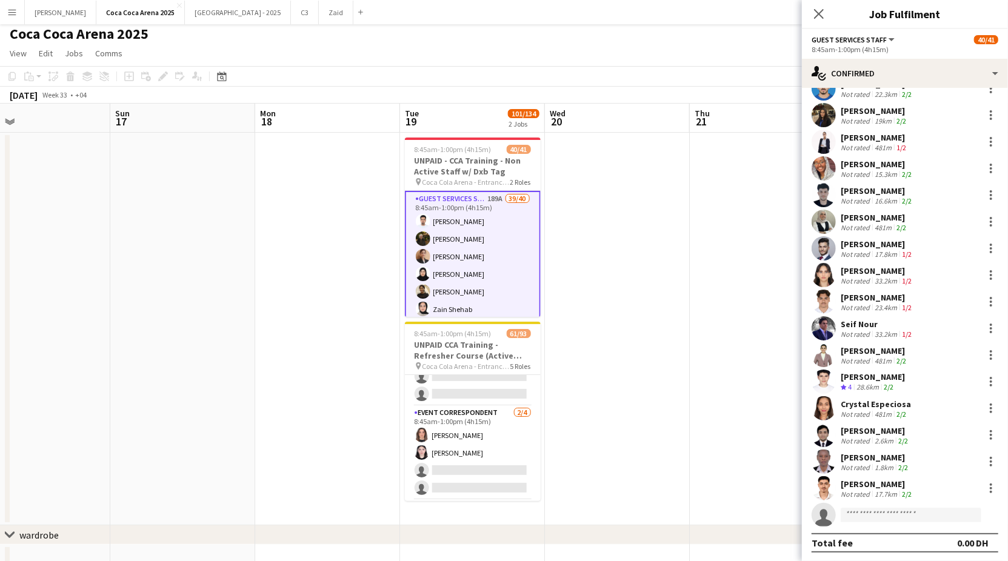
scroll to position [9, 0]
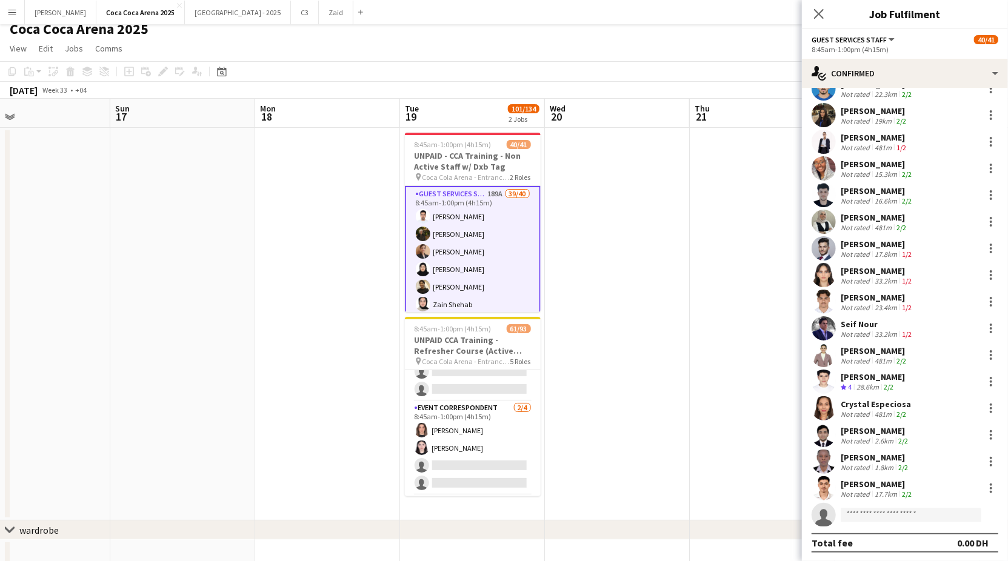
click at [852, 491] on div "Not rated" at bounding box center [856, 494] width 32 height 9
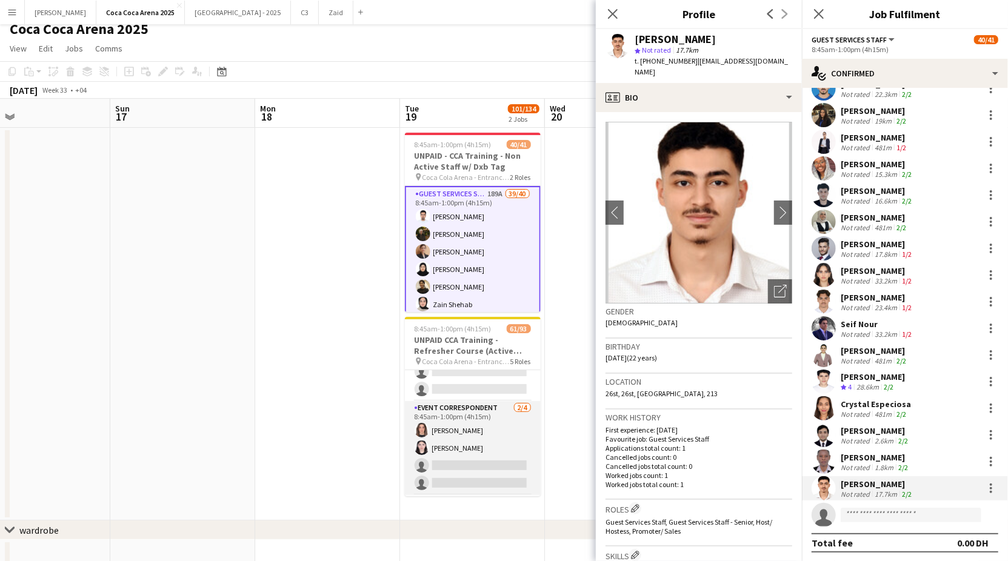
click at [478, 434] on app-card-role "Event Correspondent 2/4 8:45am-1:00pm (4h15m) Lin Ghadry Lynne Elmawed single-n…" at bounding box center [473, 448] width 136 height 94
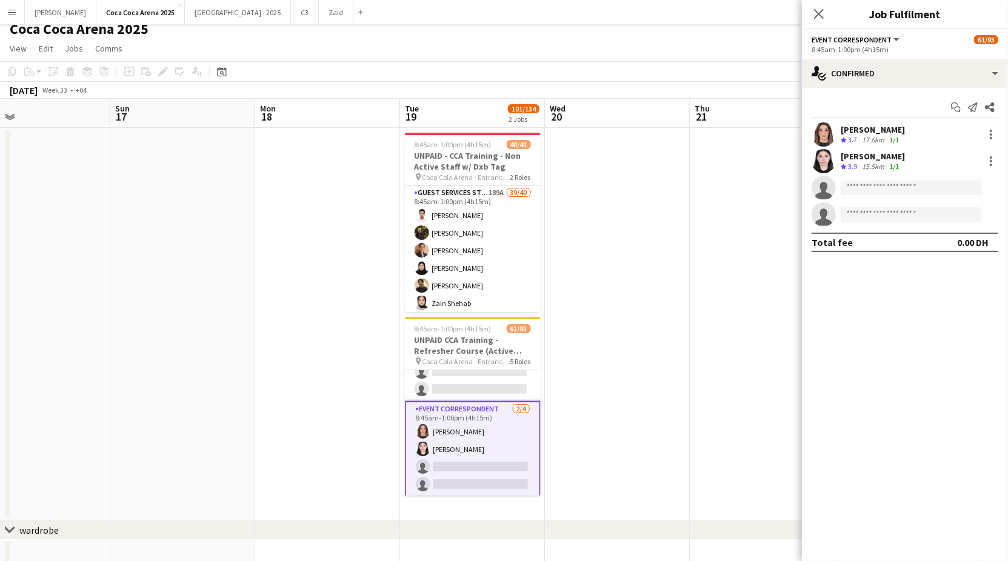
scroll to position [0, 0]
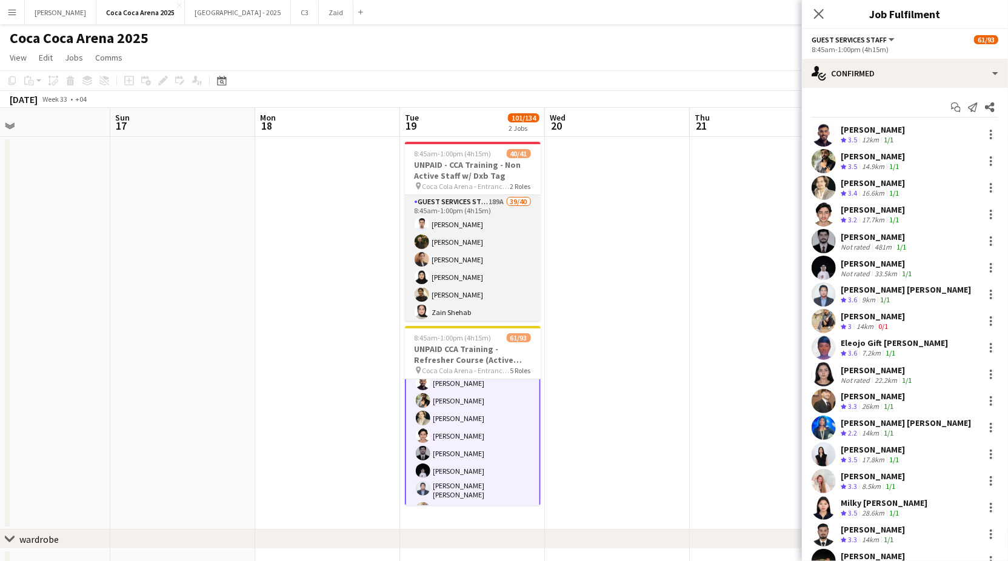
click at [460, 251] on app-card-role "Guest Services Staff 189A 39/40 8:45am-1:00pm (4h15m) [PERSON_NAME] Amer Shabib…" at bounding box center [473, 558] width 136 height 726
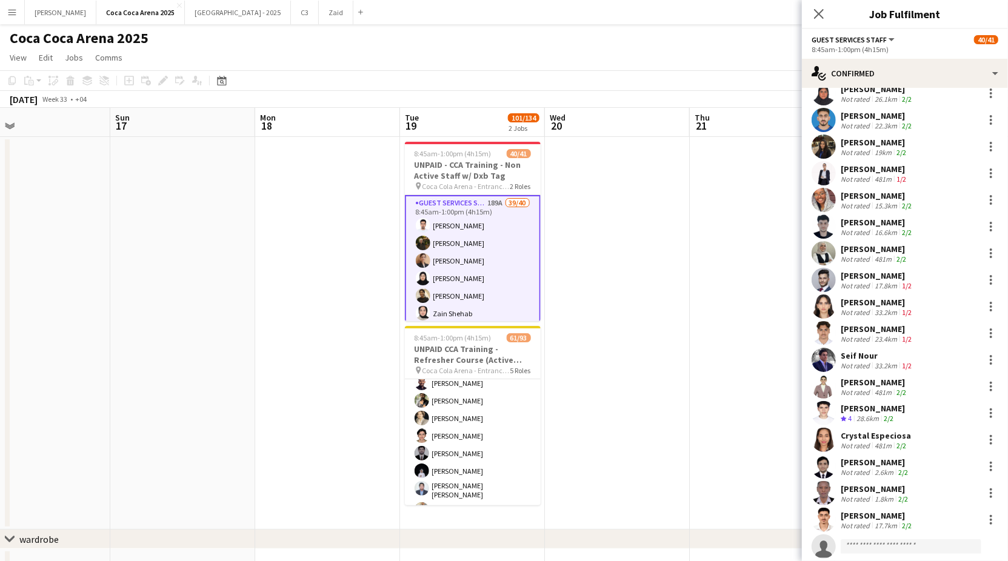
scroll to position [625, 0]
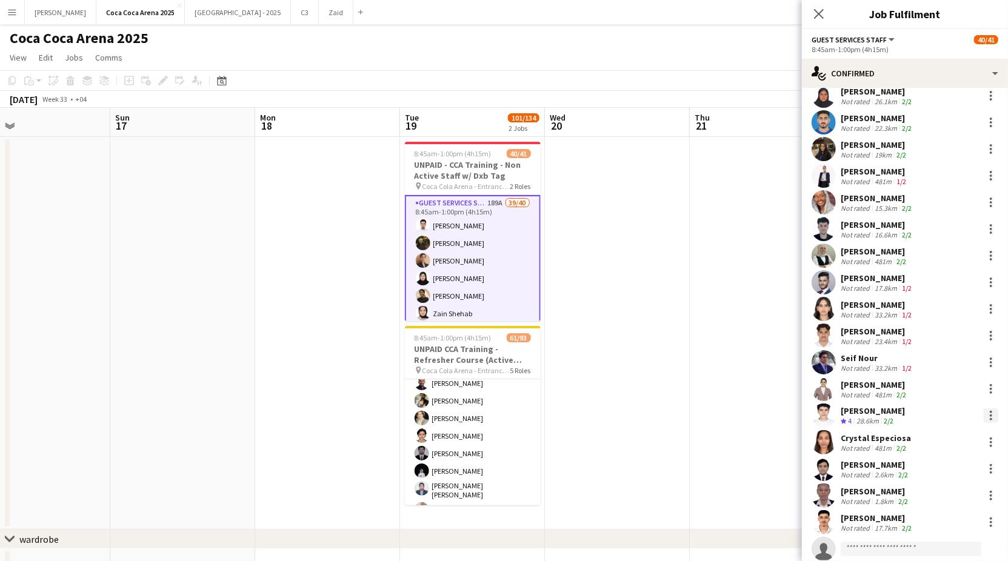
click at [988, 414] on div at bounding box center [990, 415] width 15 height 15
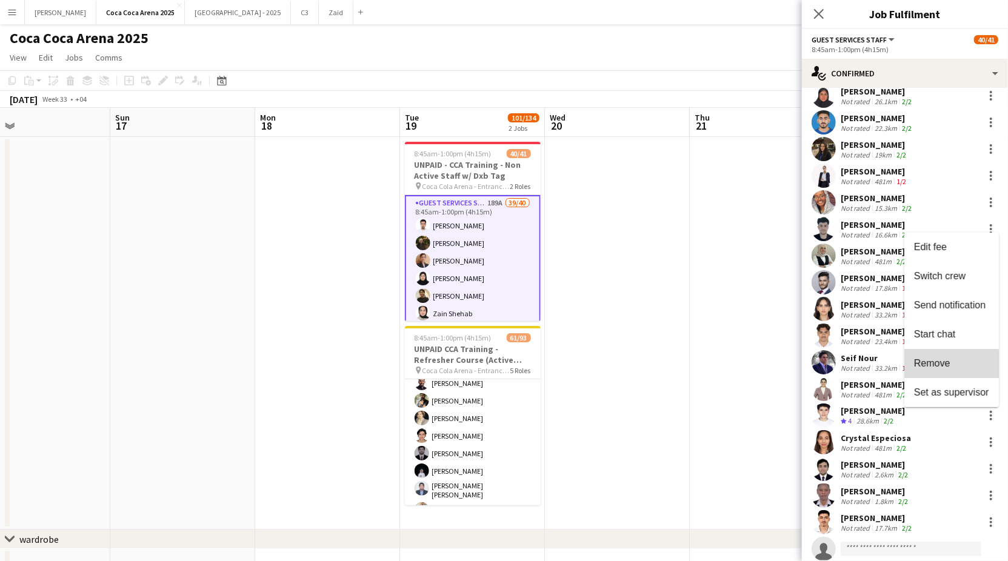
click at [945, 365] on span "Remove" at bounding box center [932, 363] width 36 height 10
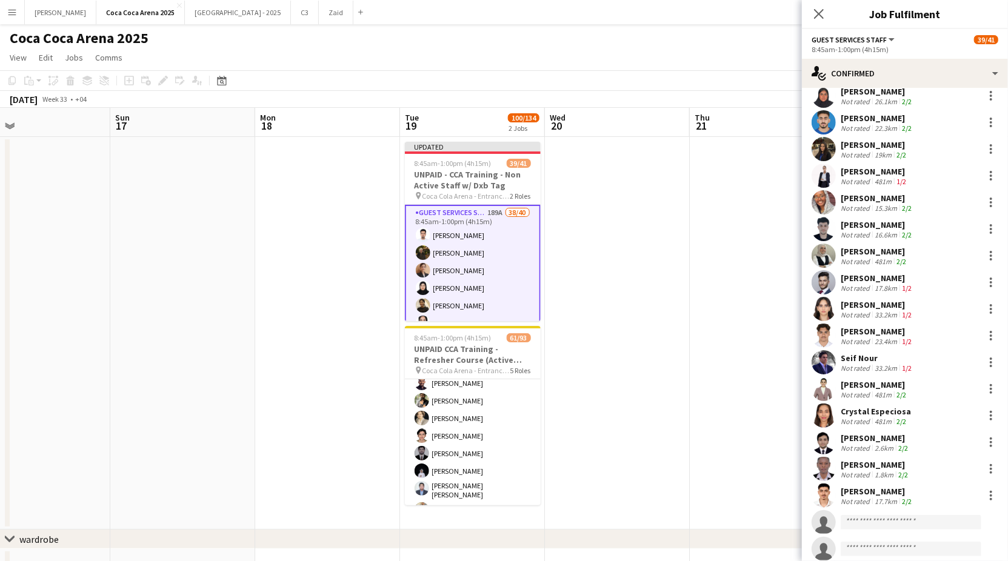
click at [776, 323] on app-date-cell at bounding box center [761, 333] width 145 height 393
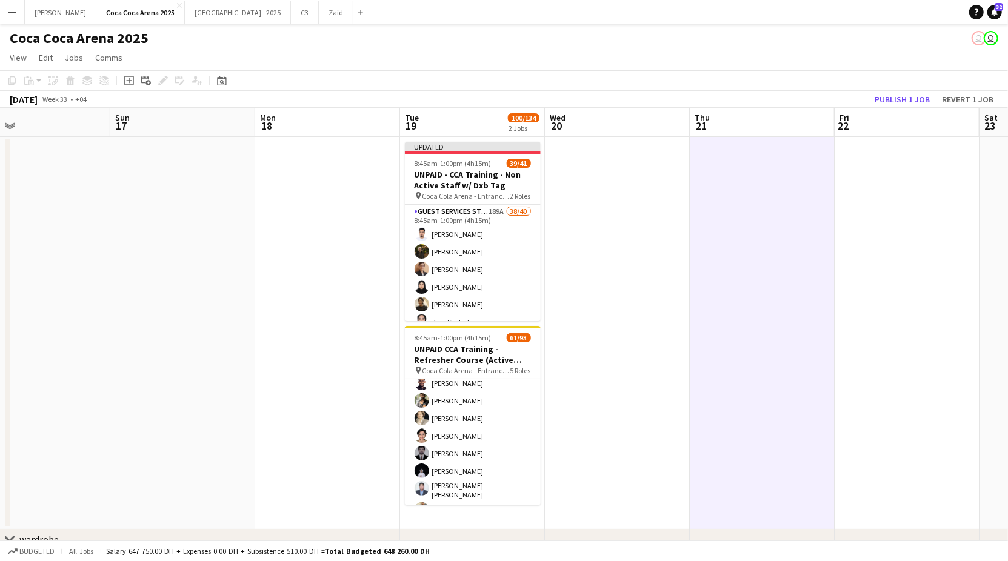
click at [889, 107] on div "August 2025 Week 33 • +04 Publish 1 job Revert 1 job" at bounding box center [504, 99] width 1008 height 17
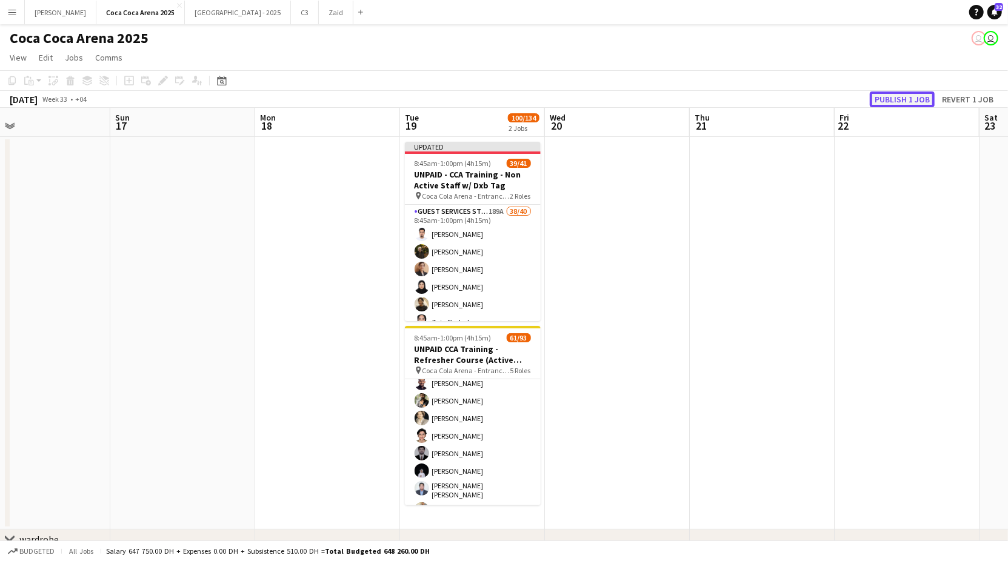
click at [913, 104] on button "Publish 1 job" at bounding box center [901, 99] width 65 height 16
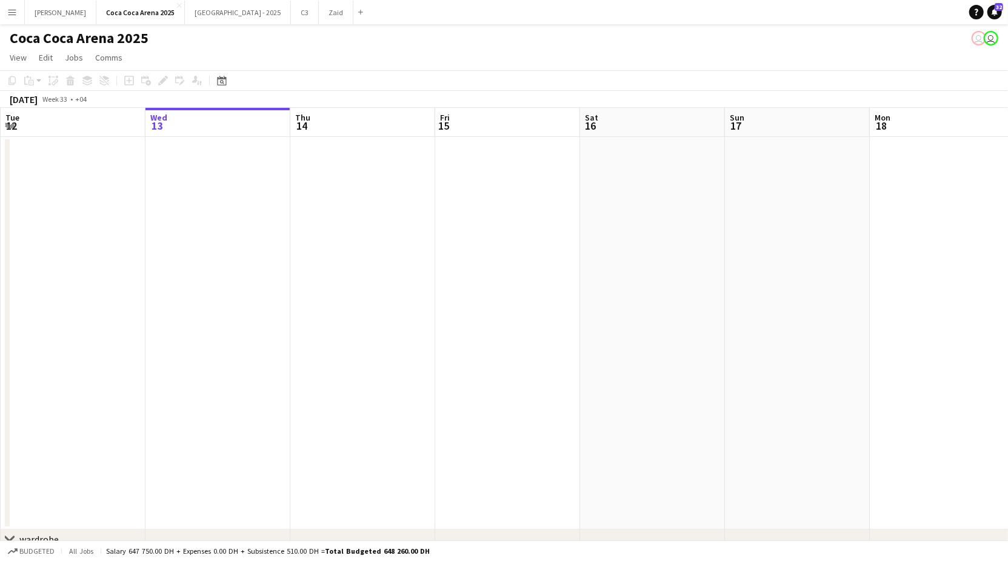
click at [19, 10] on button "Menu" at bounding box center [12, 12] width 24 height 24
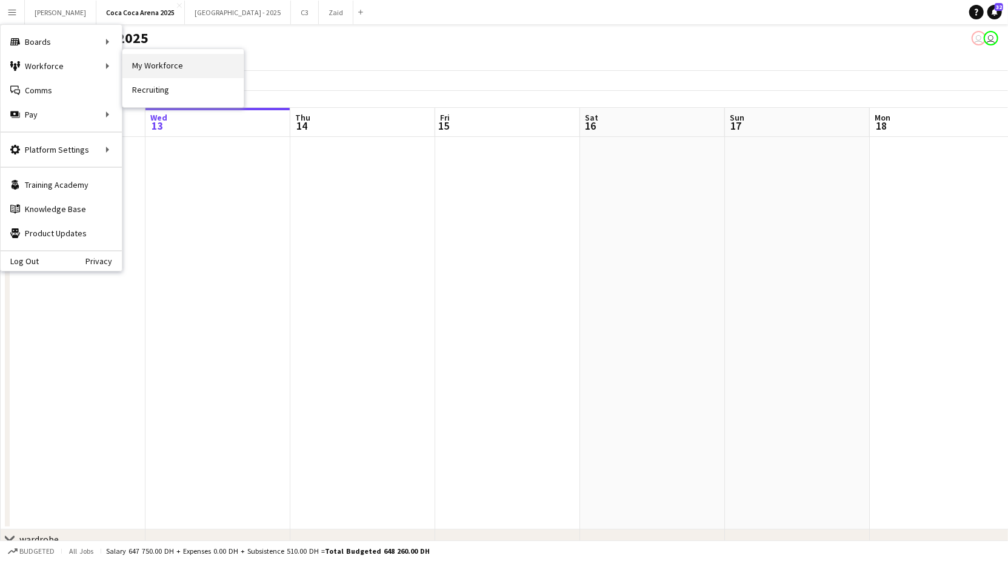
click at [136, 64] on link "My Workforce" at bounding box center [182, 66] width 121 height 24
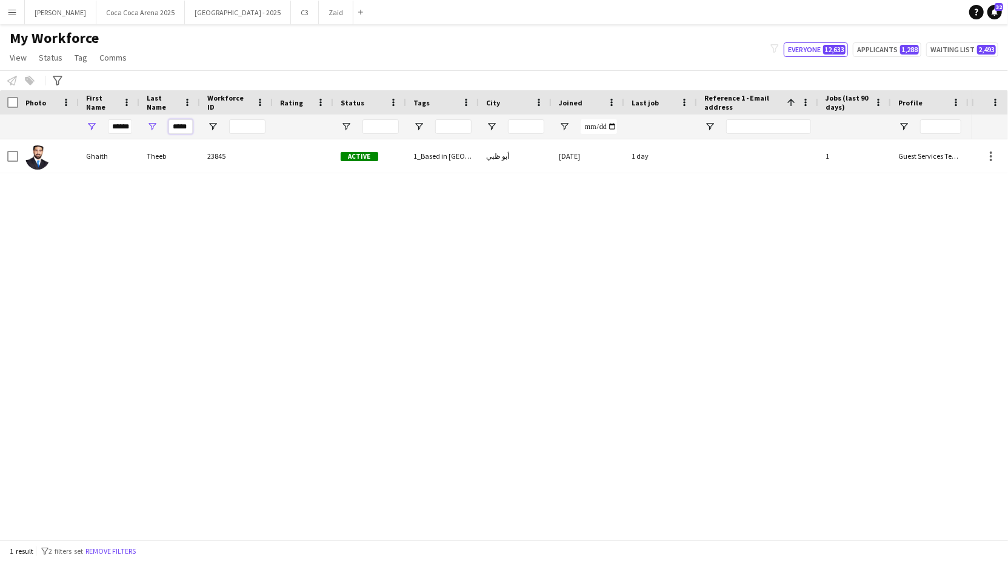
click at [178, 122] on input "*****" at bounding box center [180, 126] width 24 height 15
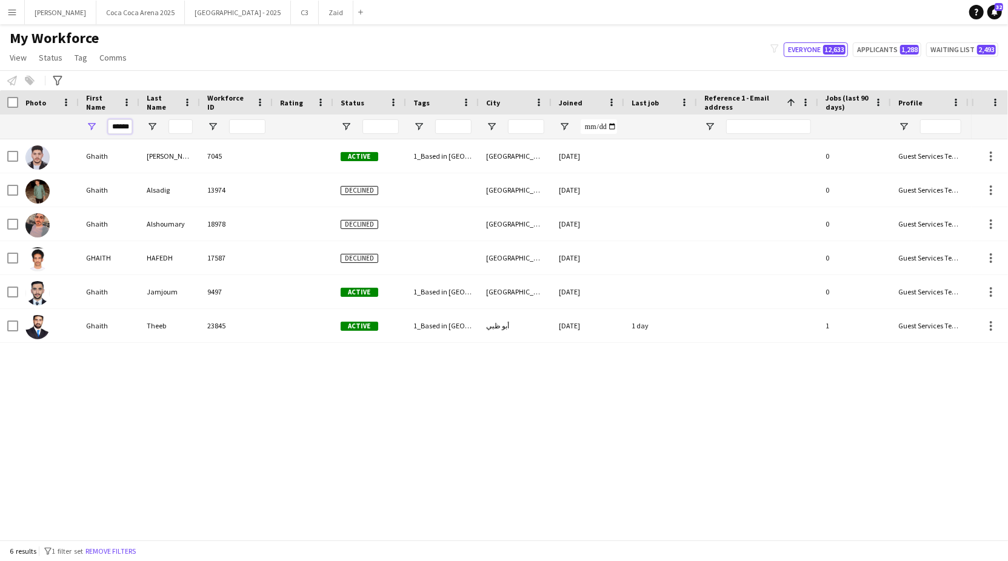
click at [125, 119] on input "******" at bounding box center [120, 126] width 24 height 15
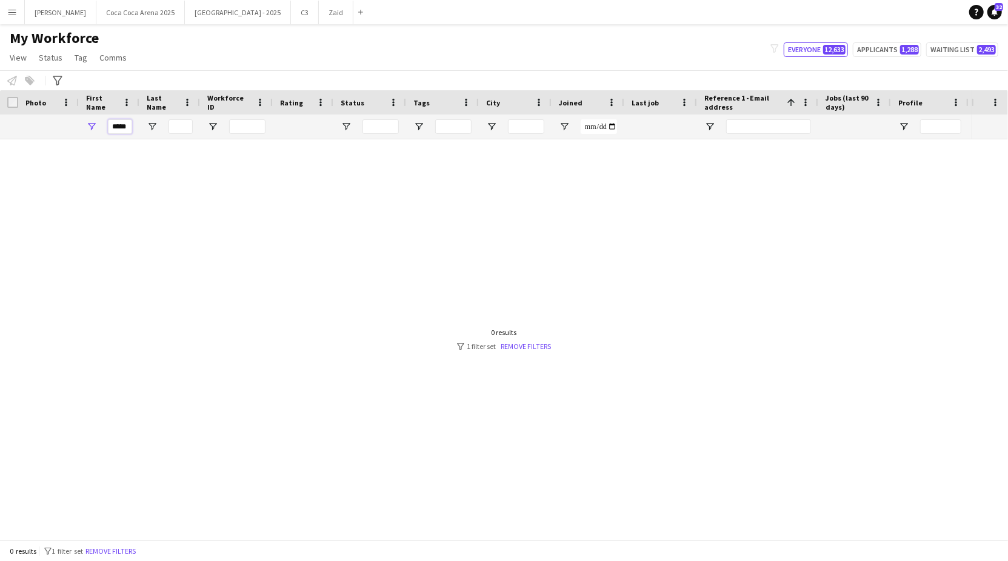
scroll to position [0, 1]
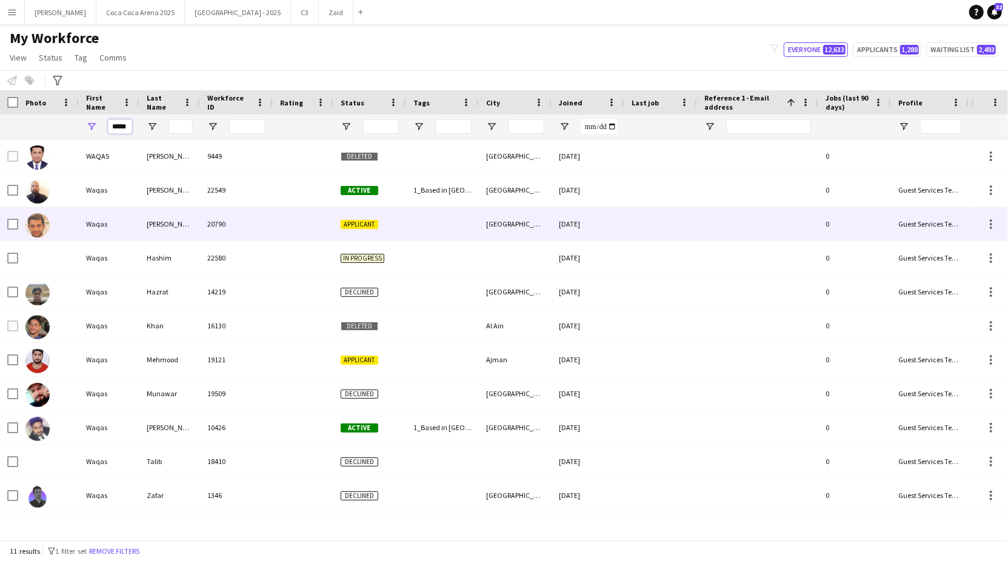
type input "*****"
click at [93, 225] on div "Waqas" at bounding box center [109, 223] width 61 height 33
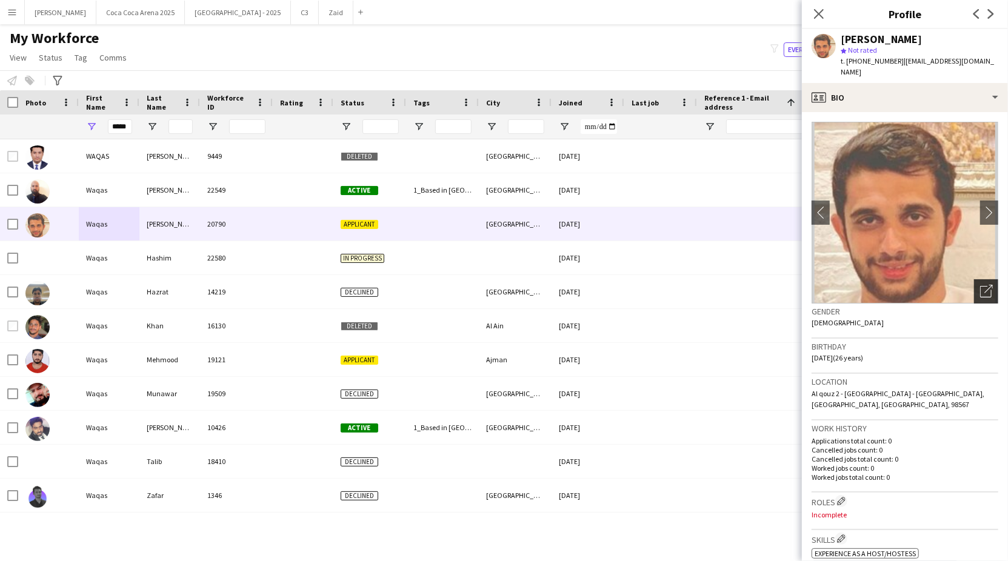
click at [986, 285] on icon "Open photos pop-in" at bounding box center [986, 291] width 13 height 13
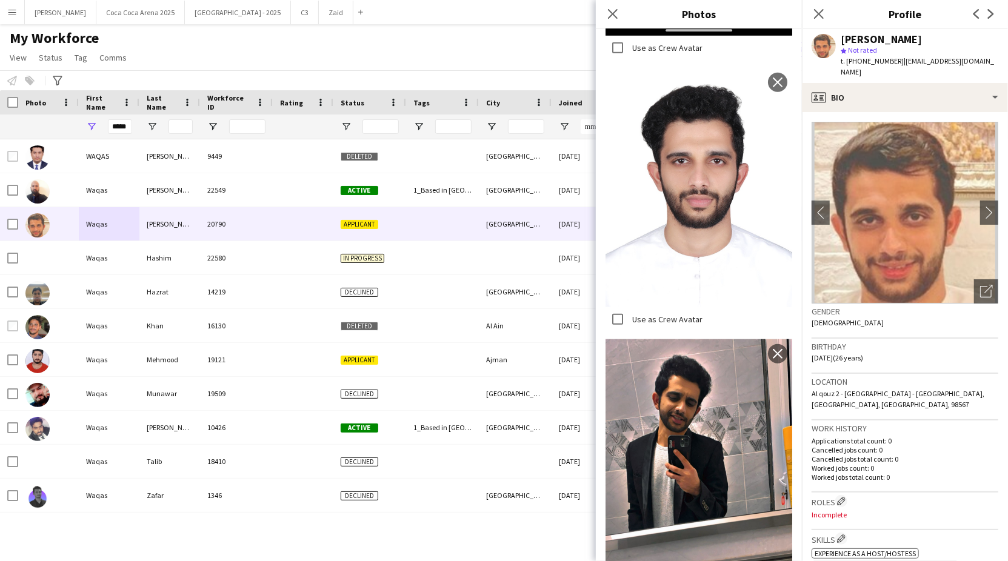
scroll to position [796, 0]
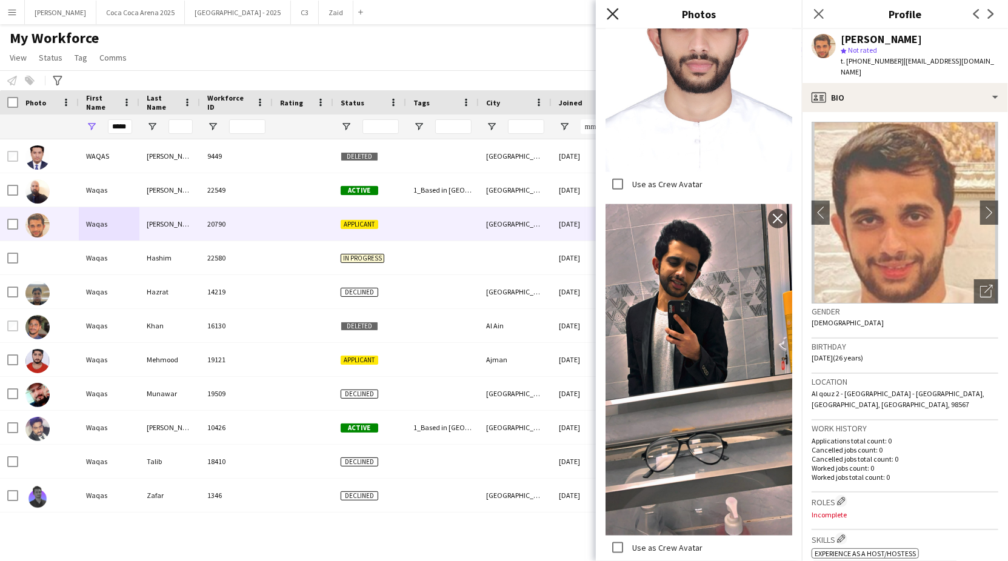
click at [611, 12] on icon at bounding box center [612, 14] width 12 height 12
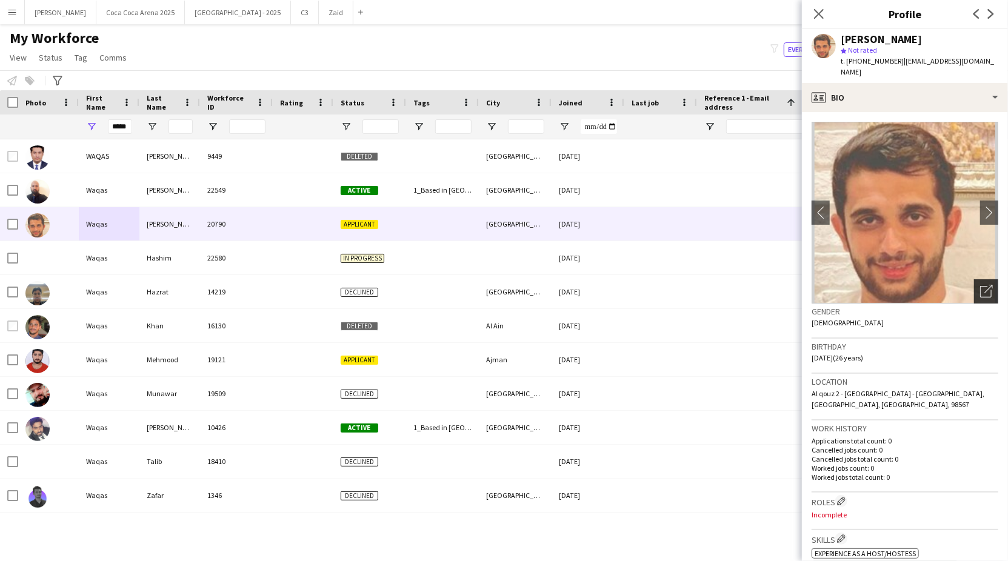
click at [985, 285] on icon "Open photos pop-in" at bounding box center [986, 291] width 13 height 13
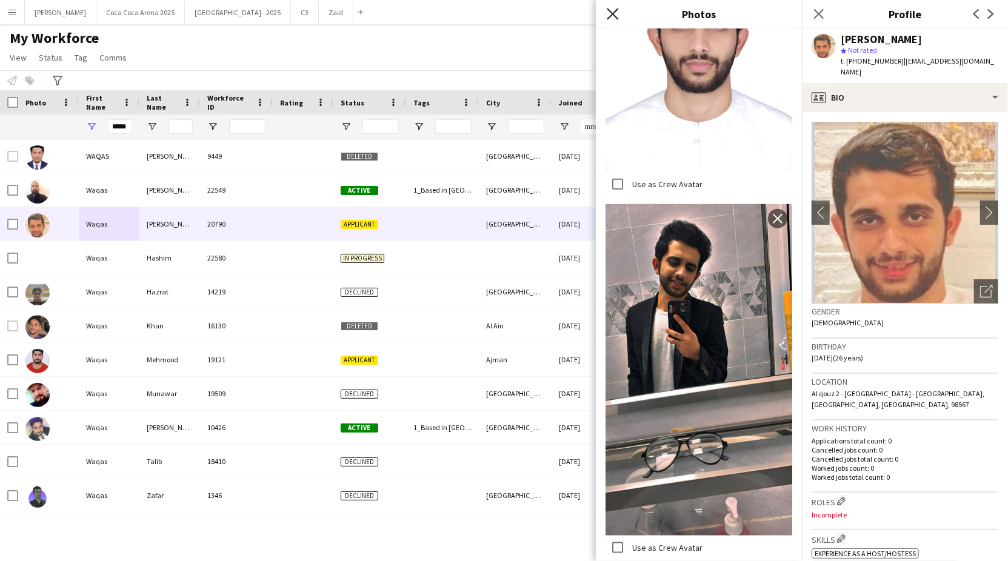
click at [608, 18] on icon at bounding box center [612, 14] width 12 height 12
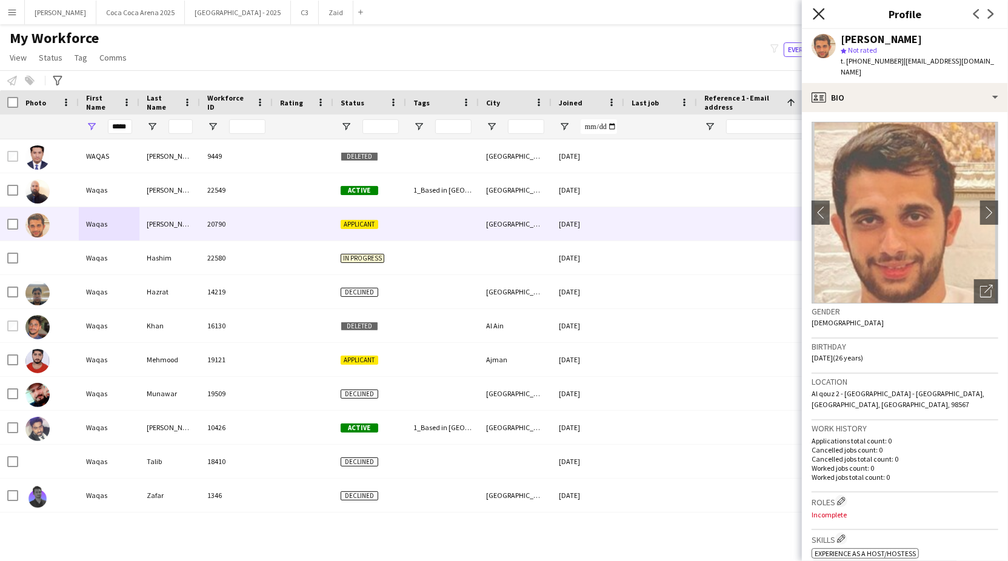
click at [819, 12] on icon "Close pop-in" at bounding box center [818, 14] width 12 height 12
